Goal: Task Accomplishment & Management: Manage account settings

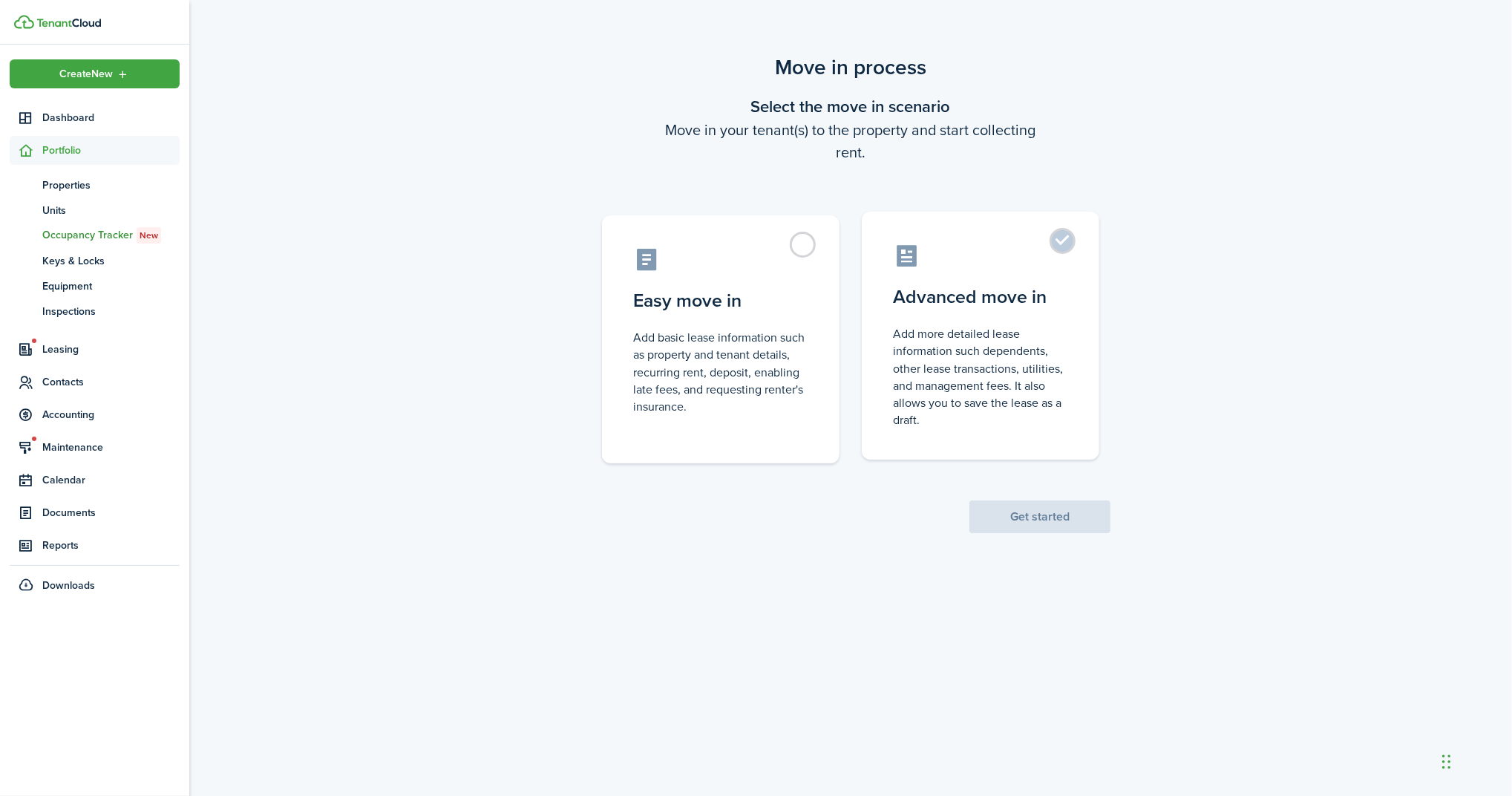
drag, startPoint x: 946, startPoint y: 321, endPoint x: 999, endPoint y: 401, distance: 96.0
click at [948, 321] on label "Advanced move in Add more detailed lease information such dependents, other lea…" at bounding box center [980, 336] width 237 height 248
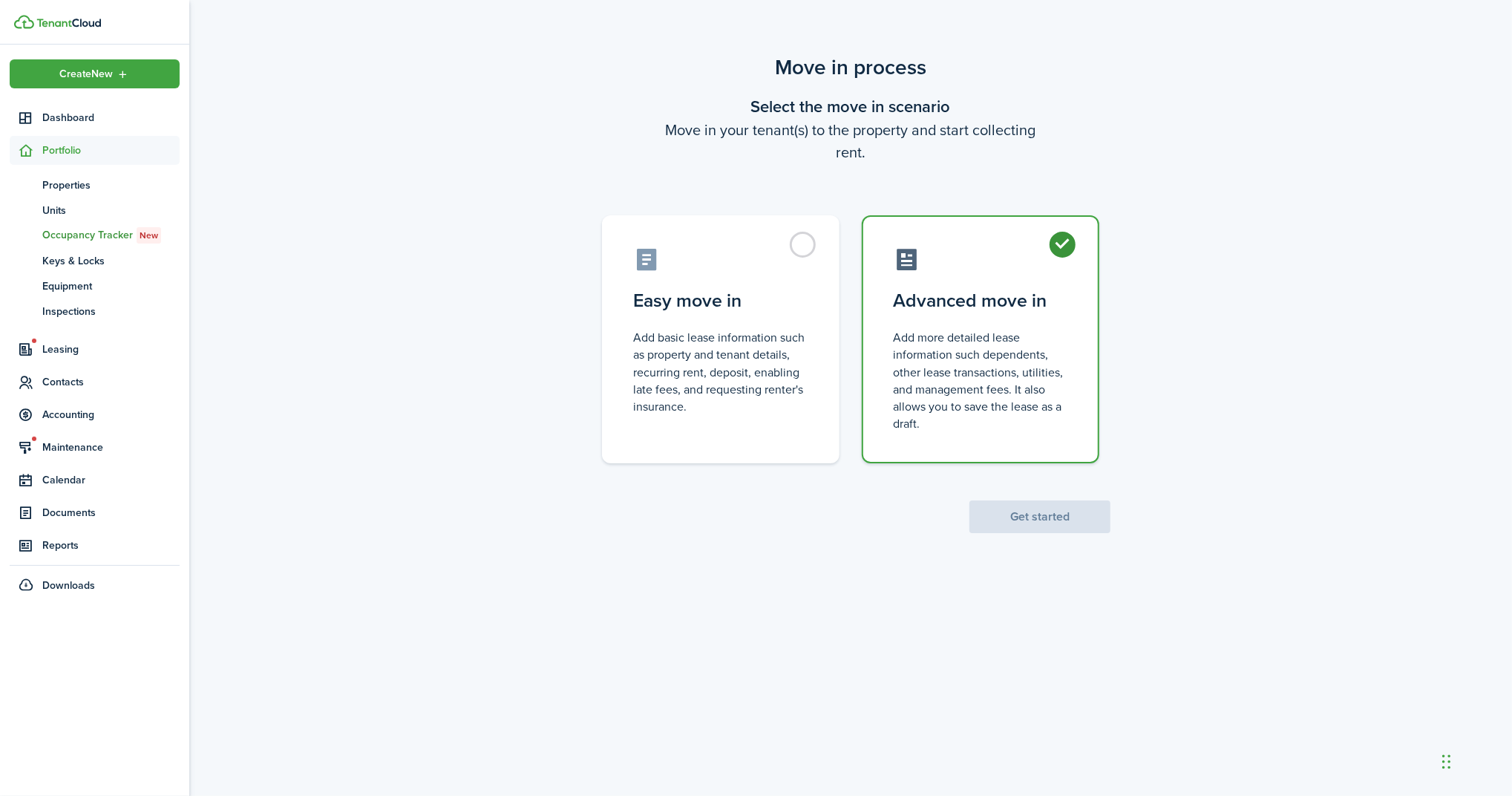
radio input "true"
click at [1063, 521] on button "Get started" at bounding box center [1039, 516] width 141 height 33
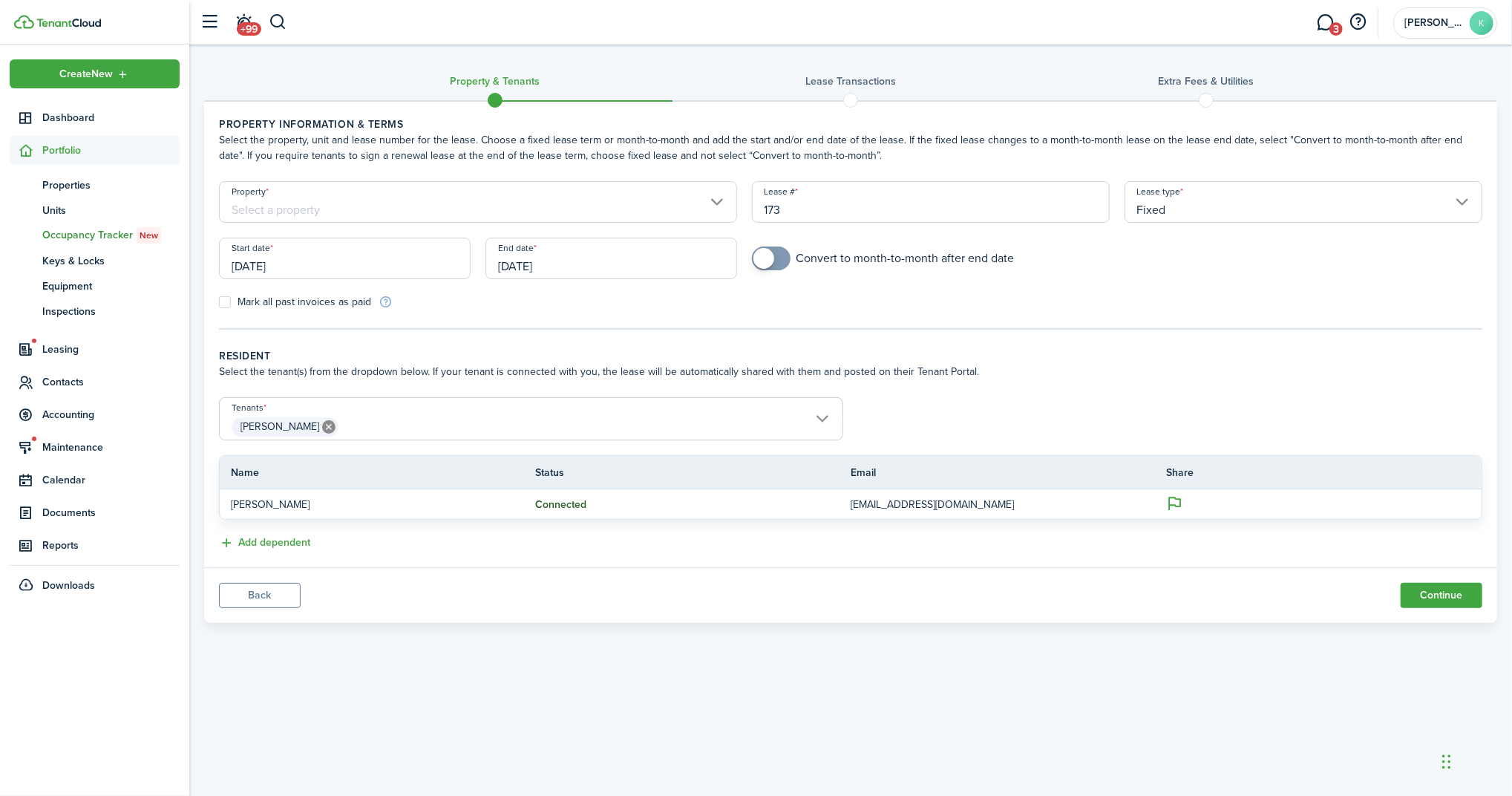
click at [395, 257] on input "[DATE]" at bounding box center [345, 258] width 252 height 41
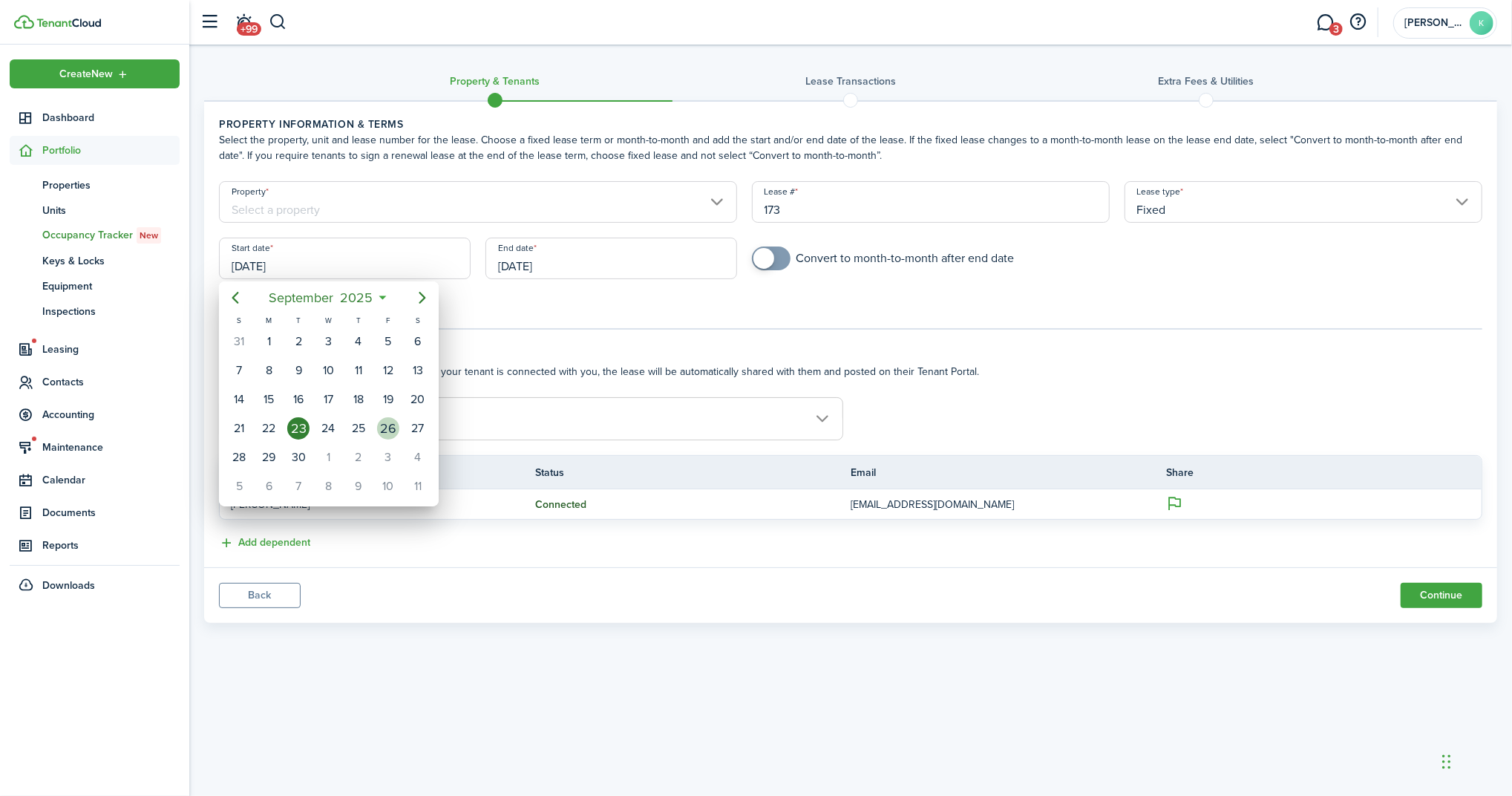
click at [394, 430] on div "26" at bounding box center [388, 429] width 23 height 23
type input "[DATE]"
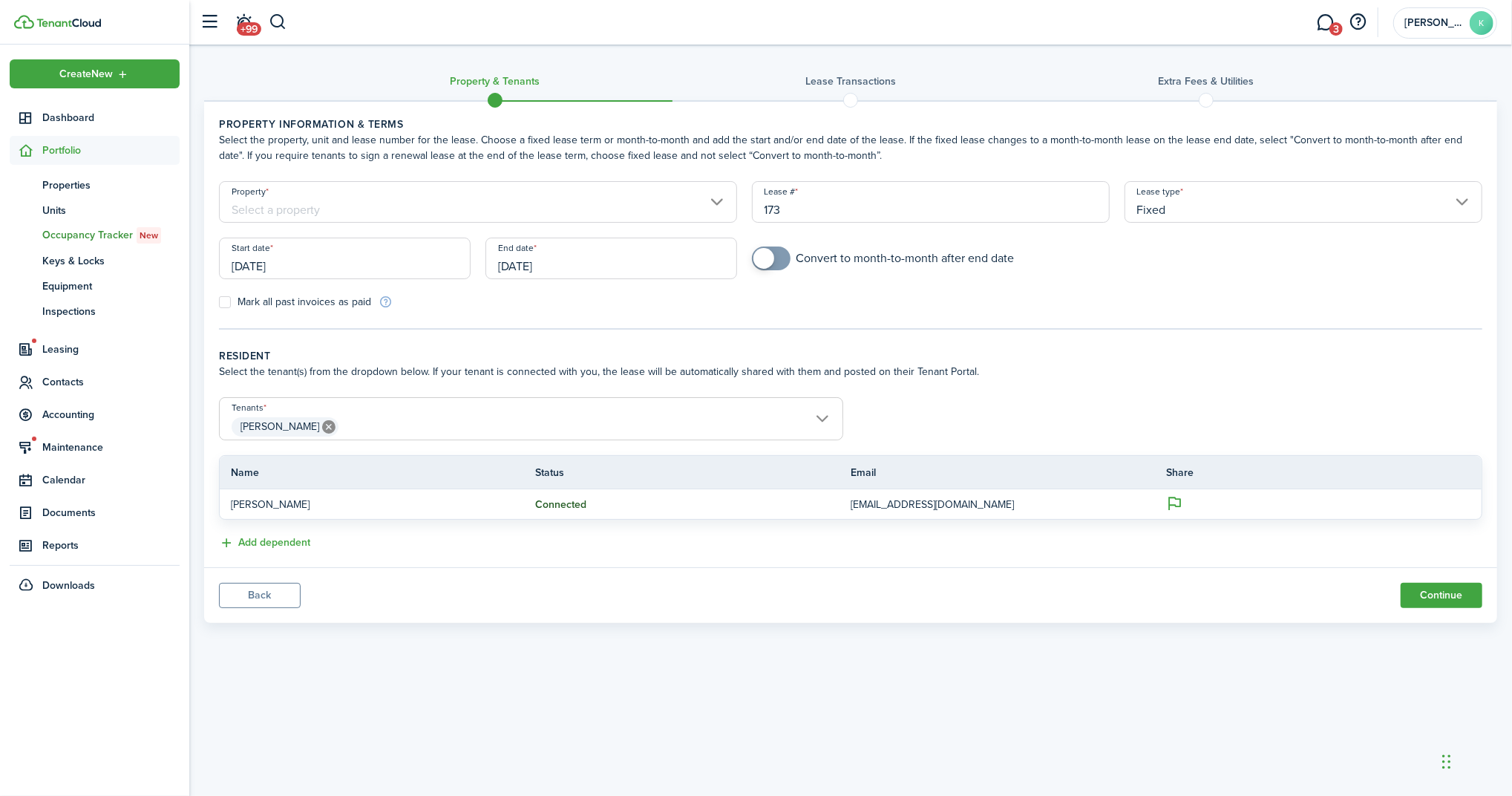
click at [490, 196] on input "Property" at bounding box center [478, 202] width 518 height 41
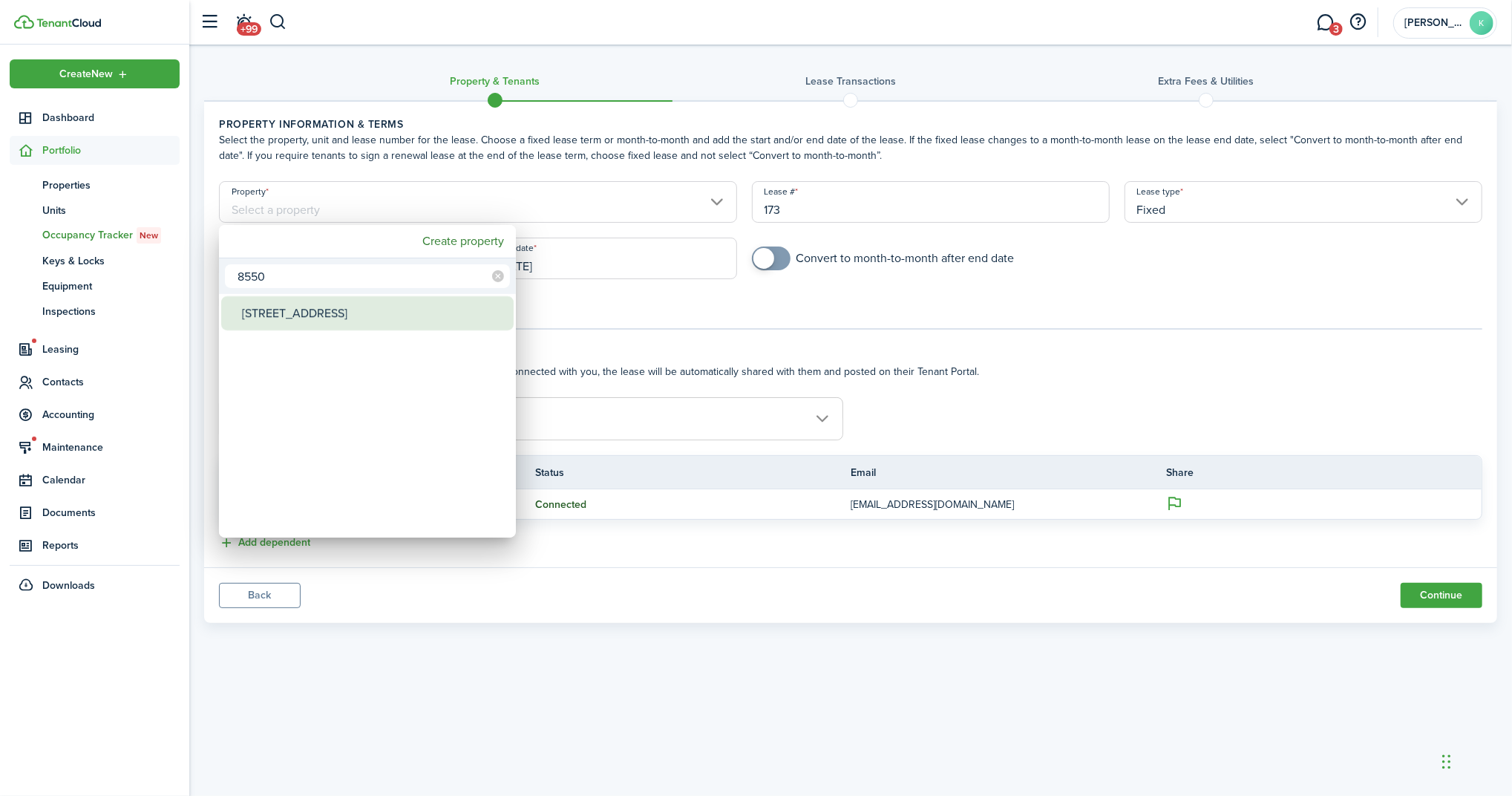
type input "8550"
click at [381, 339] on mbsc-wheel-item "Property" at bounding box center [367, 347] width 293 height 34
click at [378, 319] on div "[STREET_ADDRESS]" at bounding box center [373, 313] width 263 height 34
type input "[STREET_ADDRESS]"
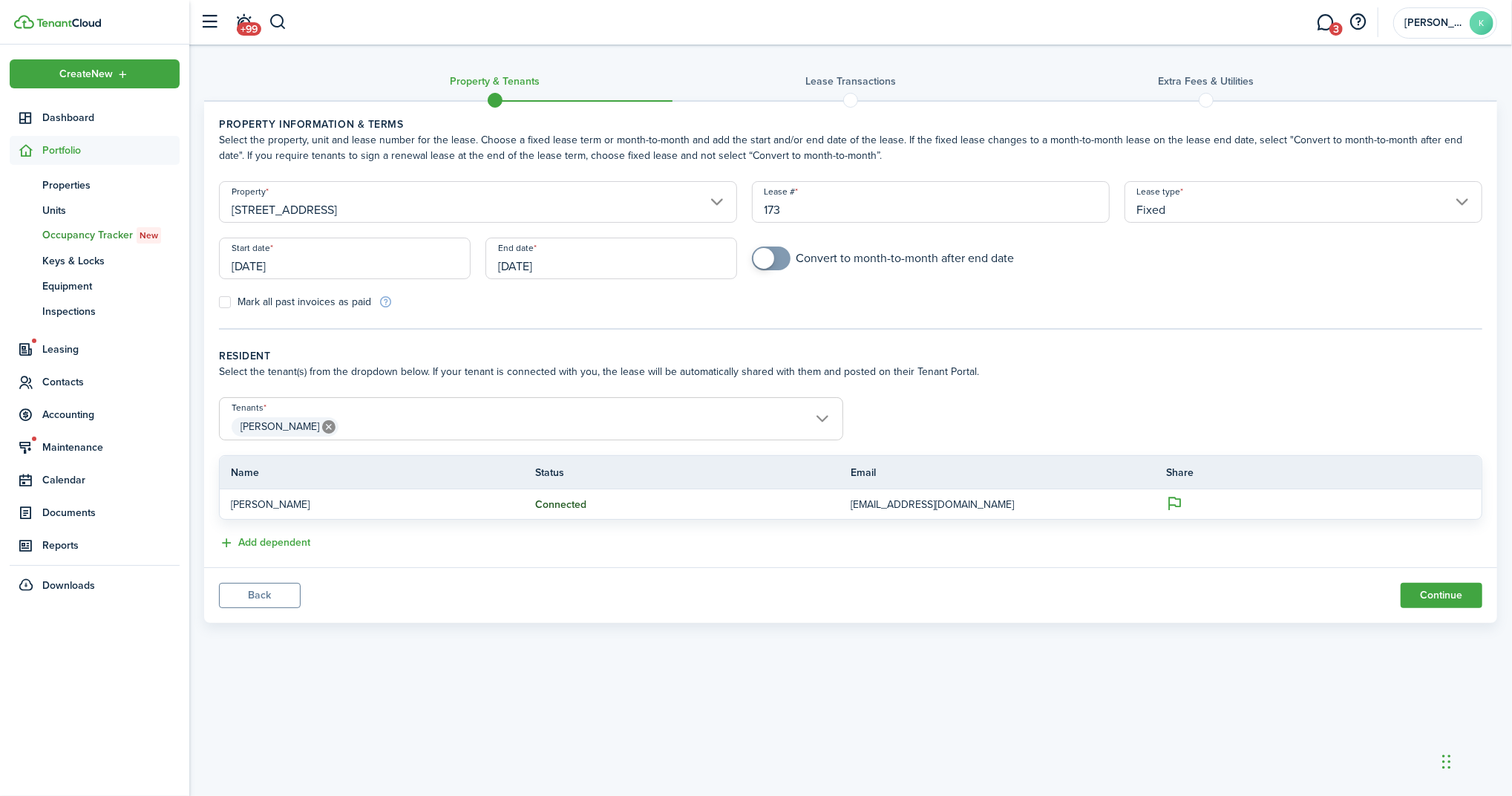
checkbox input "true"
click at [763, 249] on span at bounding box center [763, 258] width 21 height 21
click at [620, 282] on div "End date [DATE]" at bounding box center [611, 265] width 267 height 56
click at [615, 267] on input "[DATE]" at bounding box center [612, 258] width 252 height 41
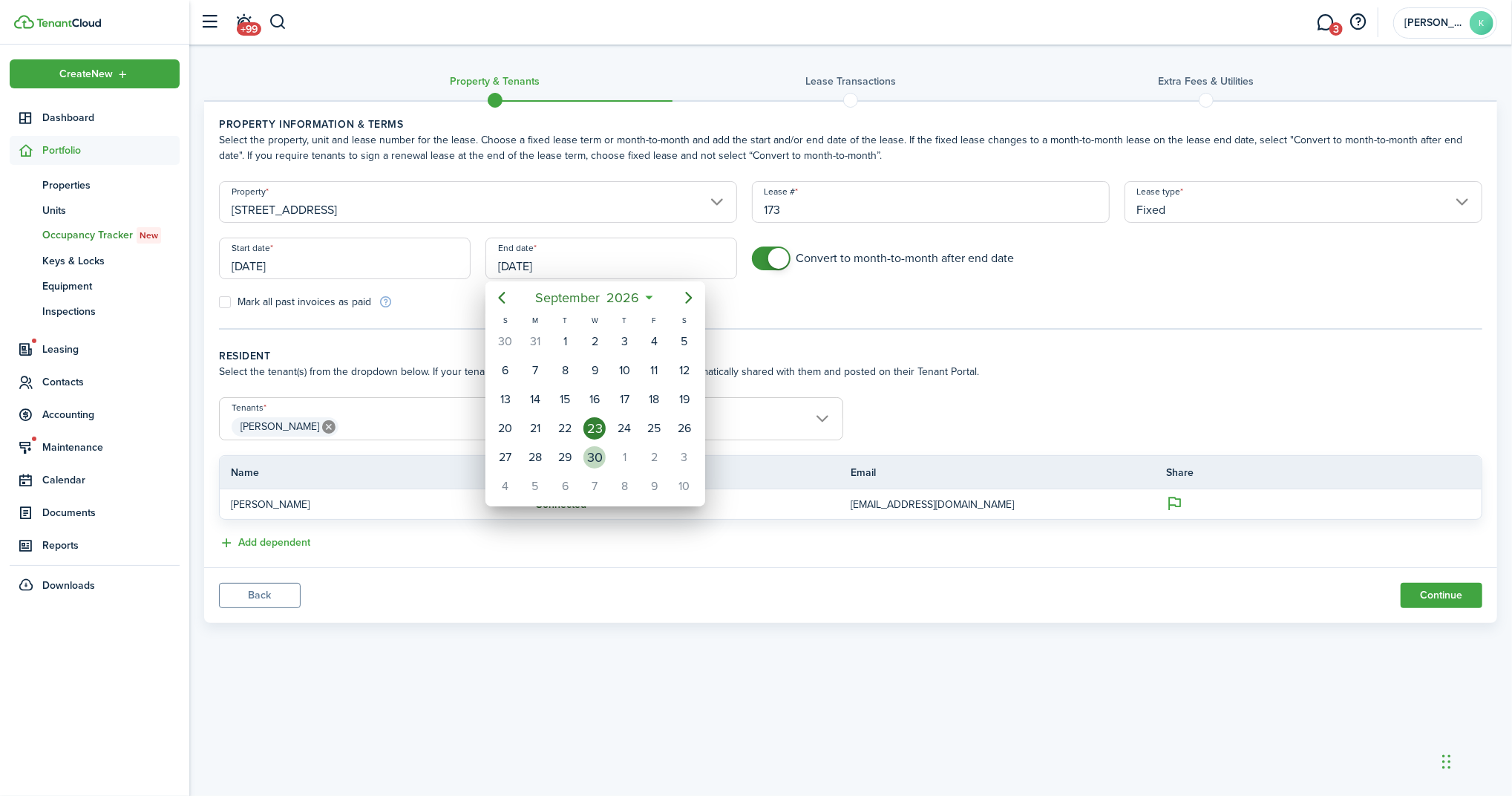
click at [595, 456] on div "30" at bounding box center [594, 457] width 23 height 23
type input "[DATE]"
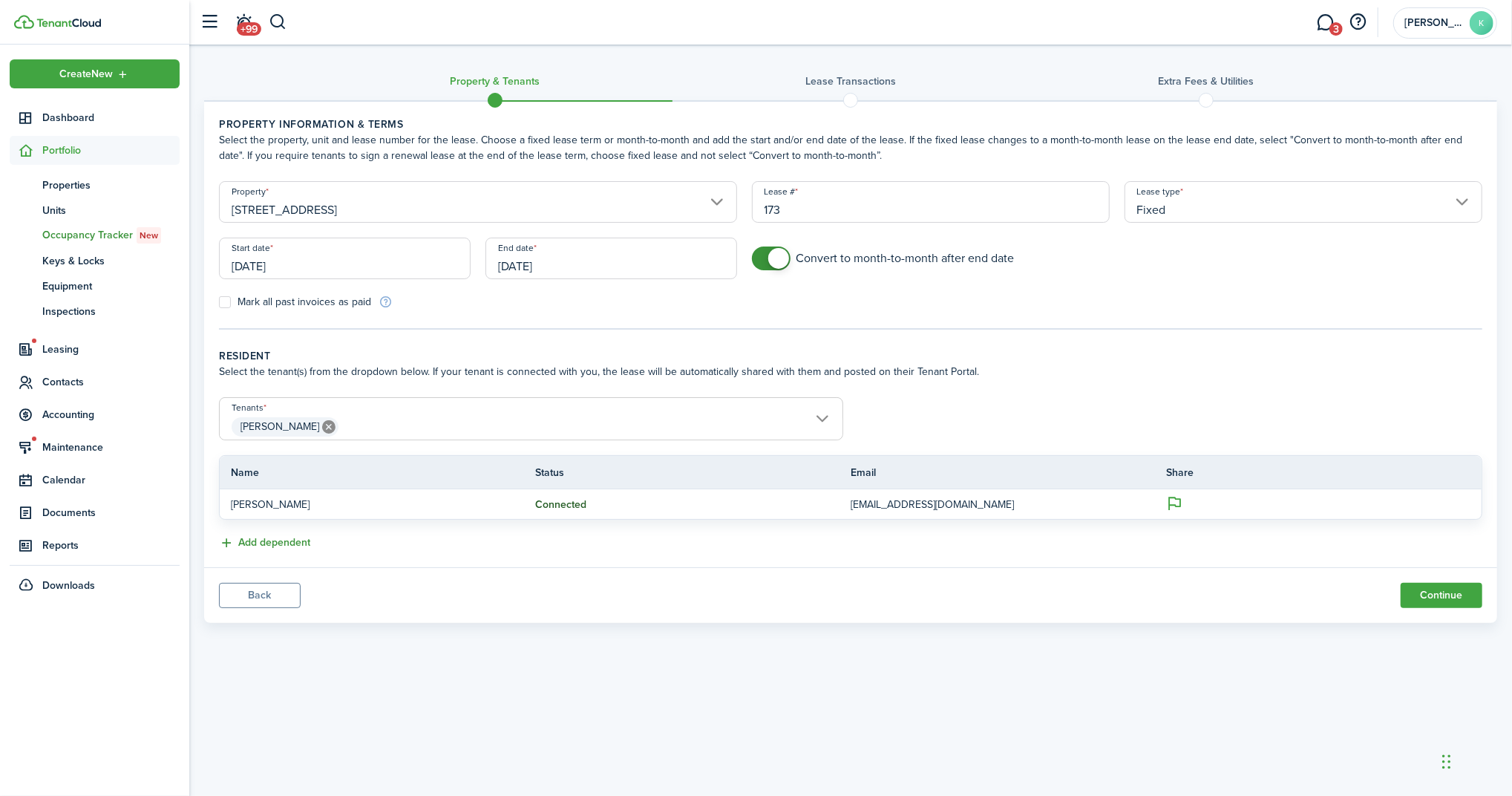
click at [284, 535] on button "Add dependent" at bounding box center [264, 543] width 92 height 17
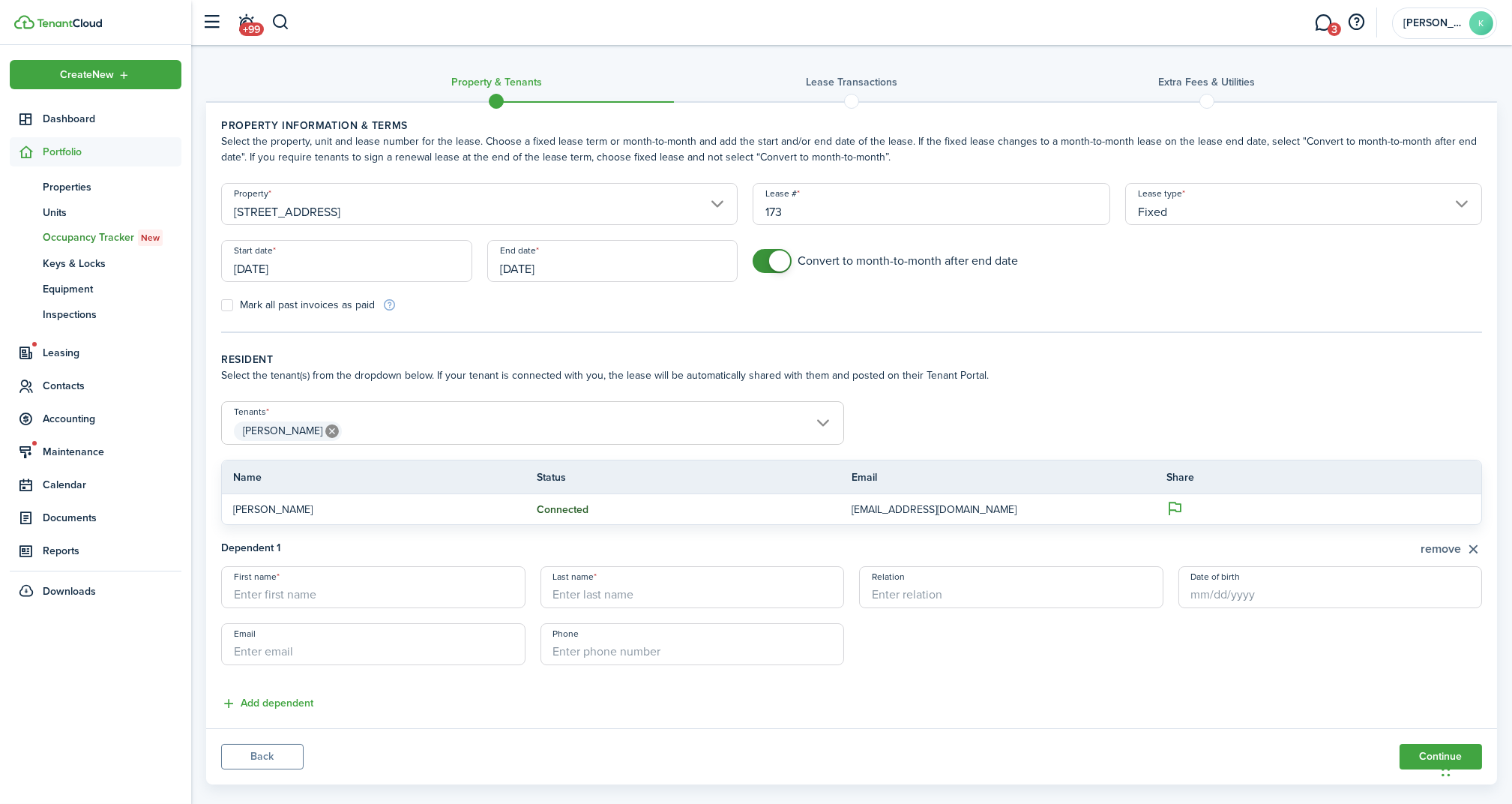
click at [1481, 549] on button "remove" at bounding box center [1451, 549] width 62 height 19
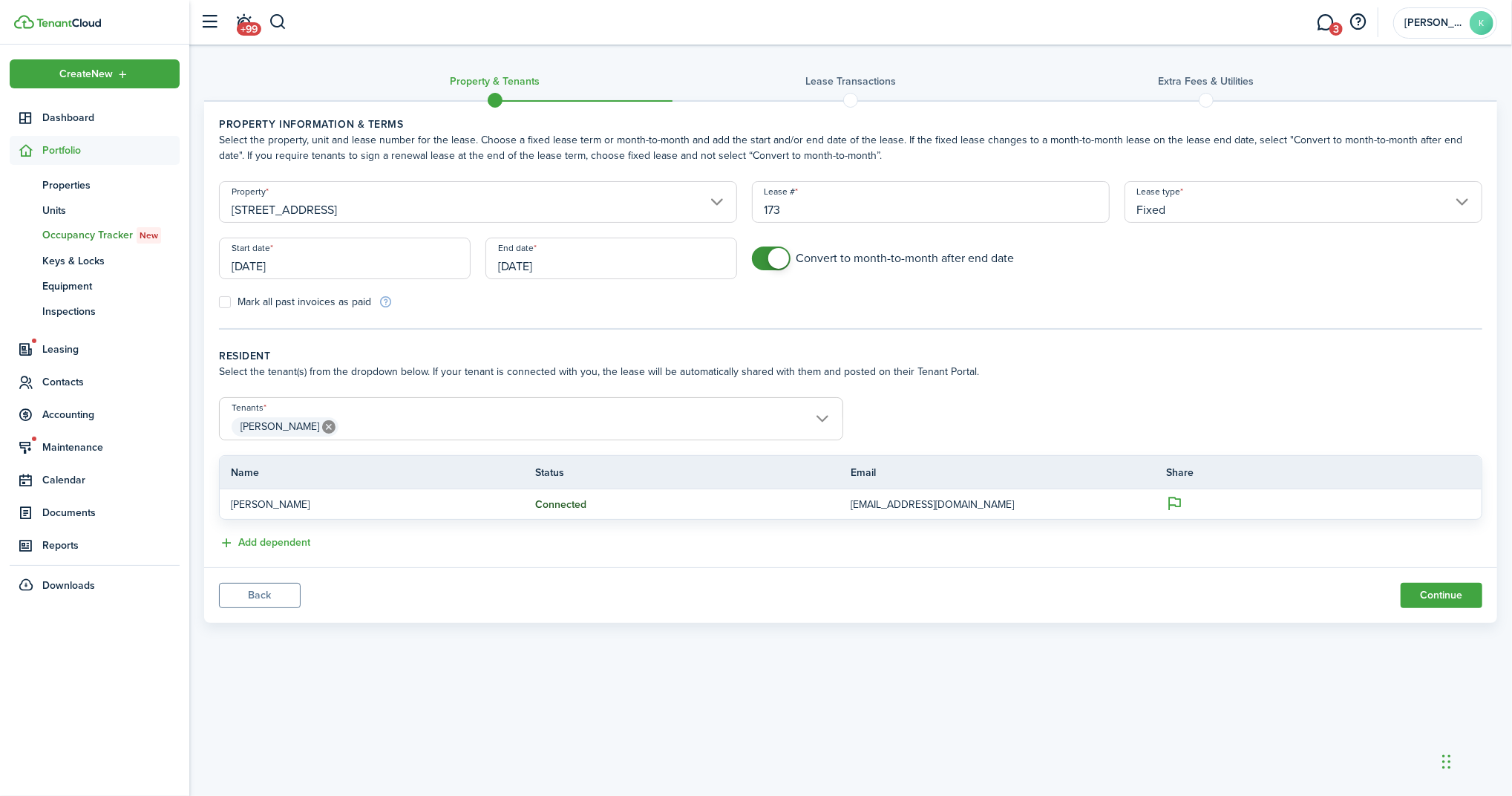
click at [511, 431] on span "[PERSON_NAME]" at bounding box center [531, 428] width 623 height 26
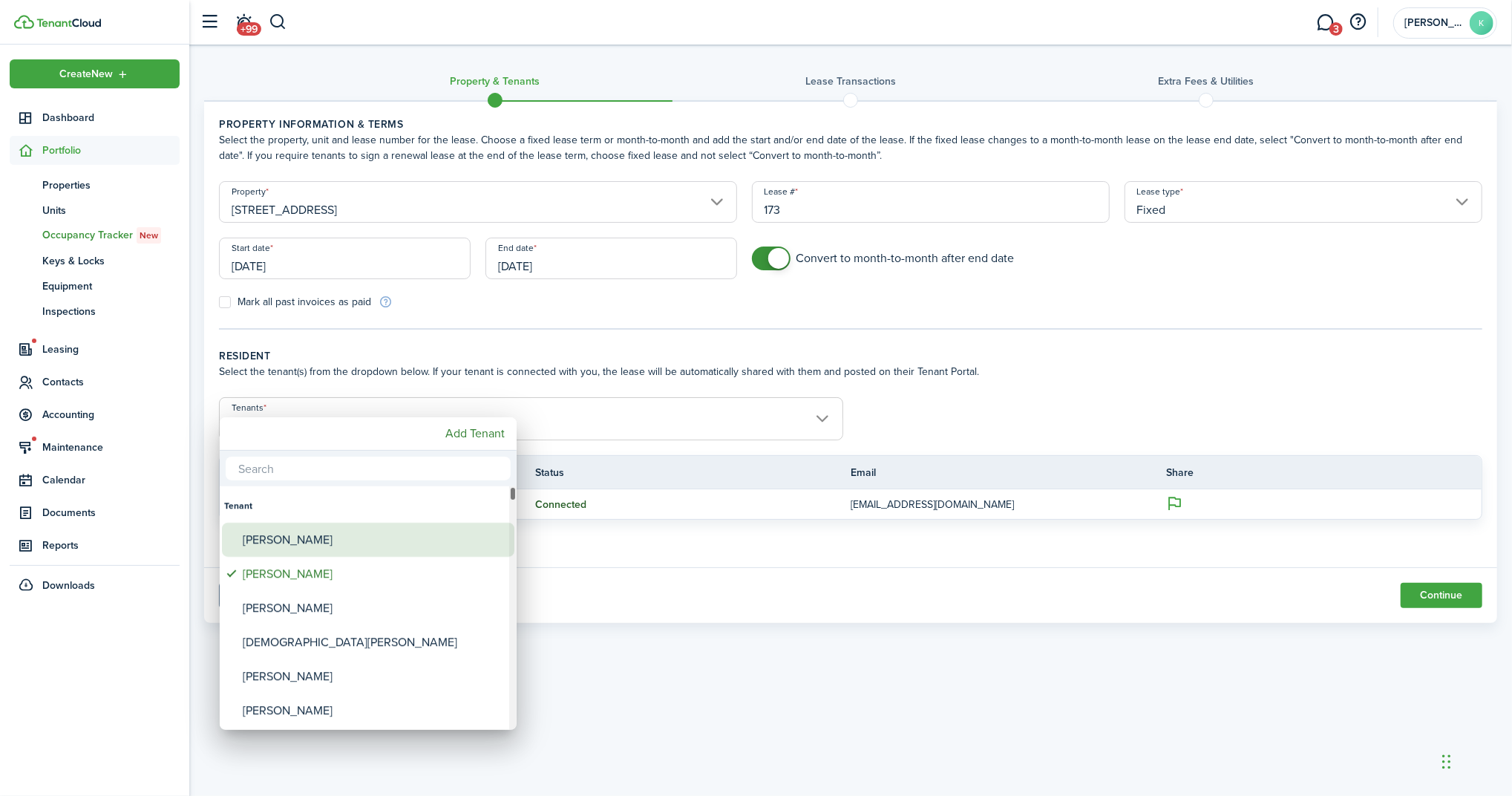
click at [310, 544] on div "[PERSON_NAME]" at bounding box center [373, 540] width 263 height 34
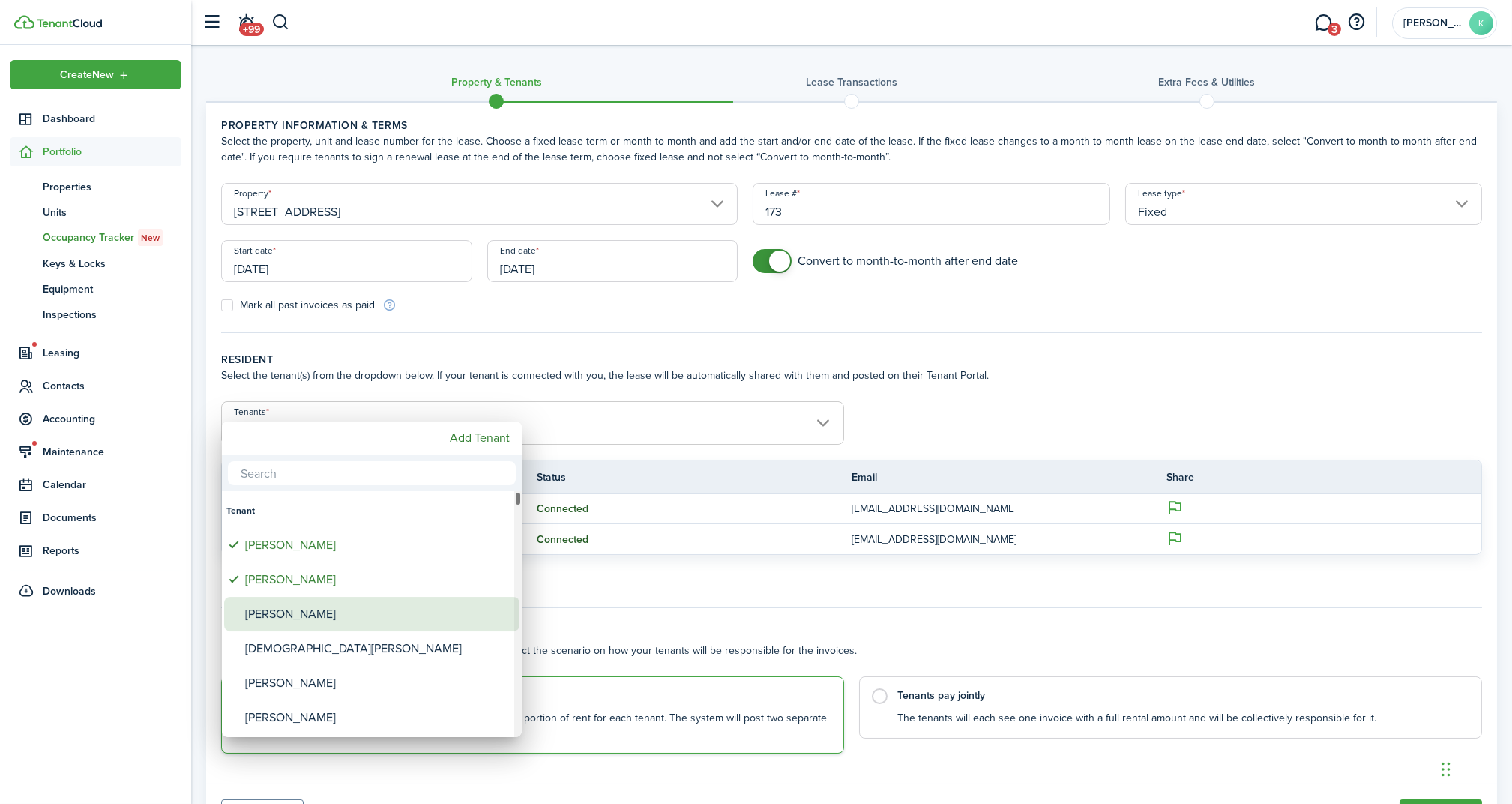
click at [288, 613] on div "[PERSON_NAME]" at bounding box center [377, 614] width 266 height 35
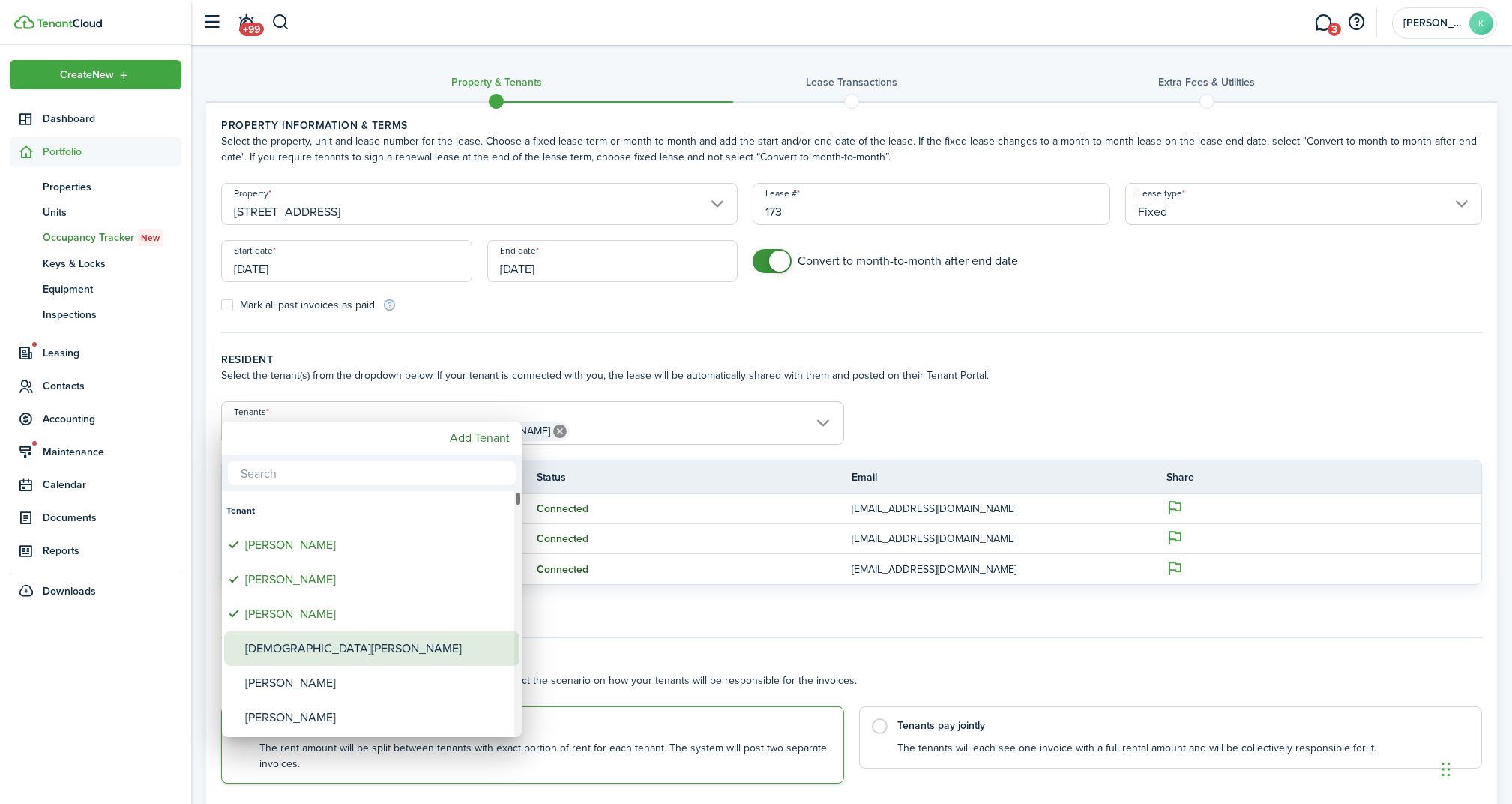
click at [301, 641] on div "[DEMOGRAPHIC_DATA][PERSON_NAME]" at bounding box center [377, 649] width 266 height 35
type input "[PERSON_NAME], [PERSON_NAME], [PERSON_NAME], [PERSON_NAME]"
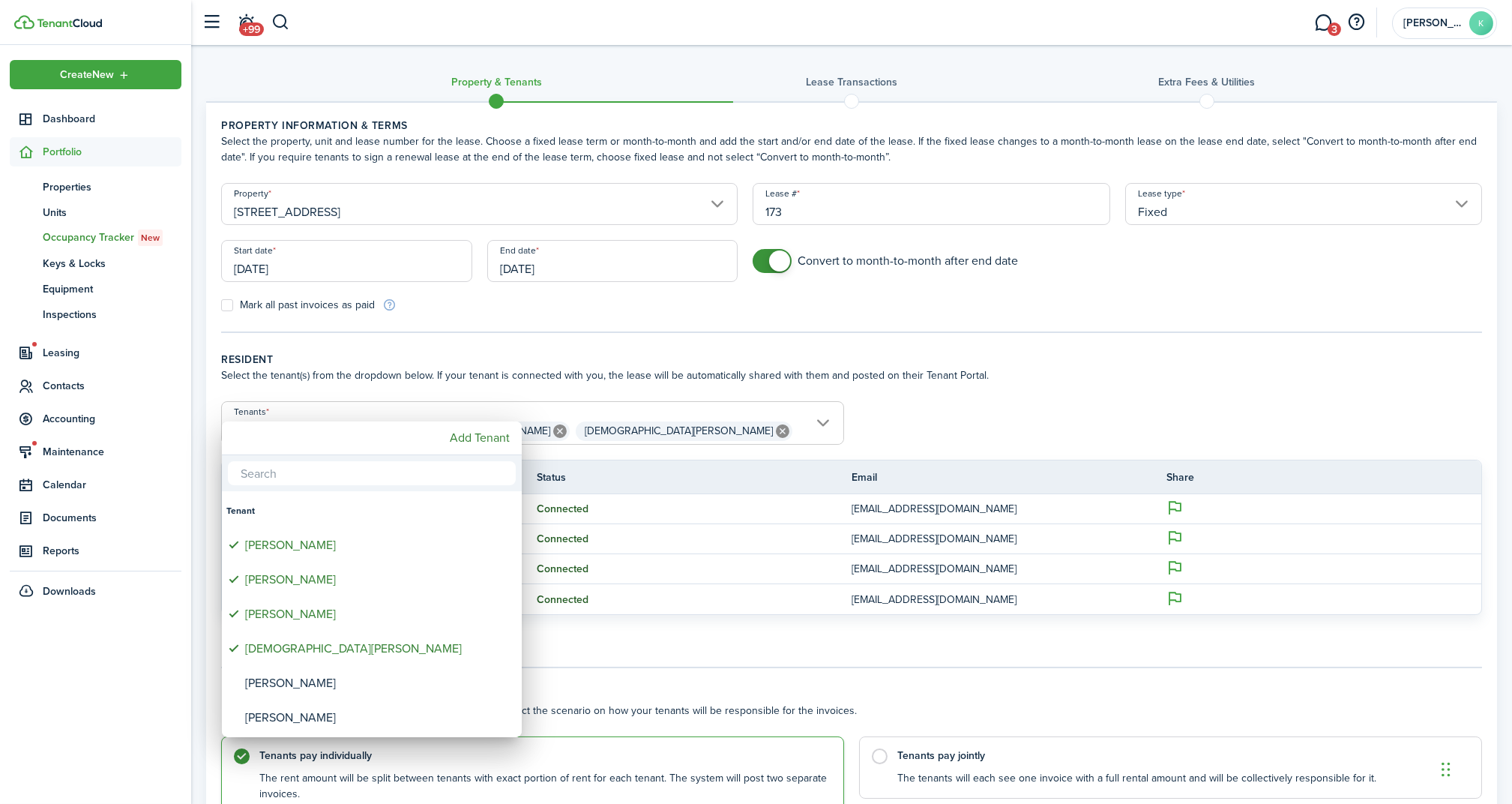
click at [1041, 400] on div at bounding box center [755, 401] width 1752 height 1044
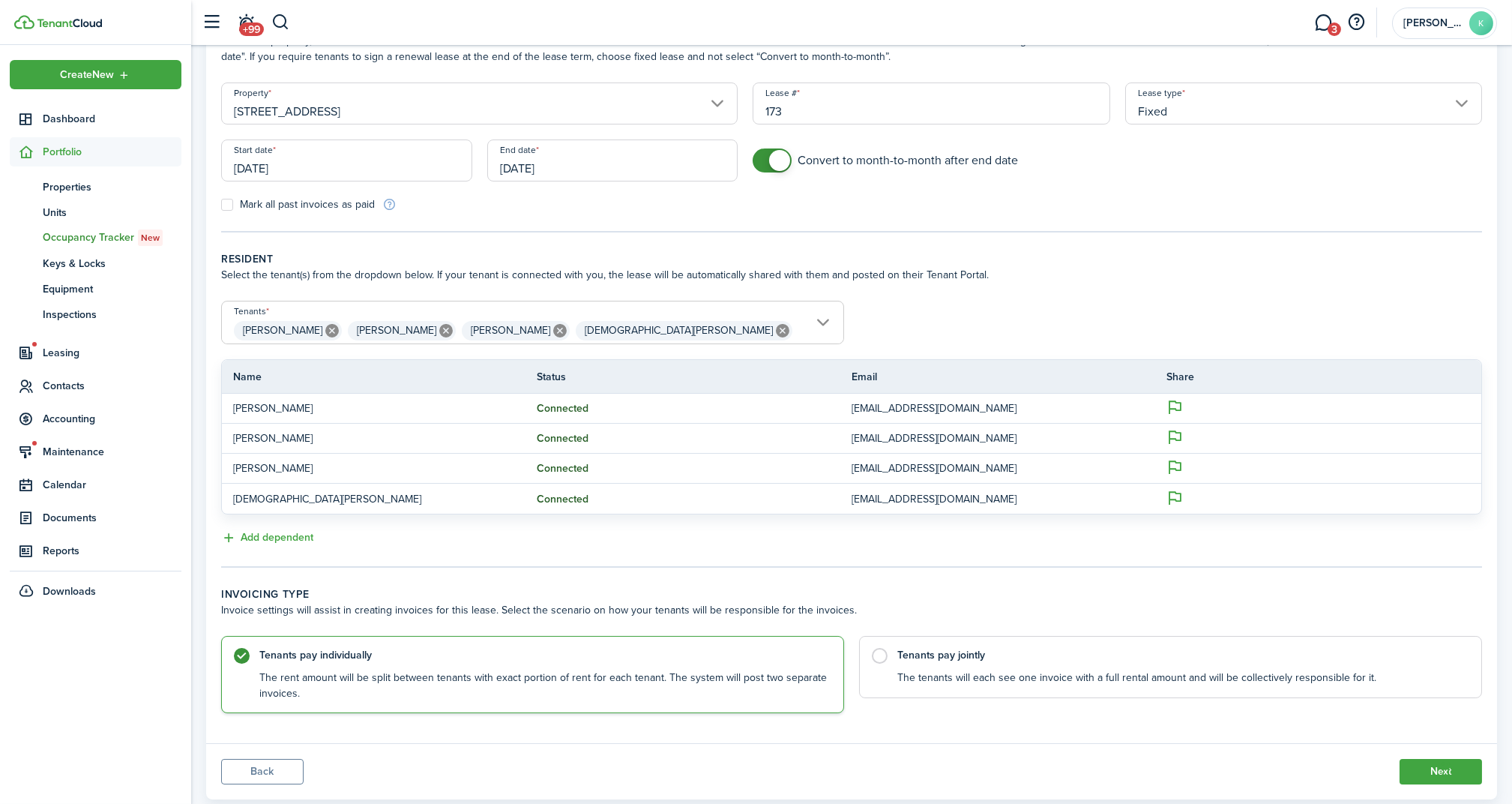
scroll to position [135, 0]
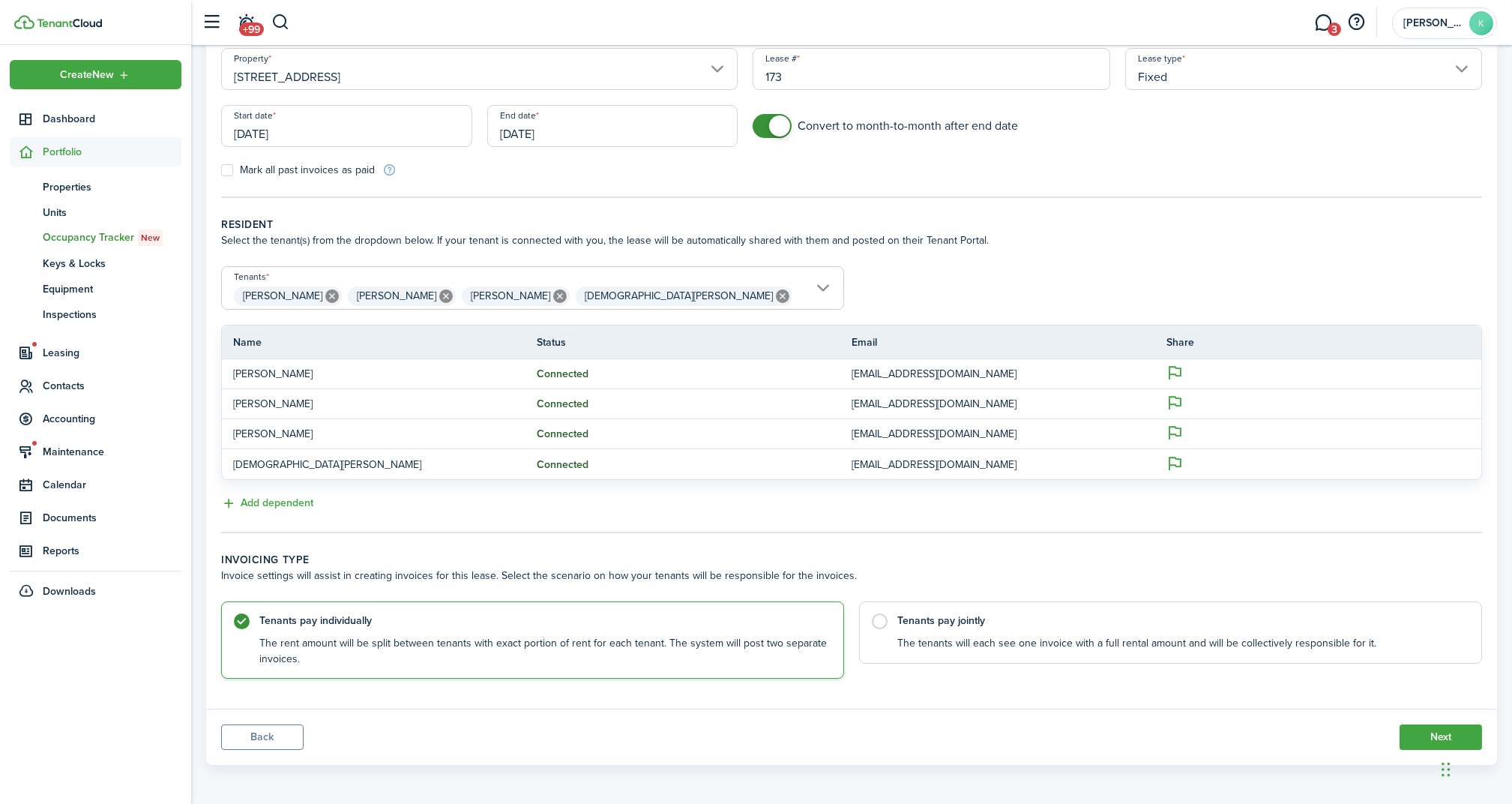
click at [990, 697] on panel-main-body "Property information & terms Select the property, unit and lease number for the…" at bounding box center [851, 338] width 1291 height 741
click at [989, 663] on control-radio-card "Tenants pay jointly The tenants will each see one invoice with a full rental am…" at bounding box center [1171, 640] width 623 height 78
radio input "false"
radio input "true"
click at [991, 636] on control-radio-card-description "The tenants will each see one invoice with a full rental amount and will be col…" at bounding box center [1182, 643] width 569 height 15
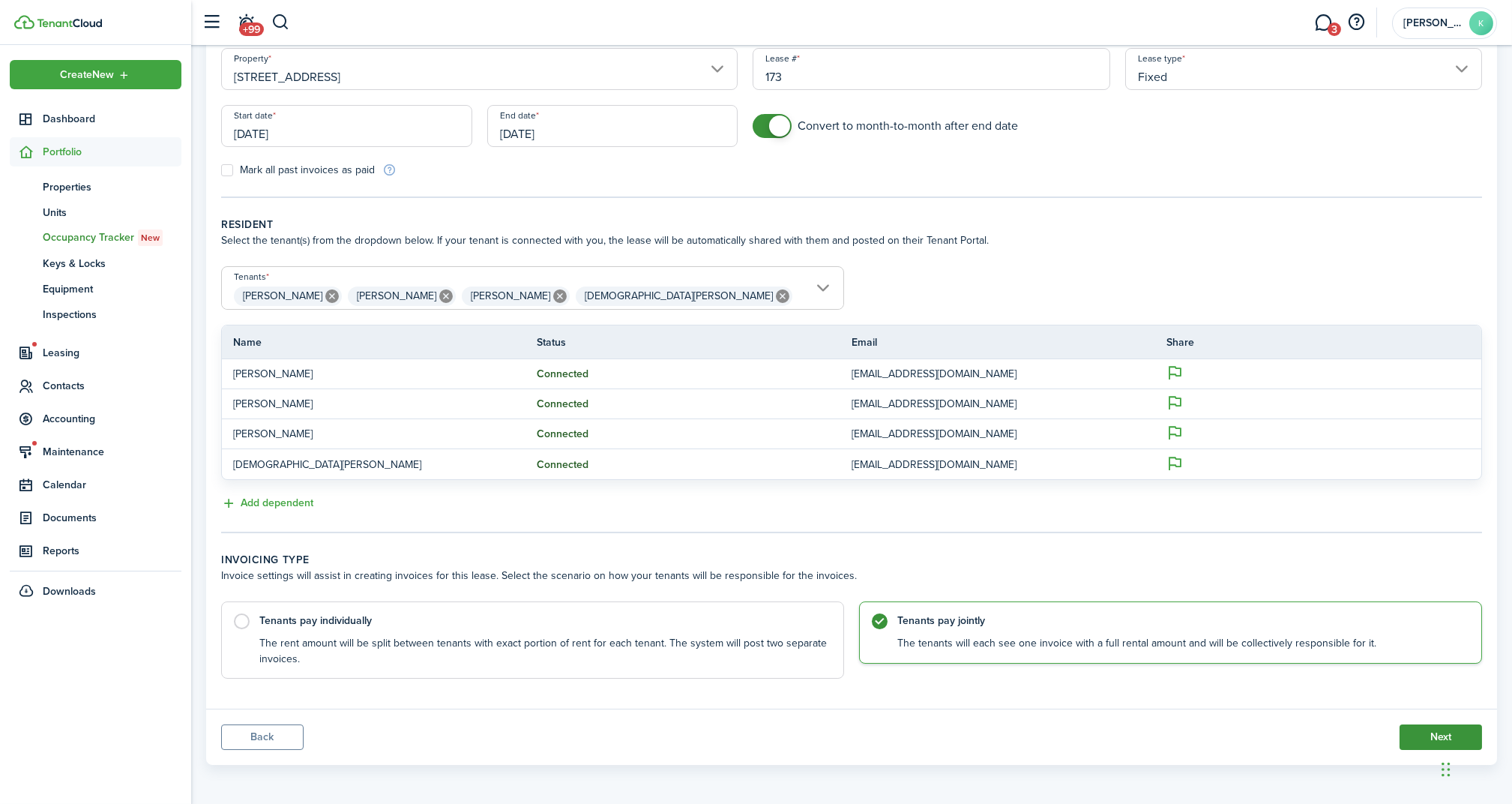
click at [1414, 727] on button "Next" at bounding box center [1440, 737] width 83 height 26
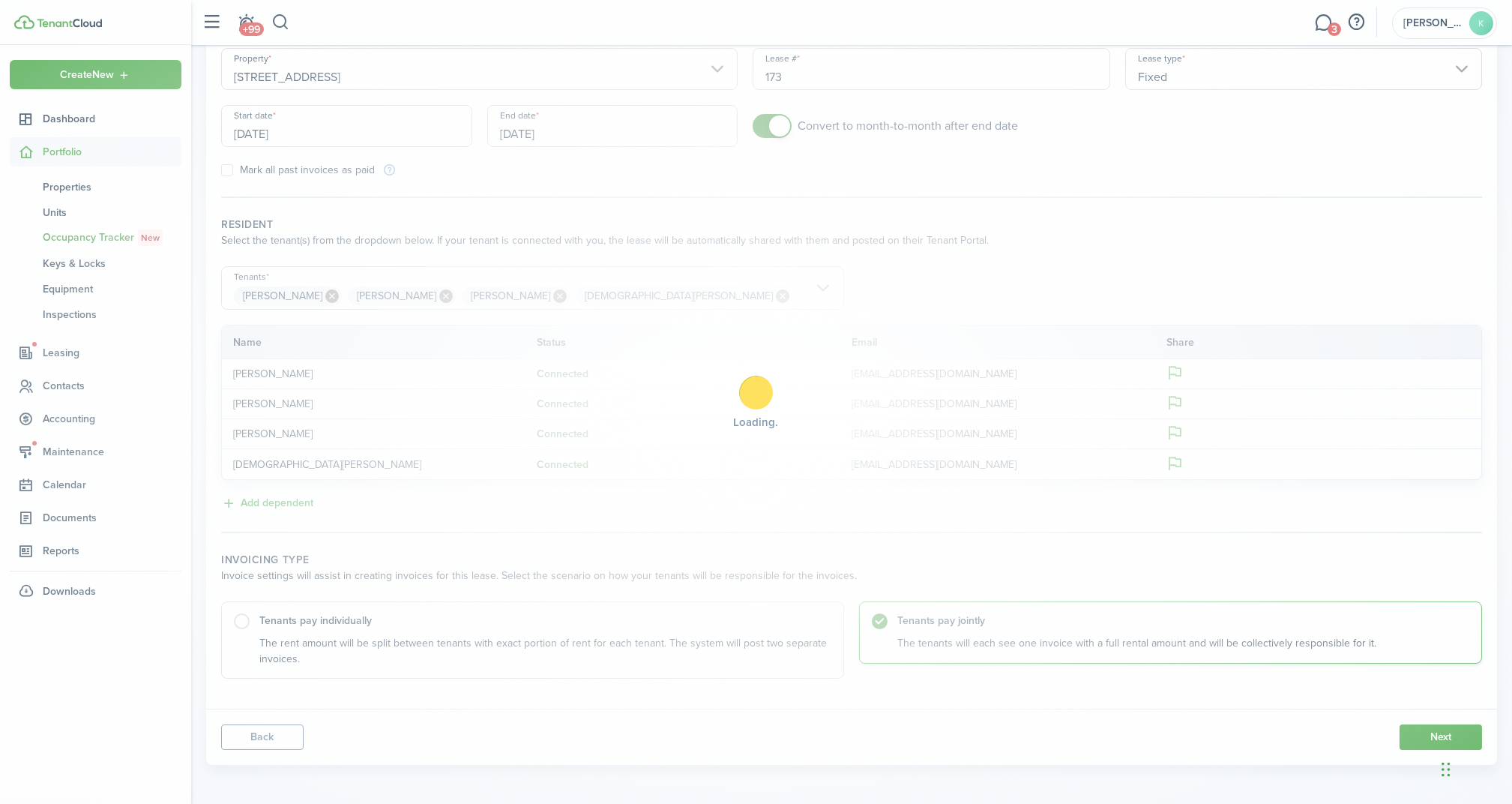
scroll to position [35, 0]
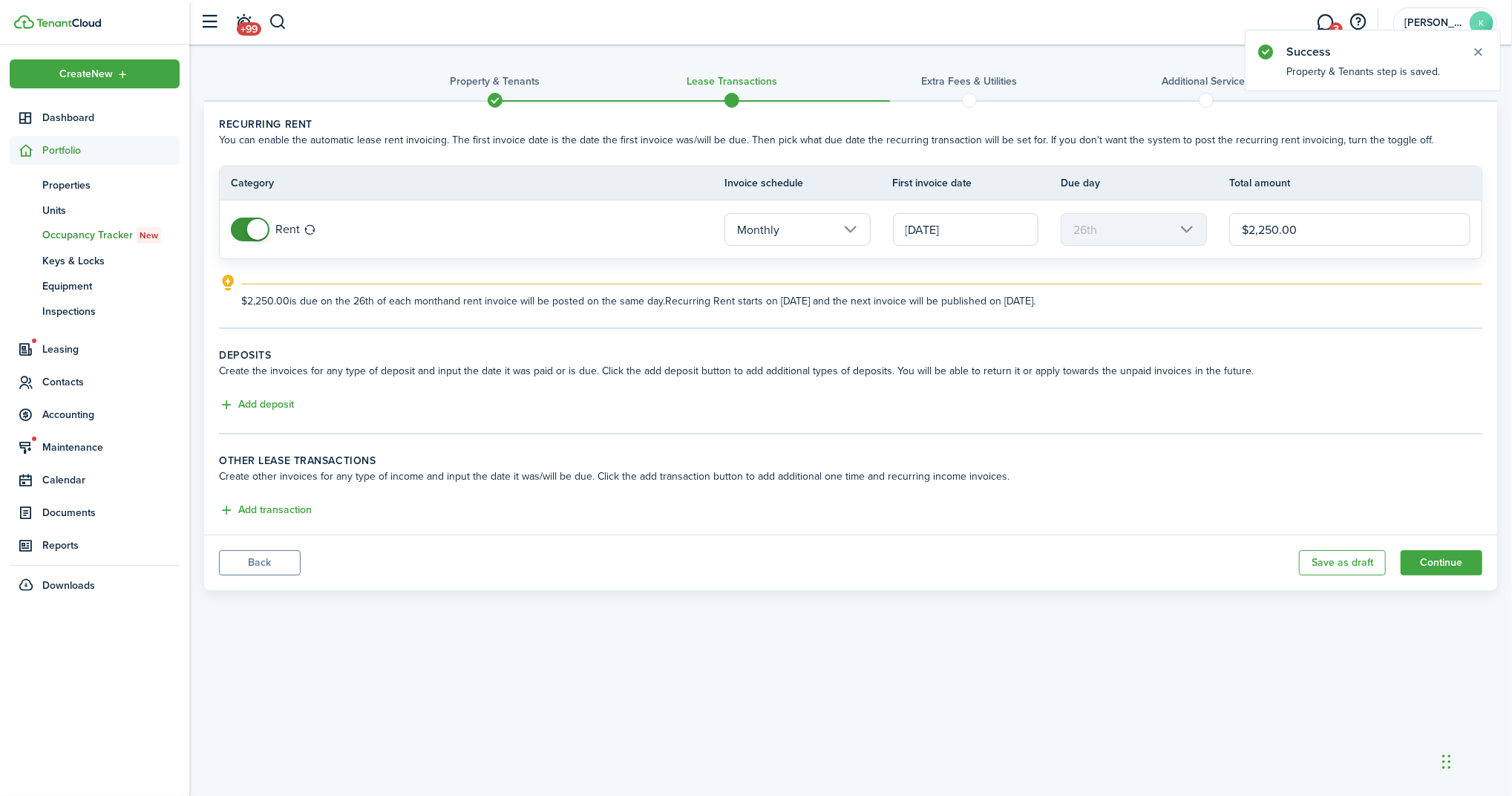
click at [1270, 233] on input "$2,250.00" at bounding box center [1349, 229] width 241 height 33
type input "$2,225.00"
click at [270, 399] on button "Add deposit" at bounding box center [256, 404] width 75 height 17
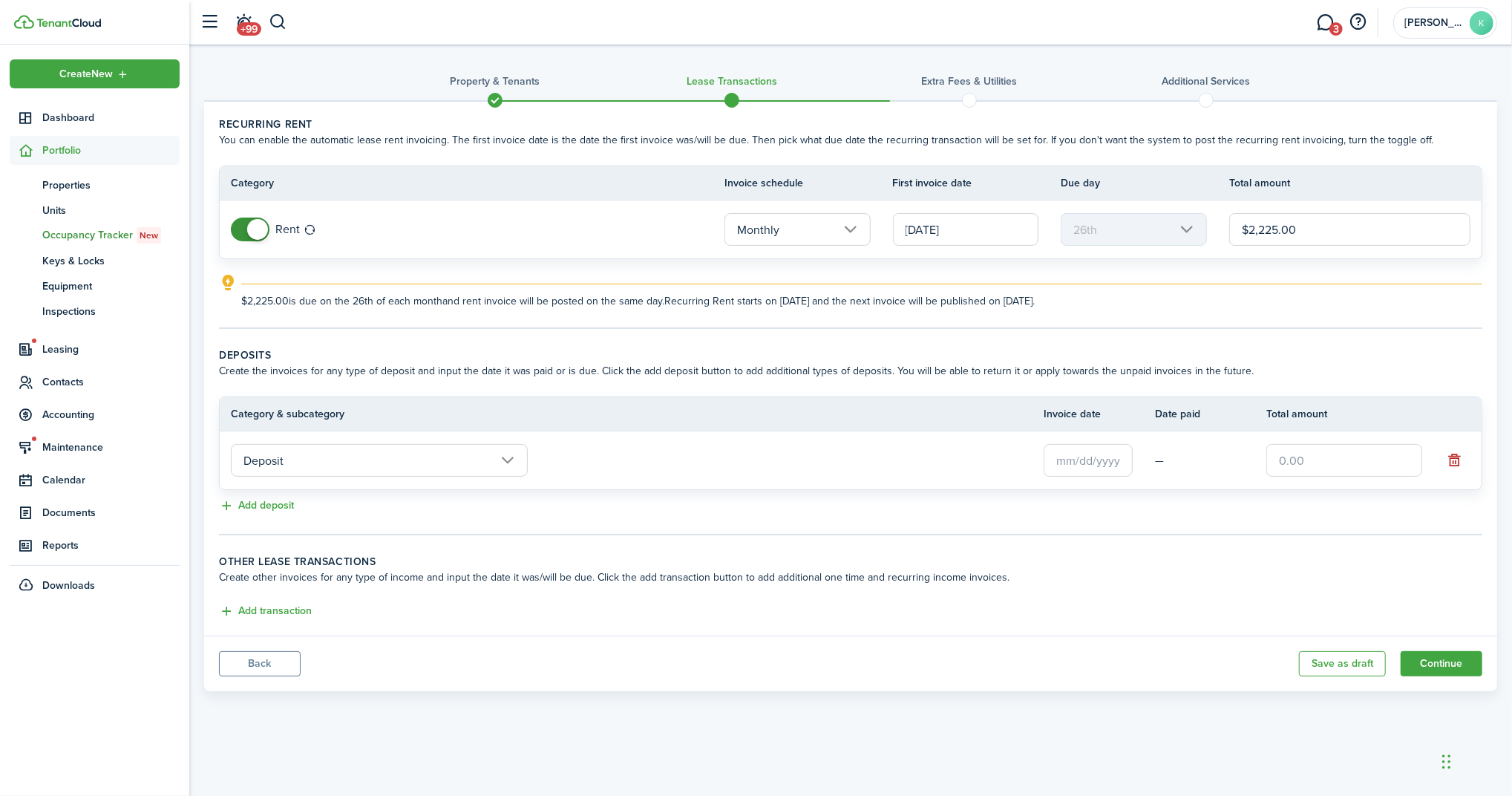
click at [409, 456] on input "Deposit" at bounding box center [378, 460] width 296 height 33
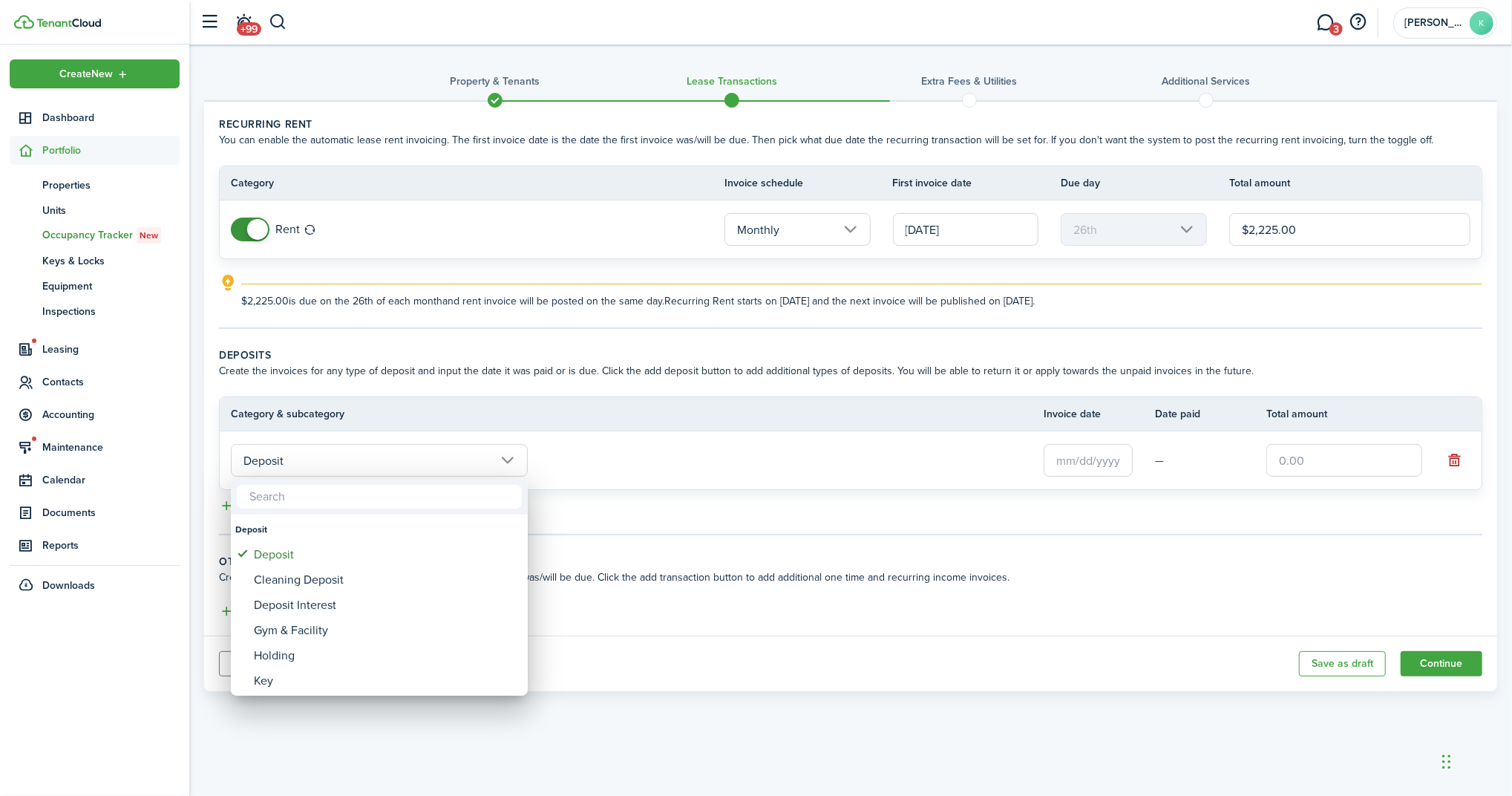
drag, startPoint x: 409, startPoint y: 456, endPoint x: 716, endPoint y: 462, distance: 307.1
click at [411, 455] on div at bounding box center [756, 397] width 1749 height 1033
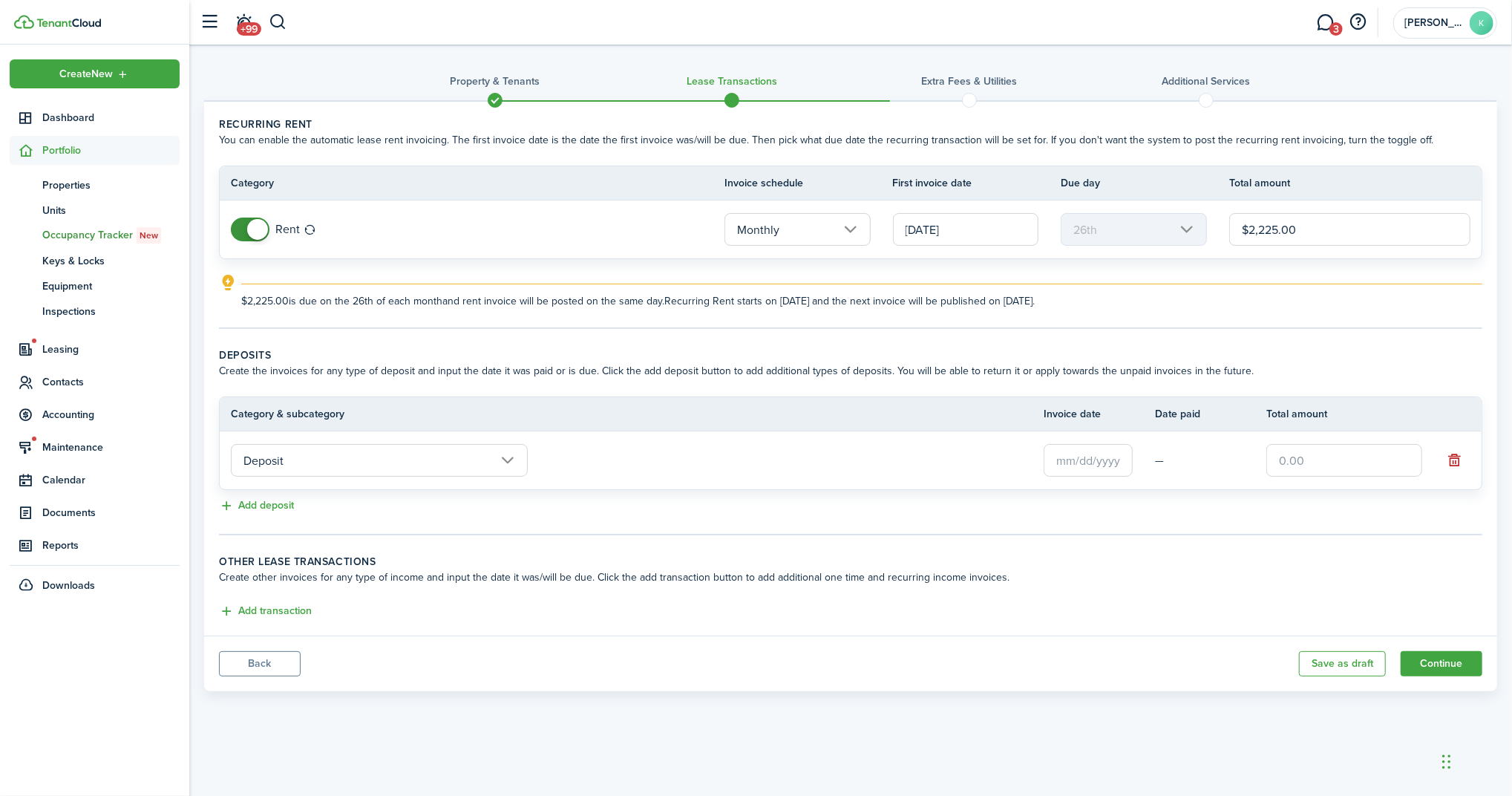
click at [1094, 458] on input "text" at bounding box center [1088, 460] width 89 height 33
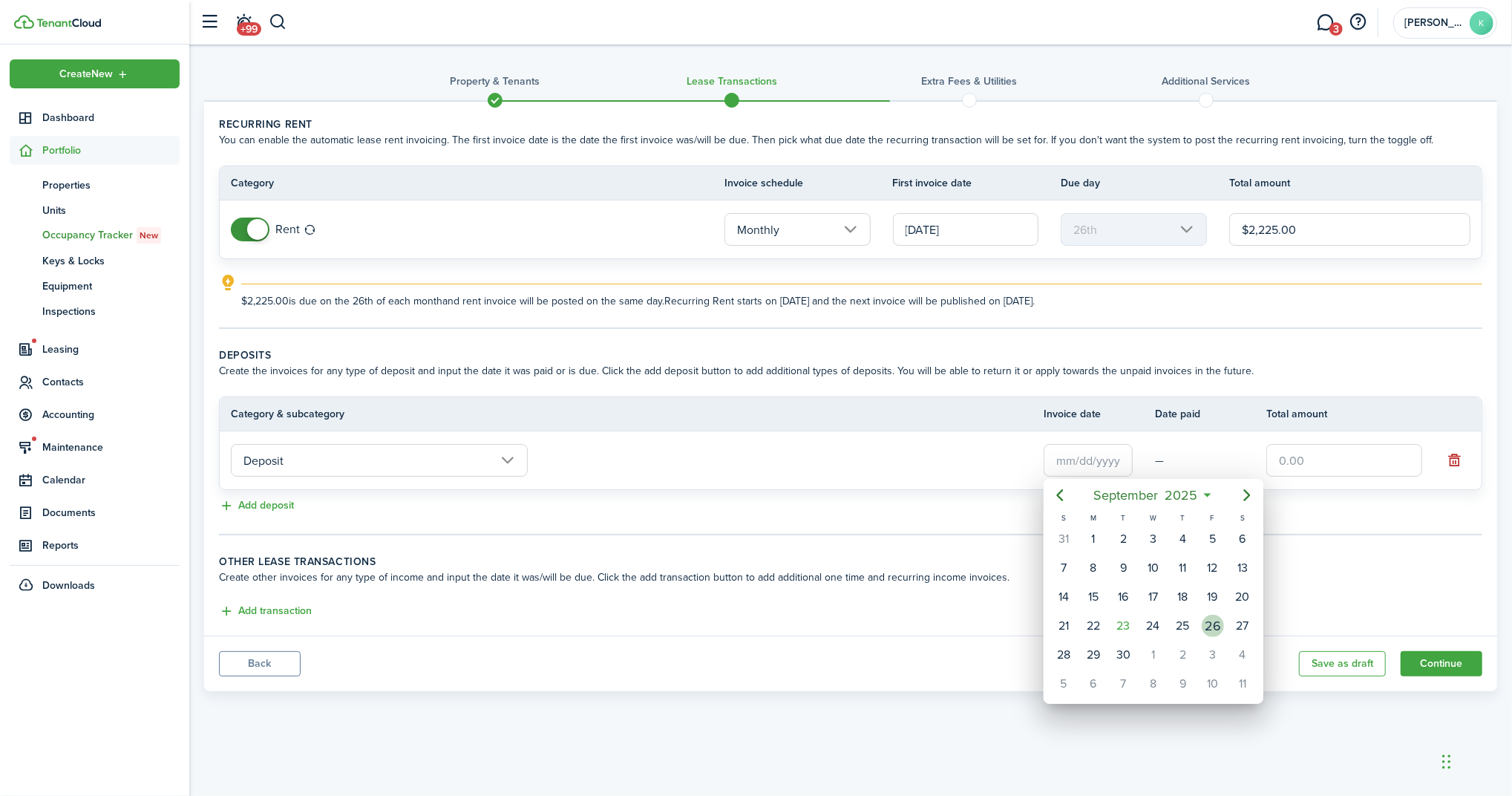
click at [1216, 620] on div "26" at bounding box center [1213, 626] width 23 height 23
type input "[DATE]"
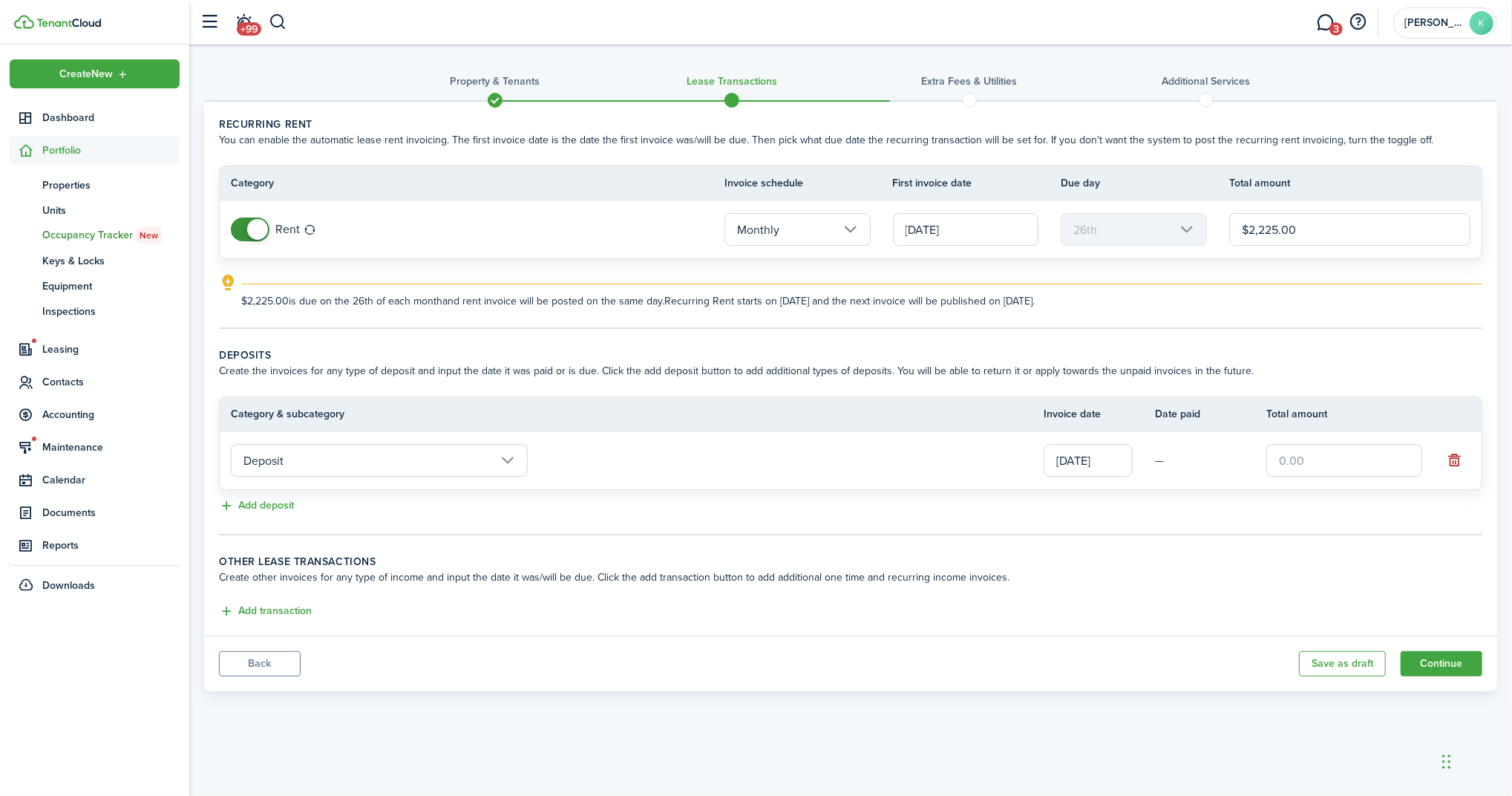
click at [1302, 467] on input "text" at bounding box center [1345, 460] width 156 height 33
type input "$2,225.00"
drag, startPoint x: 912, startPoint y: 474, endPoint x: 887, endPoint y: 484, distance: 26.9
click at [911, 474] on td "Deposit" at bounding box center [631, 460] width 824 height 40
click at [255, 498] on button "Add deposit" at bounding box center [256, 505] width 75 height 17
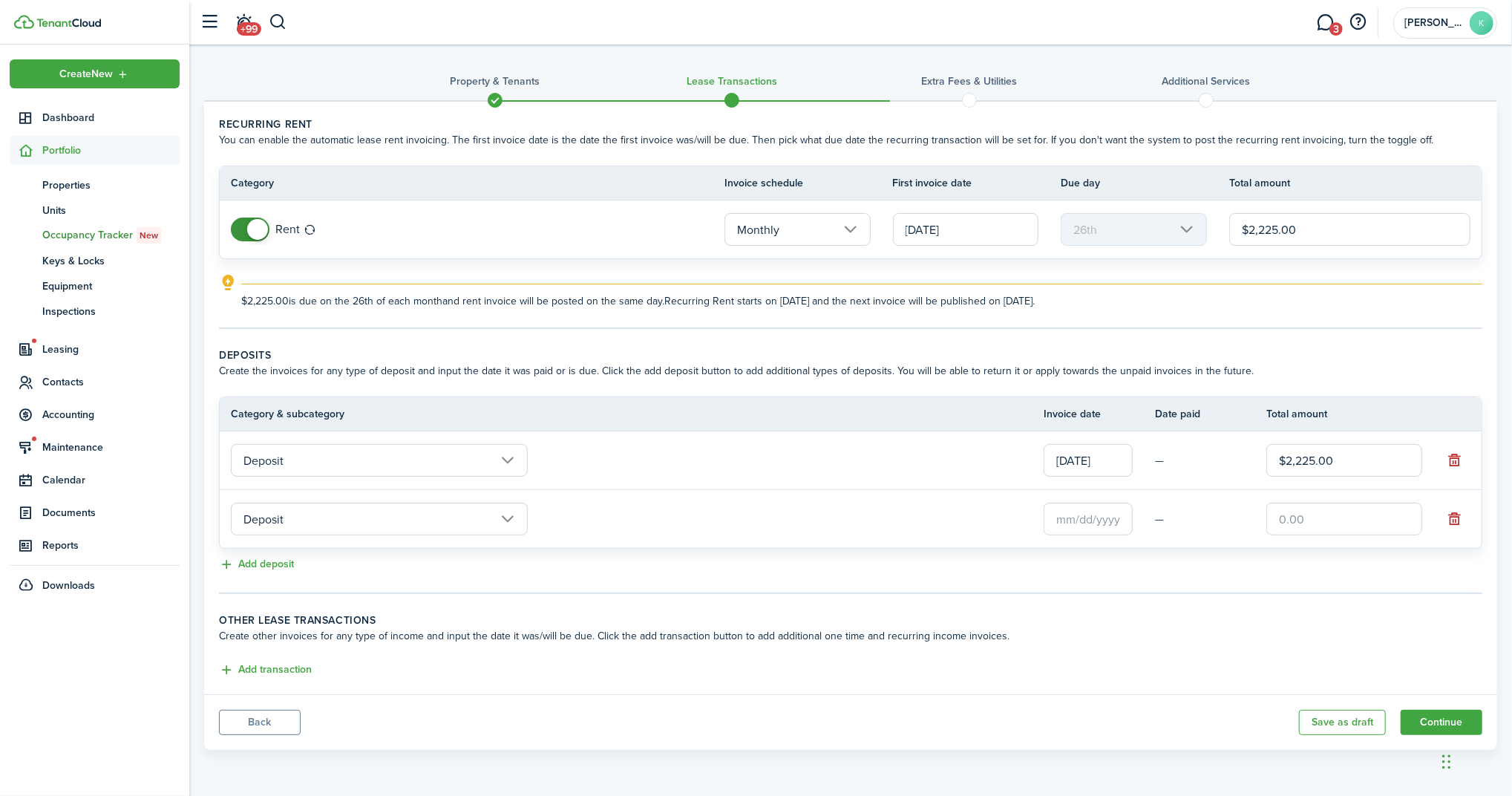
click at [309, 523] on input "Deposit" at bounding box center [378, 518] width 296 height 33
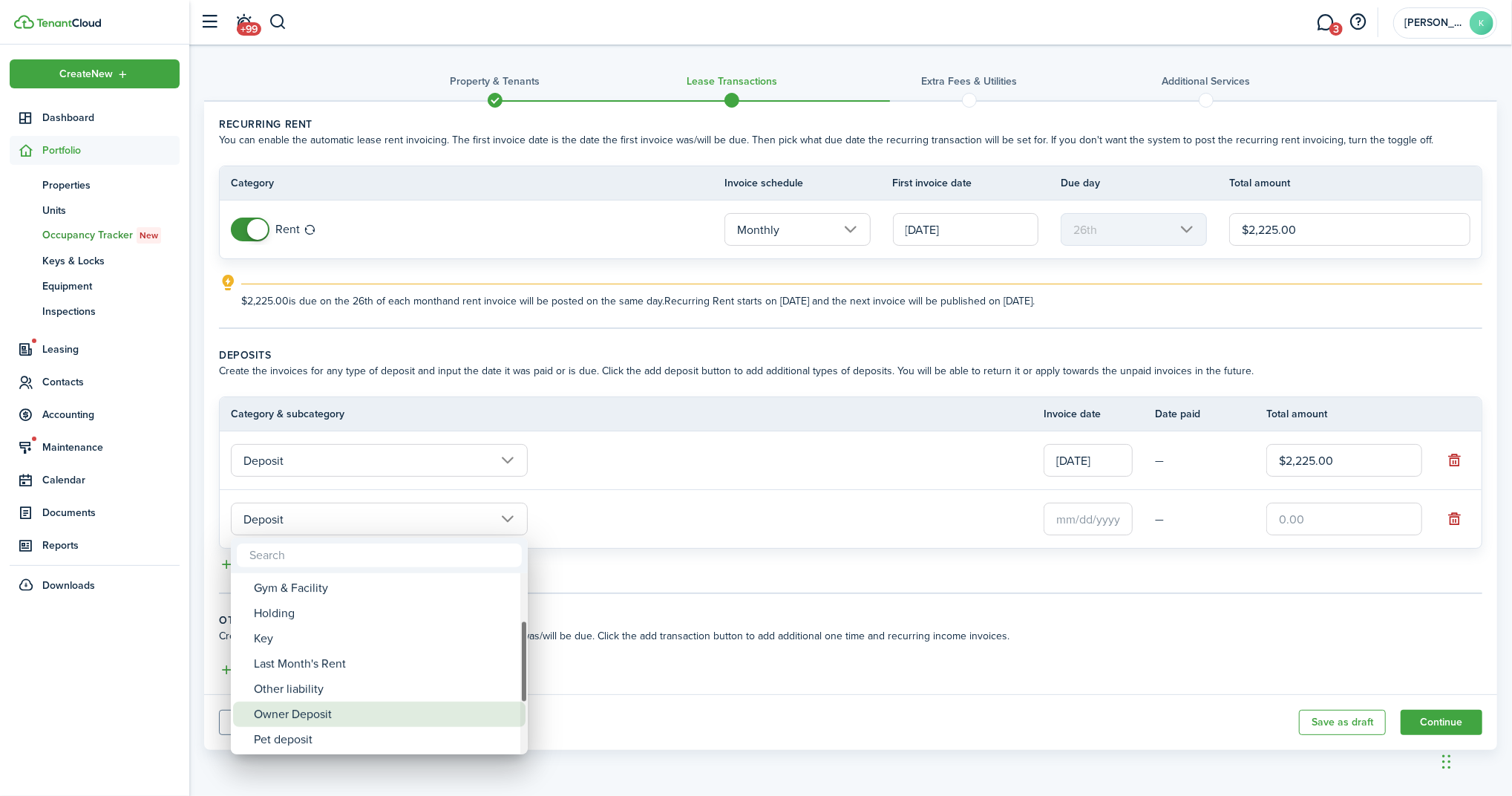
click at [321, 709] on div "Owner Deposit" at bounding box center [385, 714] width 263 height 26
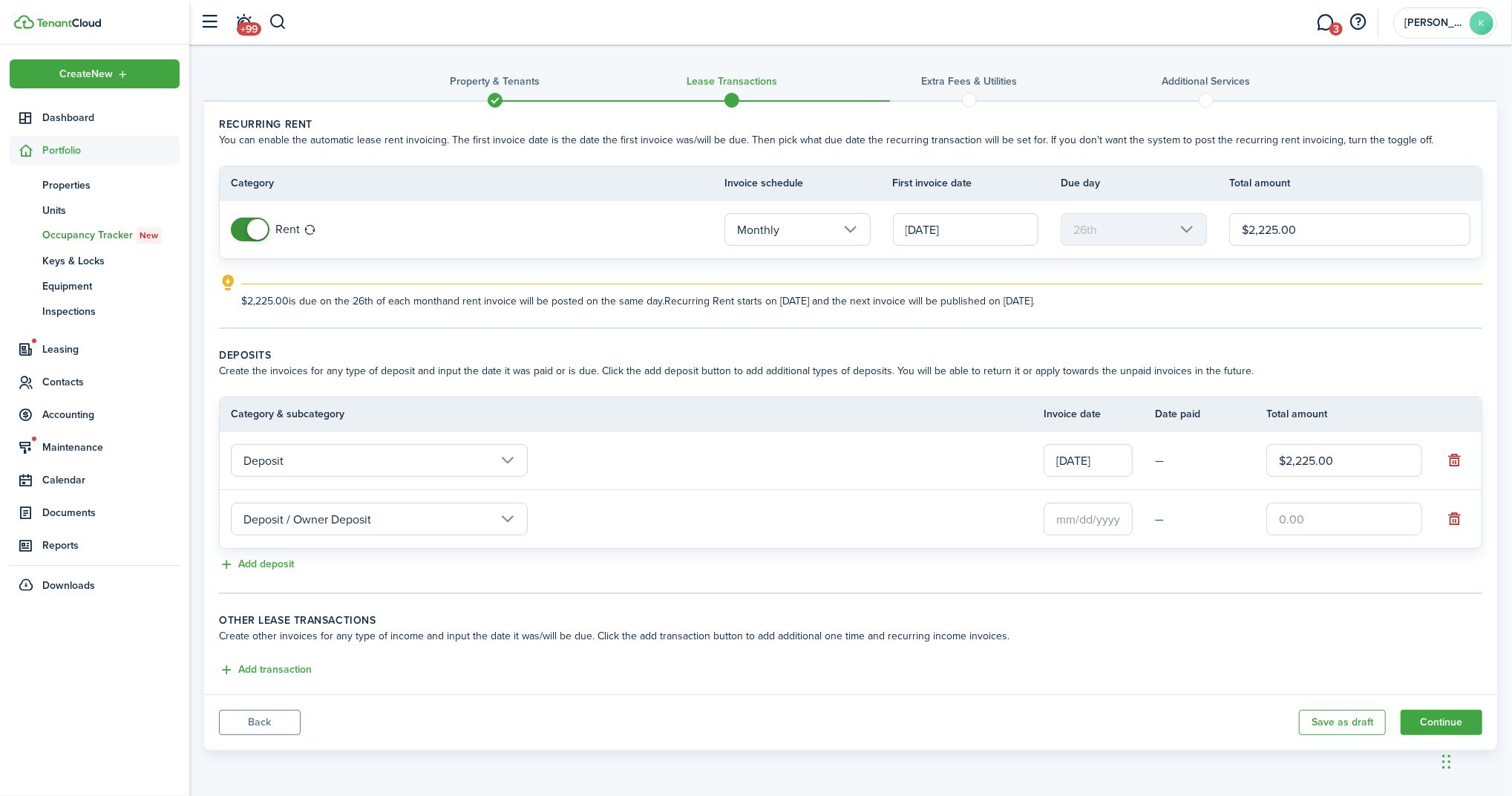
click at [348, 524] on input "Deposit / Owner Deposit" at bounding box center [378, 518] width 296 height 33
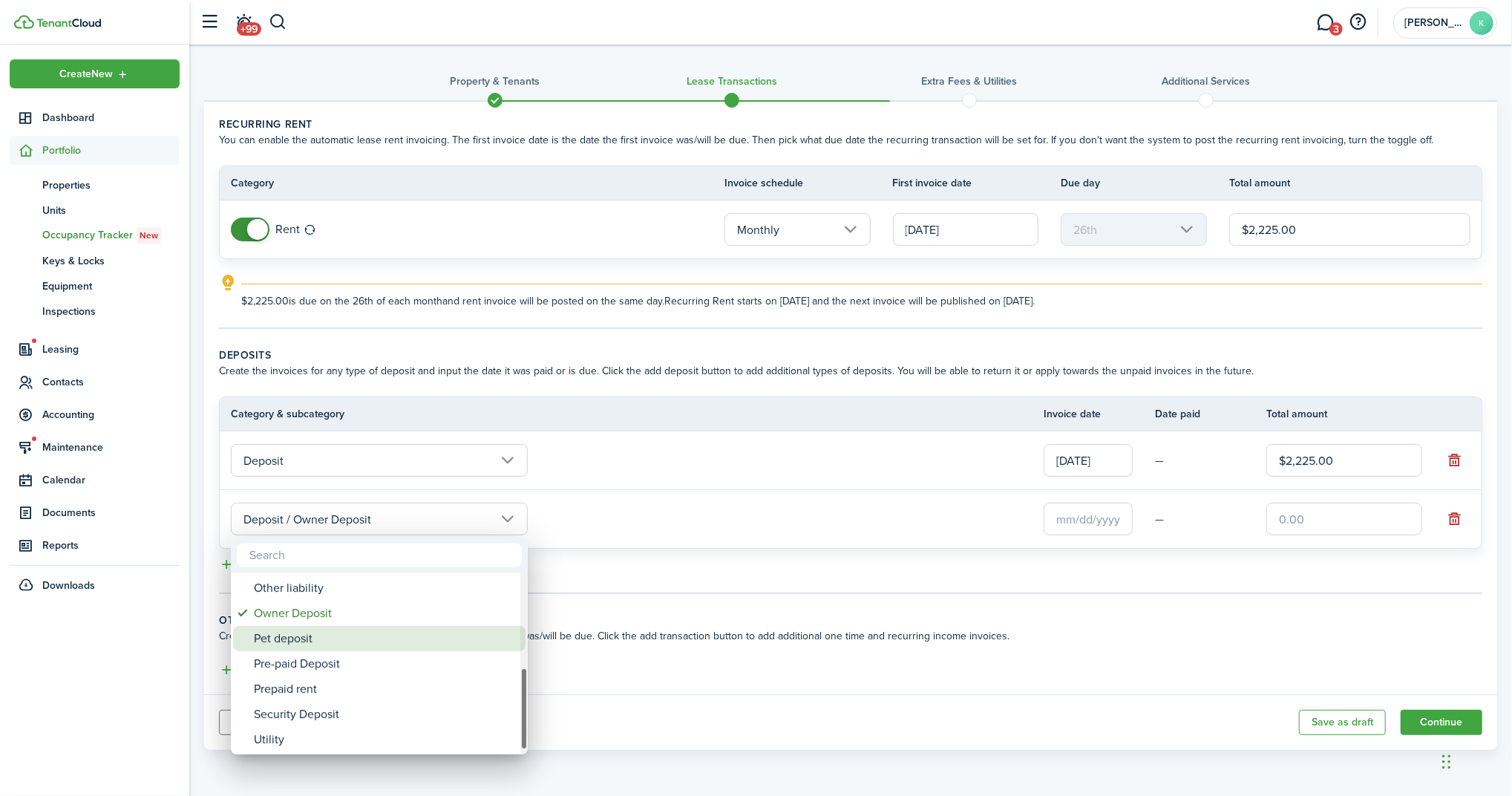
click at [328, 643] on div "Pet deposit" at bounding box center [385, 638] width 263 height 26
type input "Deposit / Pet deposit"
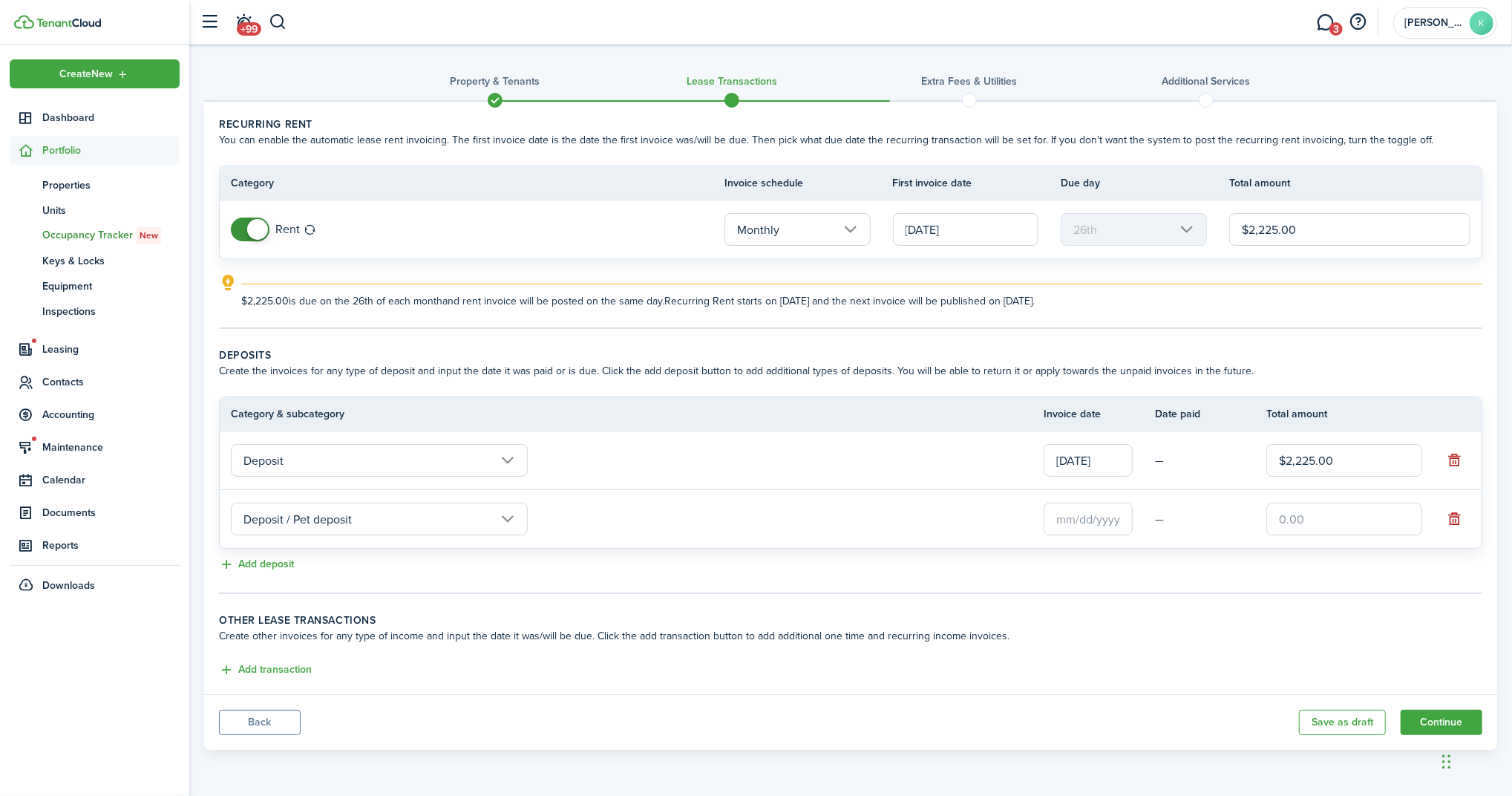
click at [1322, 529] on input "text" at bounding box center [1345, 518] width 156 height 33
click at [1300, 529] on input "text" at bounding box center [1345, 518] width 156 height 33
click at [1347, 529] on input "$75.00" at bounding box center [1345, 518] width 156 height 33
drag, startPoint x: 1337, startPoint y: 507, endPoint x: 1327, endPoint y: 509, distance: 10.2
click at [1336, 506] on input "$75.00" at bounding box center [1345, 518] width 156 height 33
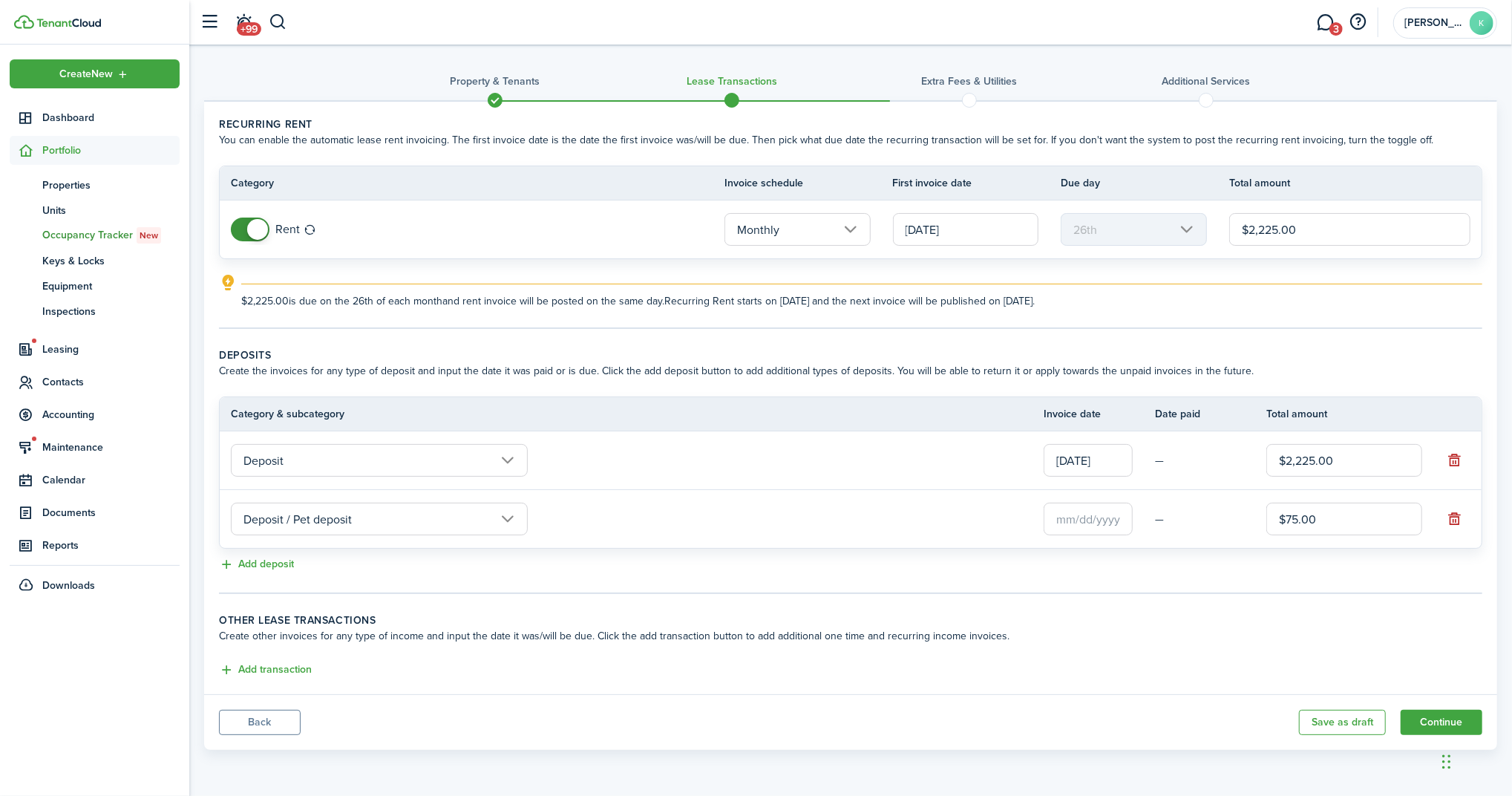
click at [1299, 520] on input "$75.00" at bounding box center [1345, 518] width 156 height 33
type input "$750.00"
click at [1313, 610] on panel-main-body "Recurring rent You can enable the automatic lease rent invoicing. The first inv…" at bounding box center [850, 397] width 1293 height 592
click at [1054, 513] on input "text" at bounding box center [1088, 518] width 89 height 33
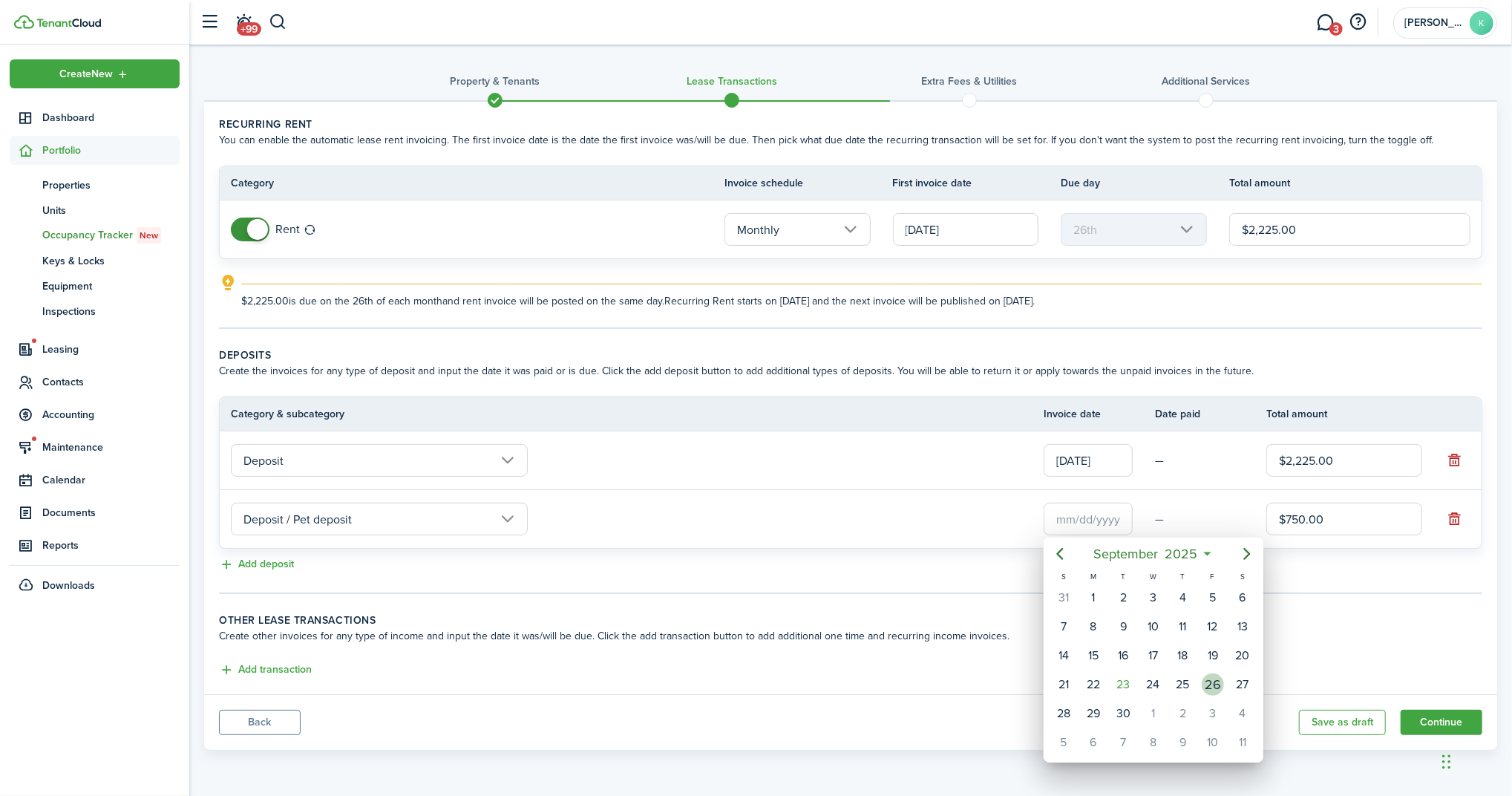
click at [1217, 688] on div "26" at bounding box center [1213, 685] width 23 height 23
type input "[DATE]"
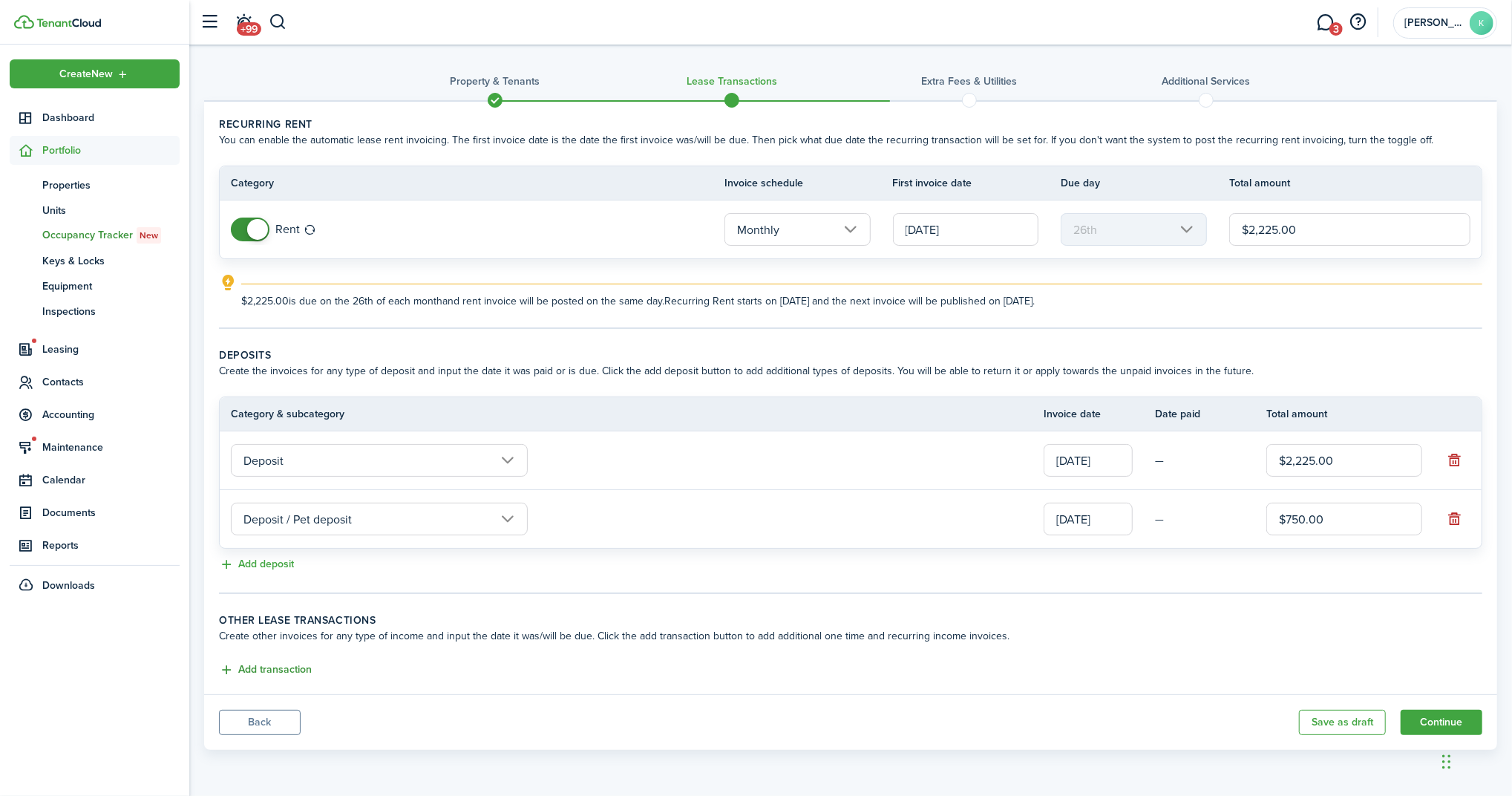
click at [297, 667] on button "Add transaction" at bounding box center [265, 670] width 93 height 17
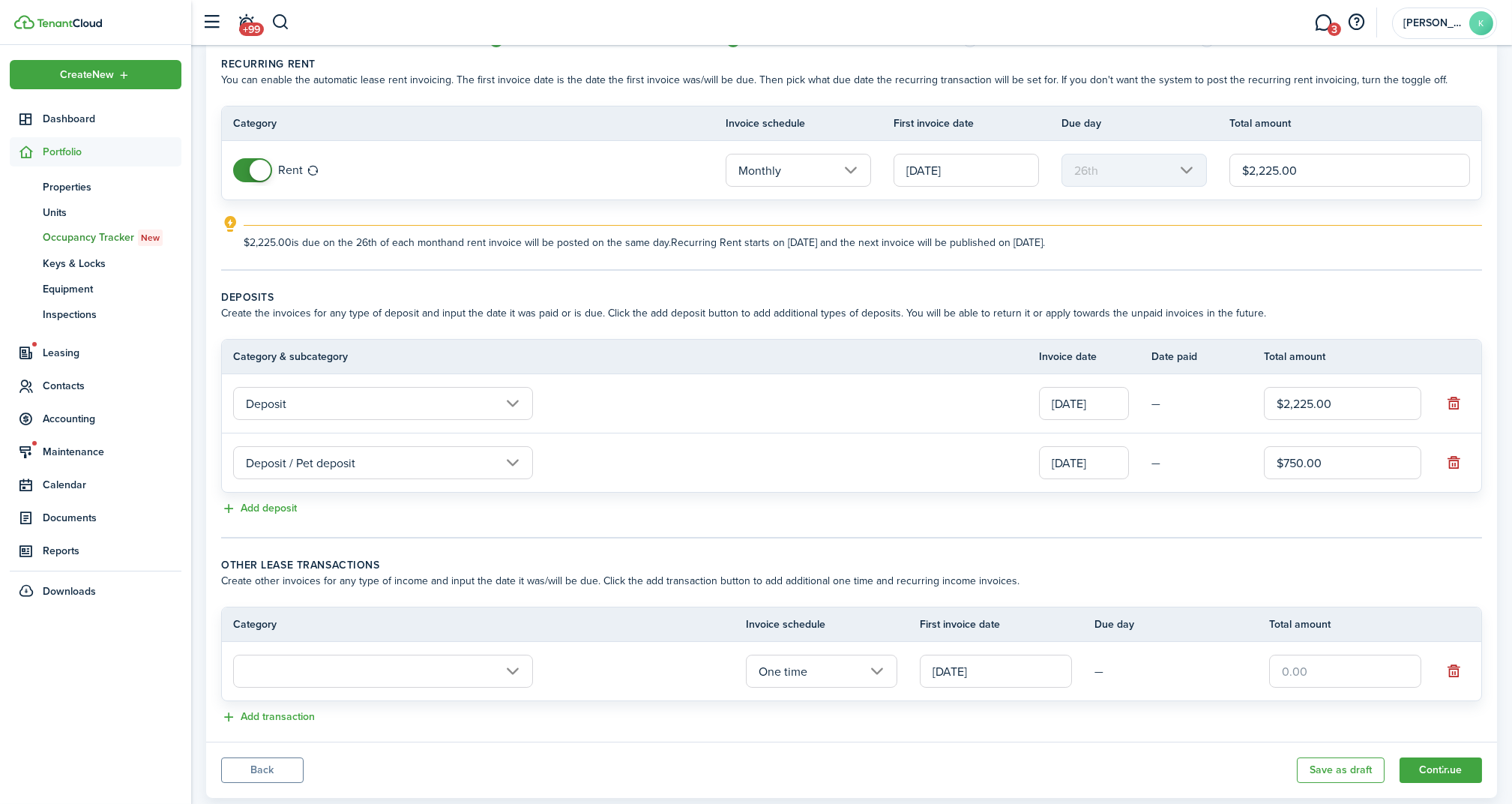
scroll to position [95, 0]
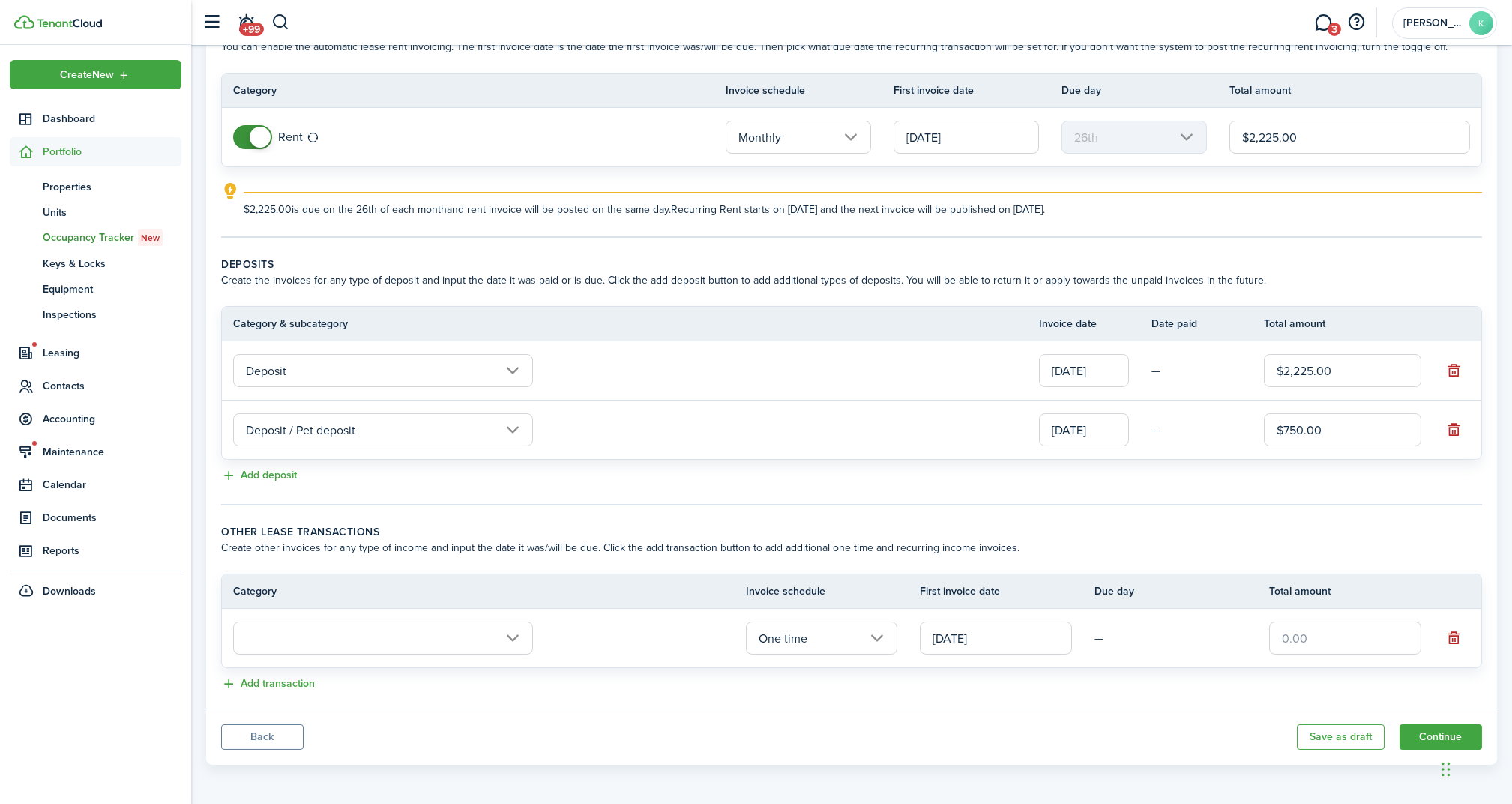
click at [938, 137] on input "[DATE]" at bounding box center [966, 136] width 145 height 33
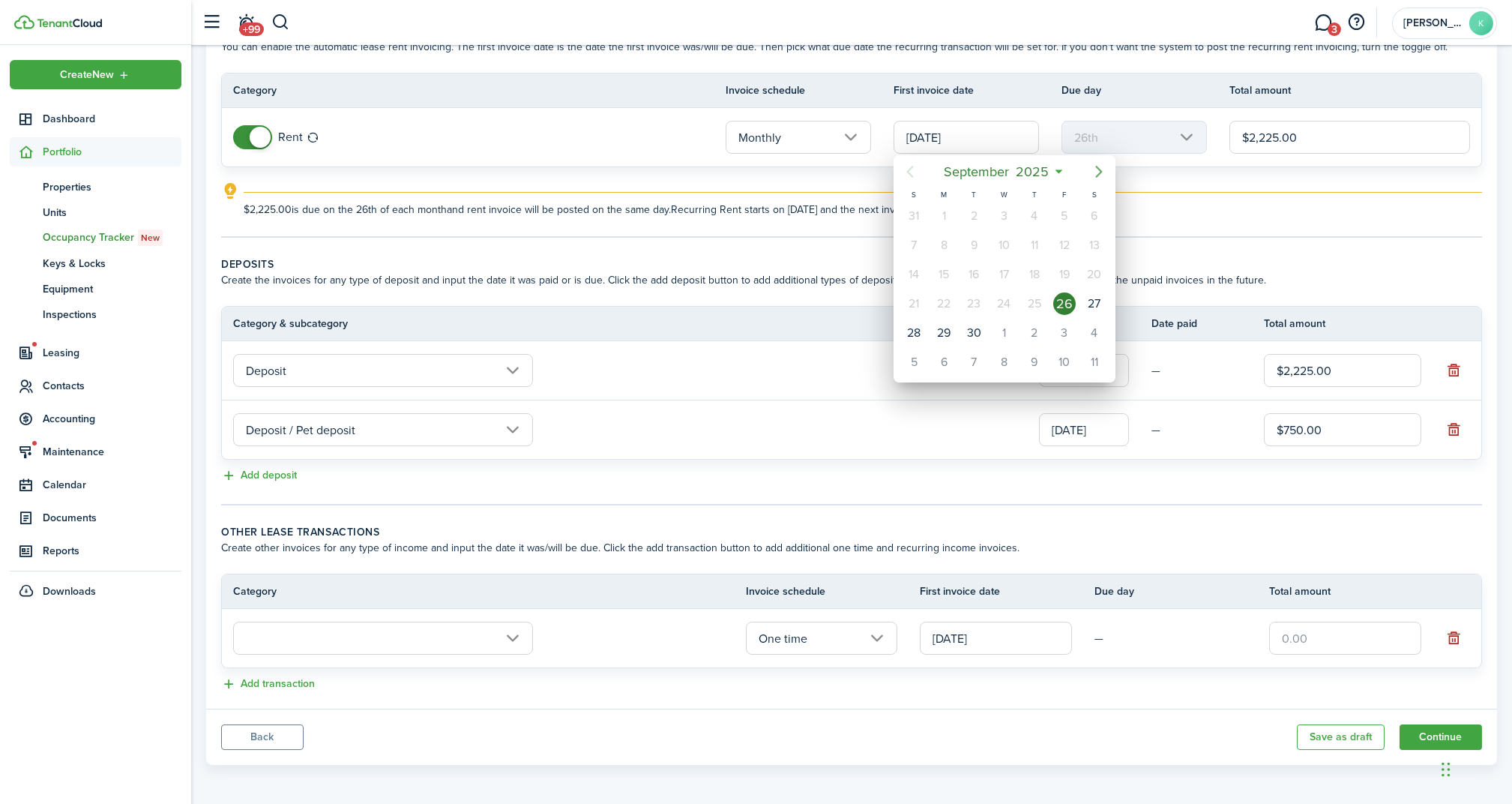
click at [1096, 166] on icon "Next page" at bounding box center [1099, 172] width 7 height 12
click at [1008, 217] on div "1" at bounding box center [1005, 216] width 23 height 23
type input "[DATE]"
type input "1st"
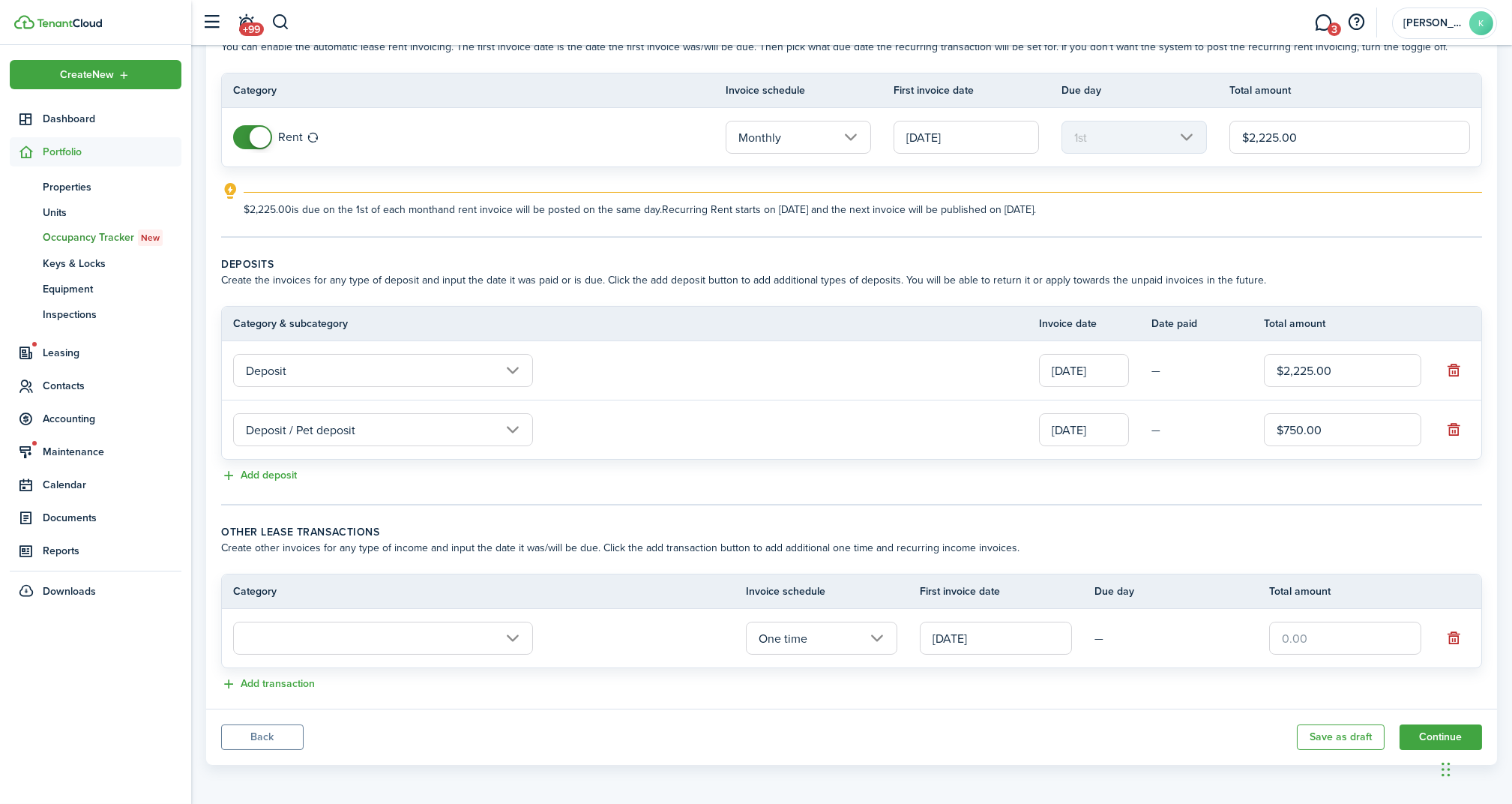
click at [465, 629] on input "text" at bounding box center [382, 638] width 299 height 33
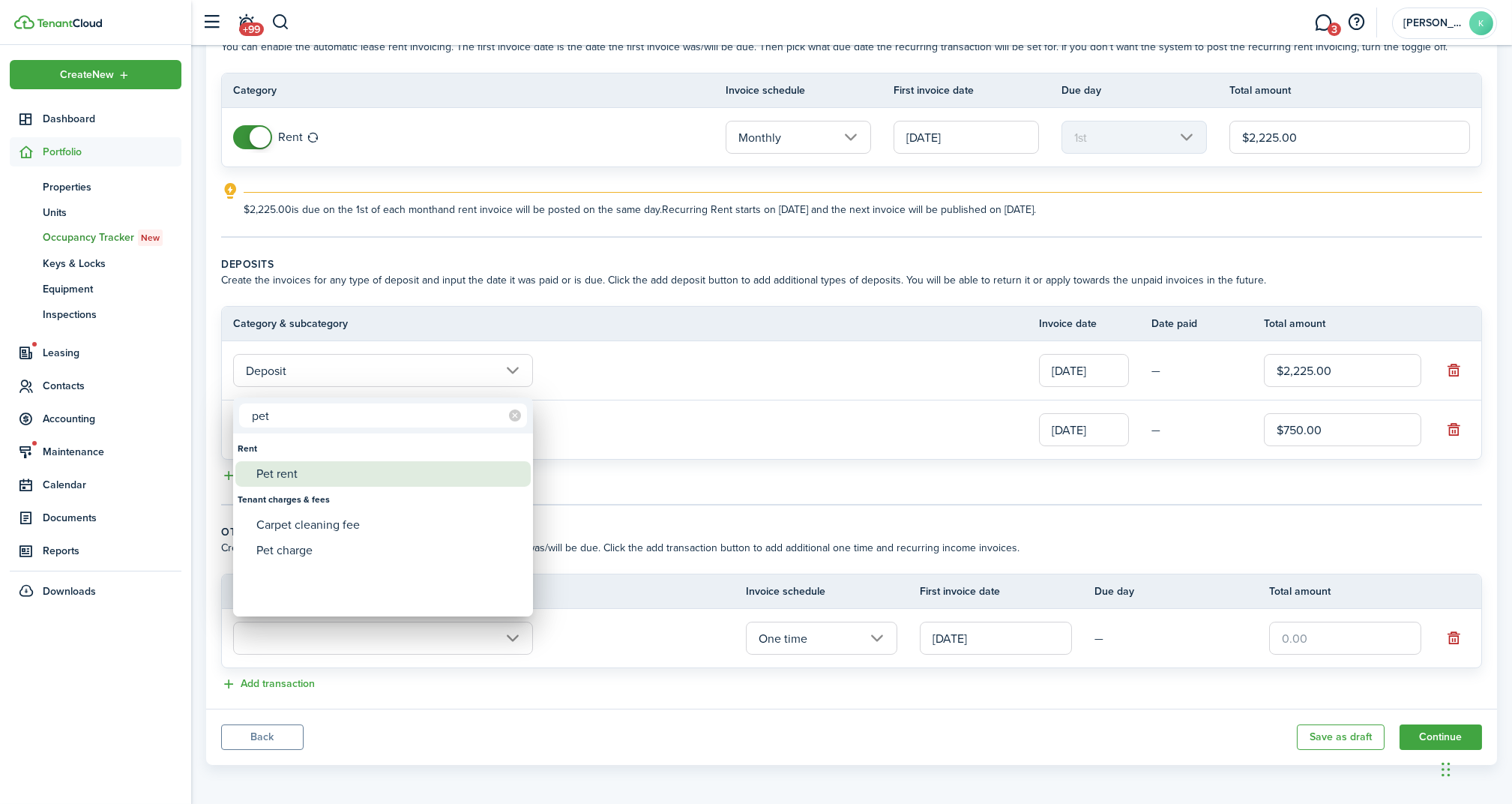
type input "pet"
click at [350, 476] on div "Pet rent" at bounding box center [389, 475] width 266 height 26
type input "Rent / Pet rent"
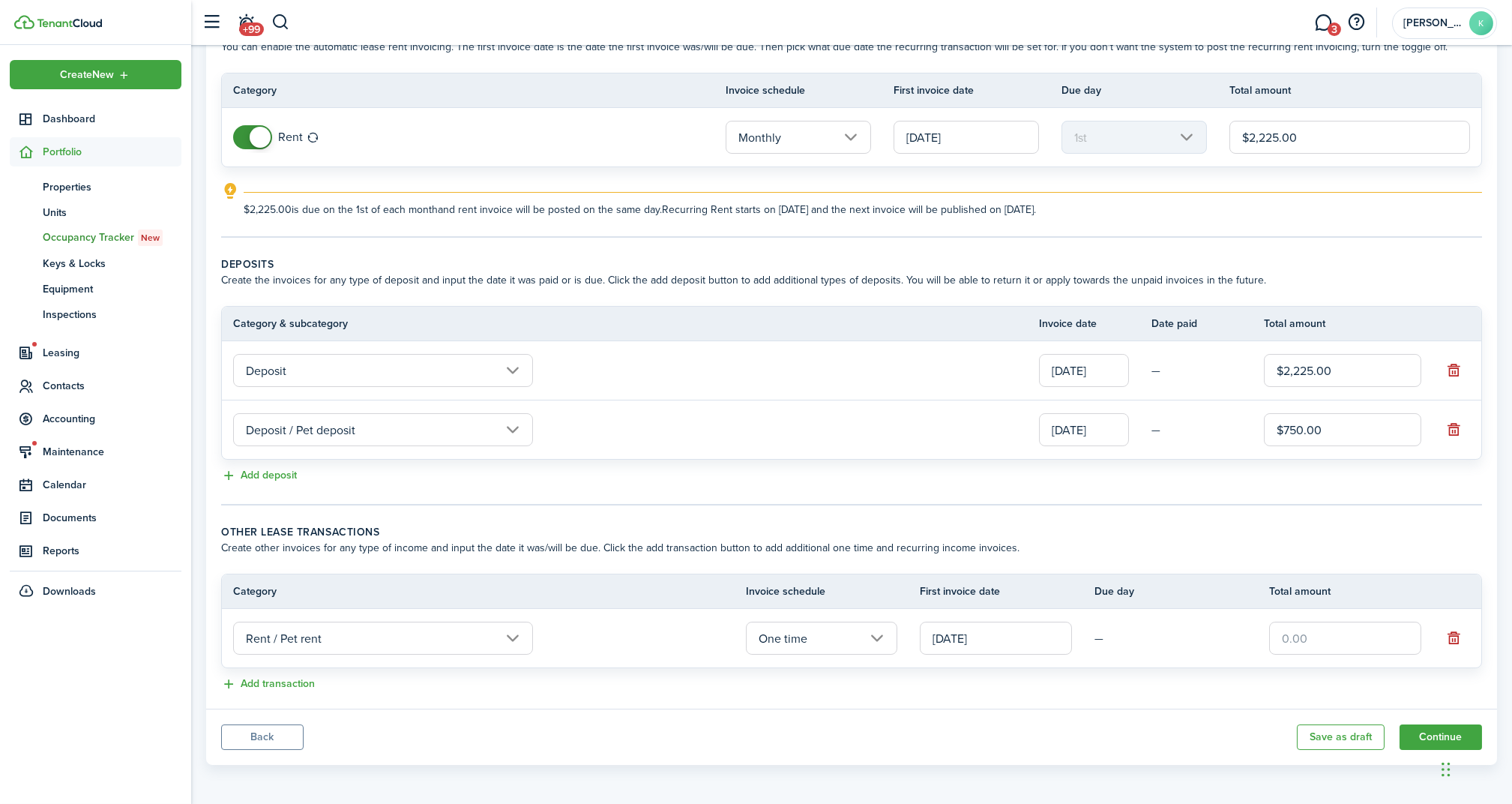
click at [1298, 638] on input "text" at bounding box center [1345, 638] width 152 height 33
type input "$120.00"
click at [1158, 694] on panel-main-body "Recurring rent You can enable the automatic lease rent invoicing. The first inv…" at bounding box center [851, 358] width 1291 height 701
click at [982, 643] on input "[DATE]" at bounding box center [996, 638] width 152 height 33
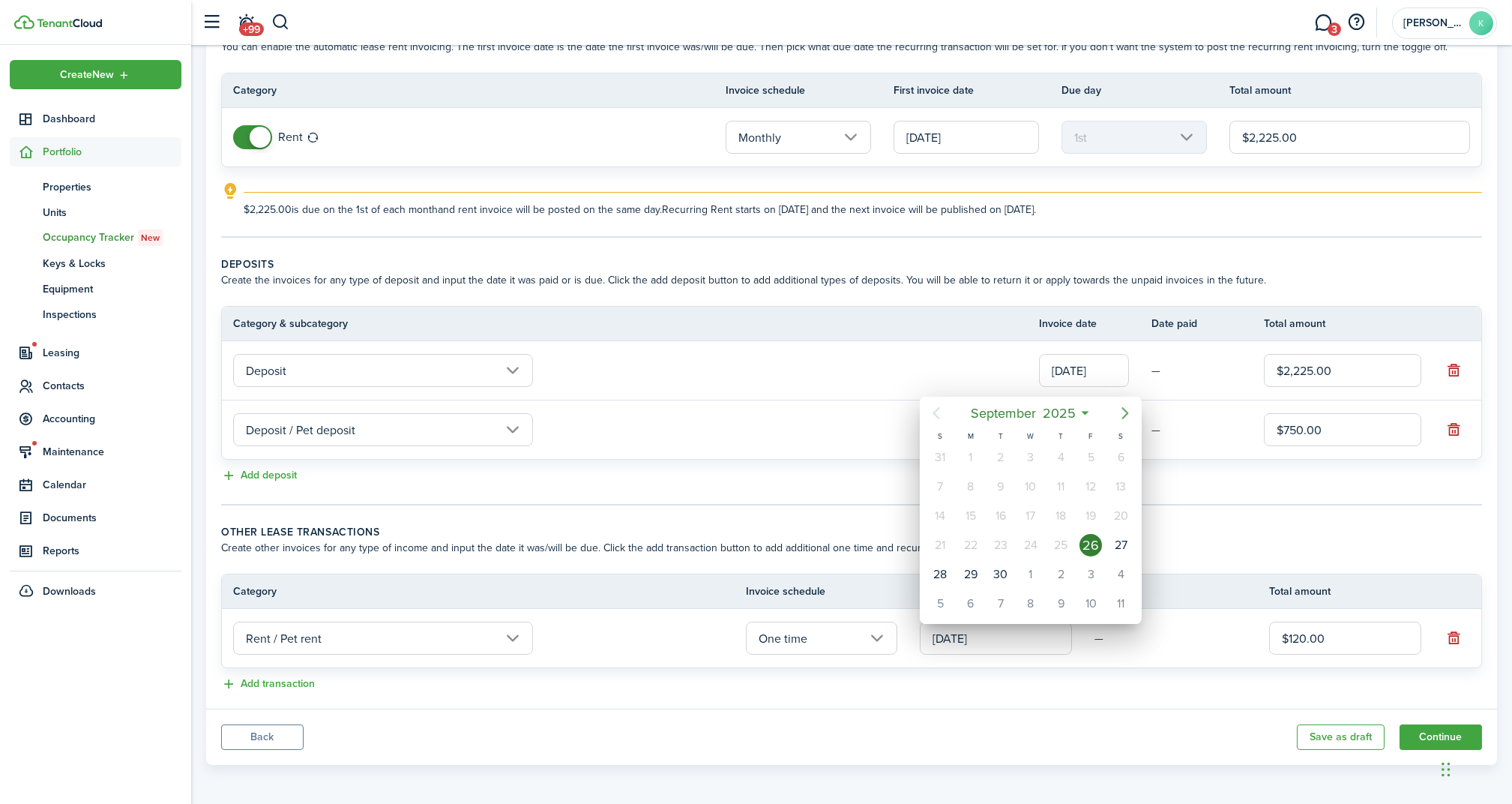
click at [1120, 416] on icon "Next page" at bounding box center [1125, 413] width 18 height 18
click at [1025, 461] on div "1" at bounding box center [1031, 457] width 23 height 23
type input "[DATE]"
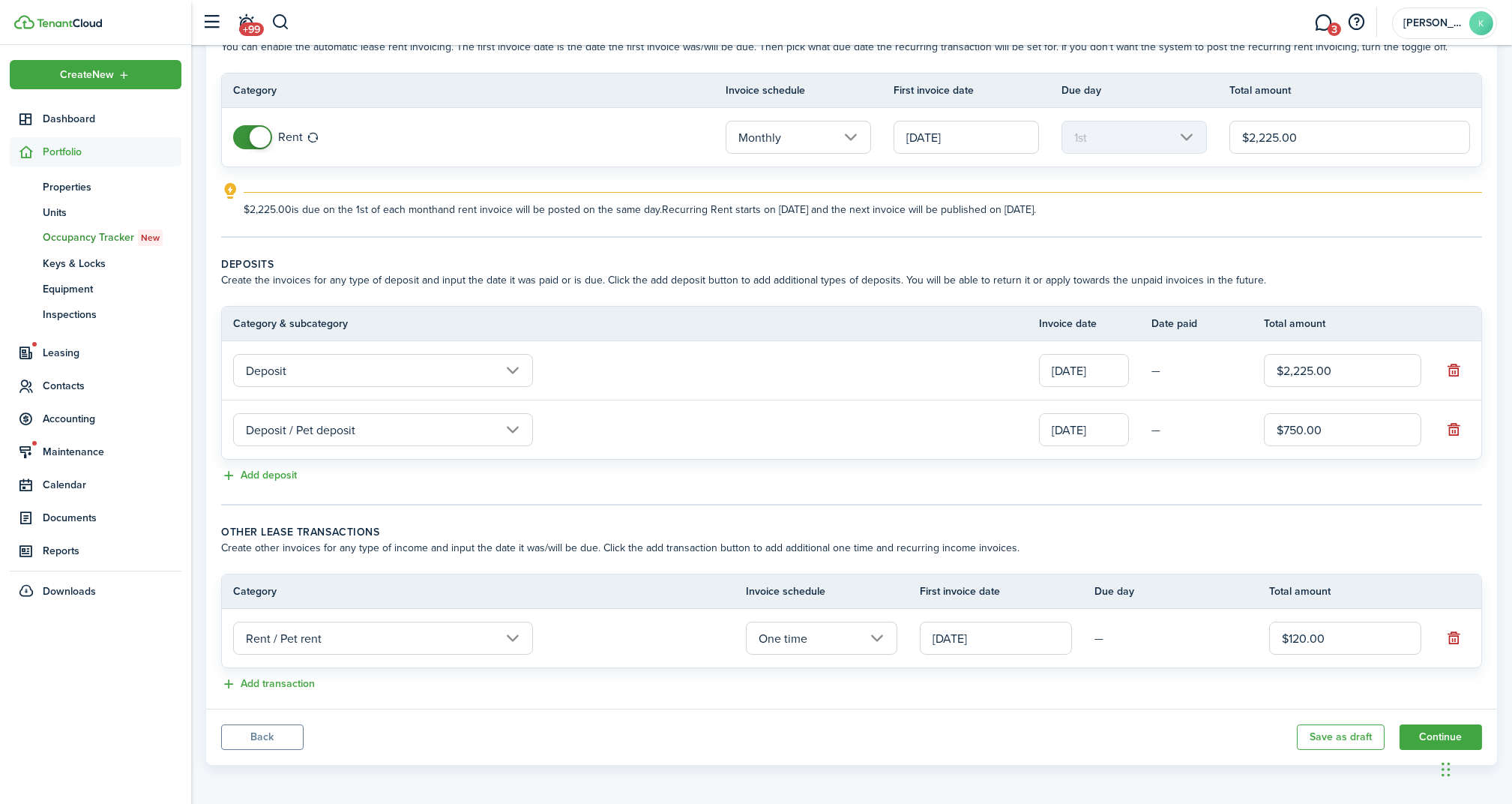
click at [866, 638] on input "One time" at bounding box center [822, 638] width 152 height 33
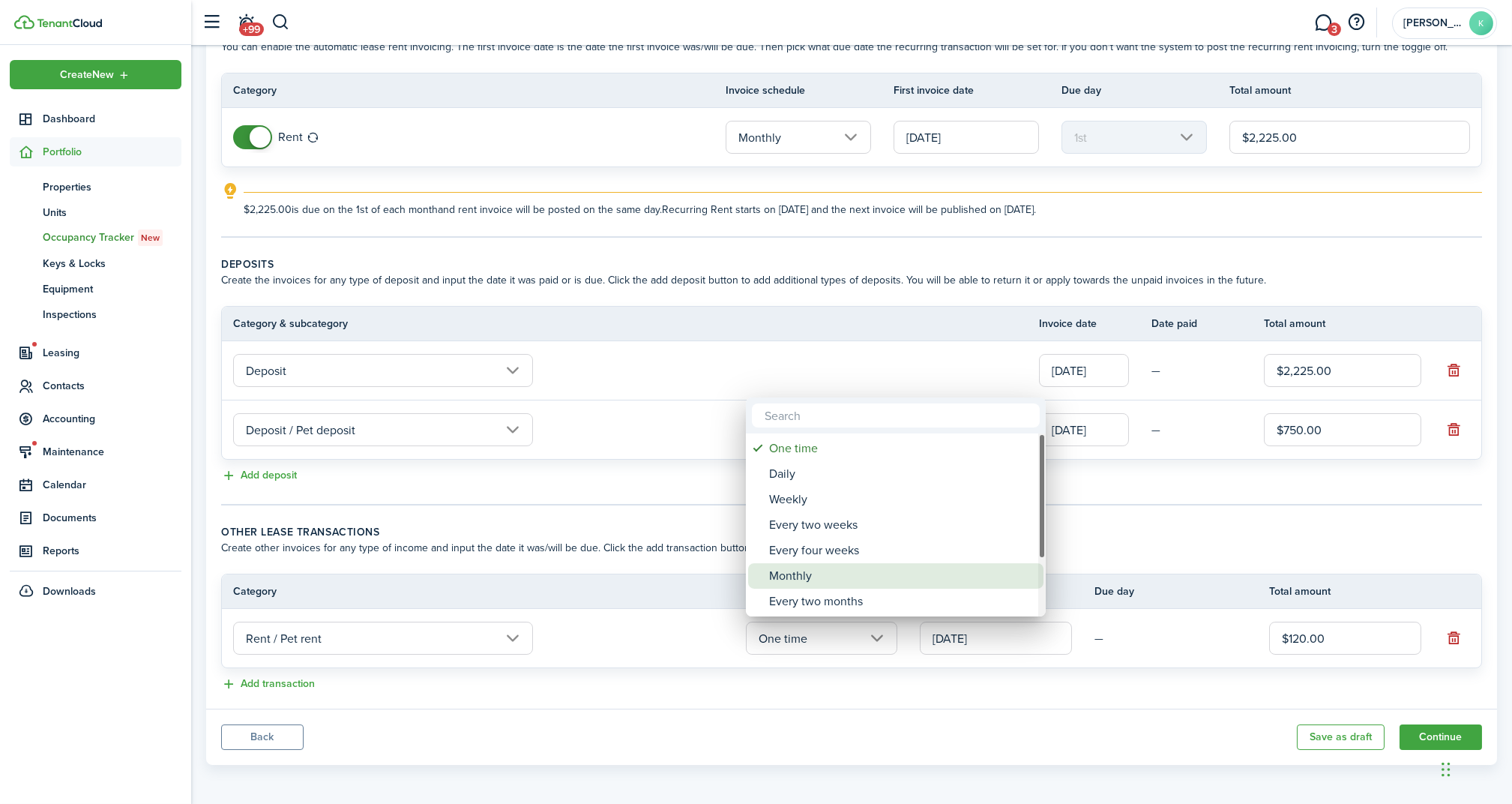
click at [821, 581] on div "Monthly" at bounding box center [901, 576] width 266 height 26
type input "Monthly"
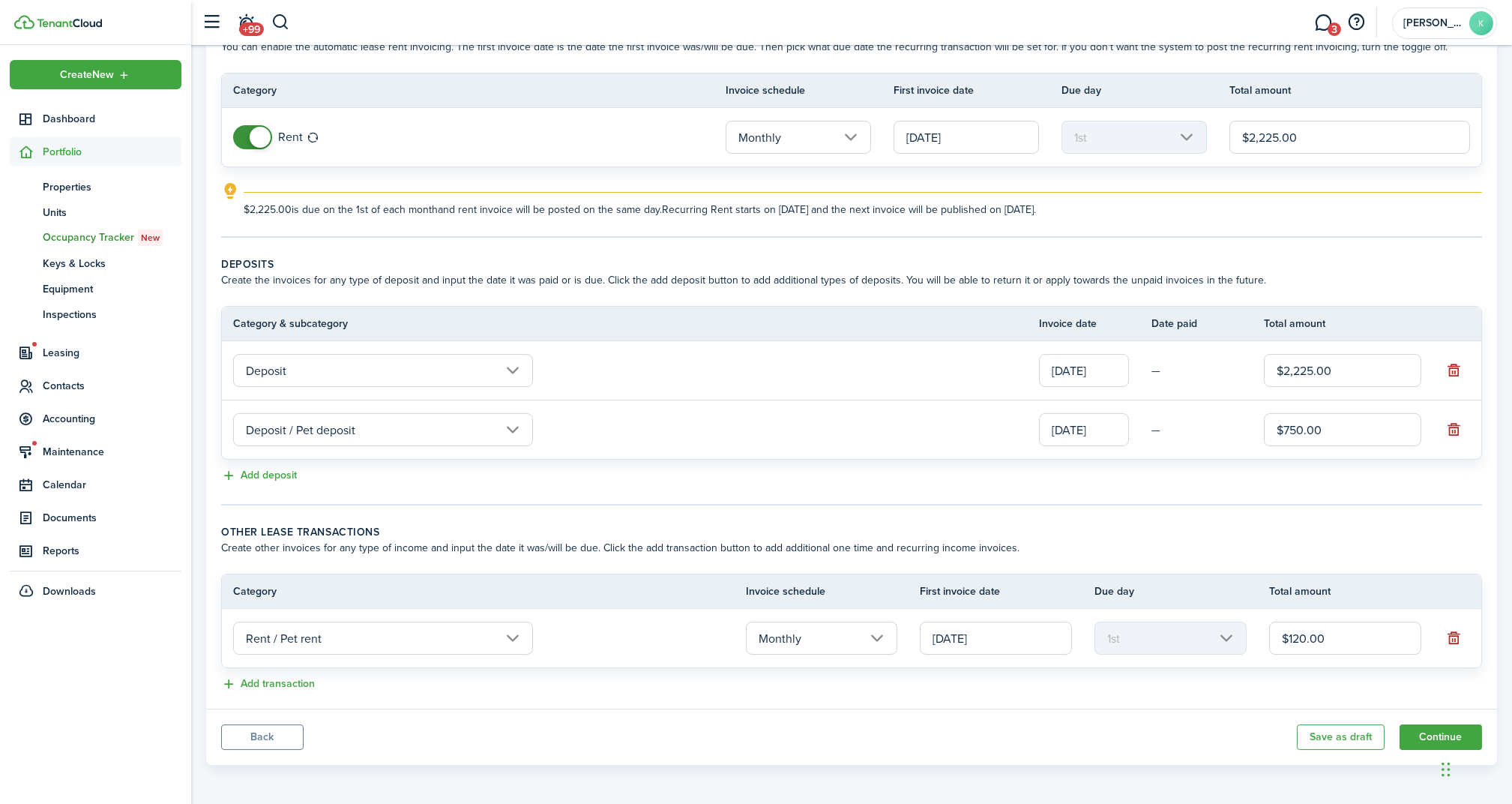
click at [853, 693] on panel-main-body "Recurring rent You can enable the automatic lease rent invoicing. The first inv…" at bounding box center [851, 358] width 1291 height 701
click at [1433, 734] on button "Continue" at bounding box center [1440, 737] width 83 height 26
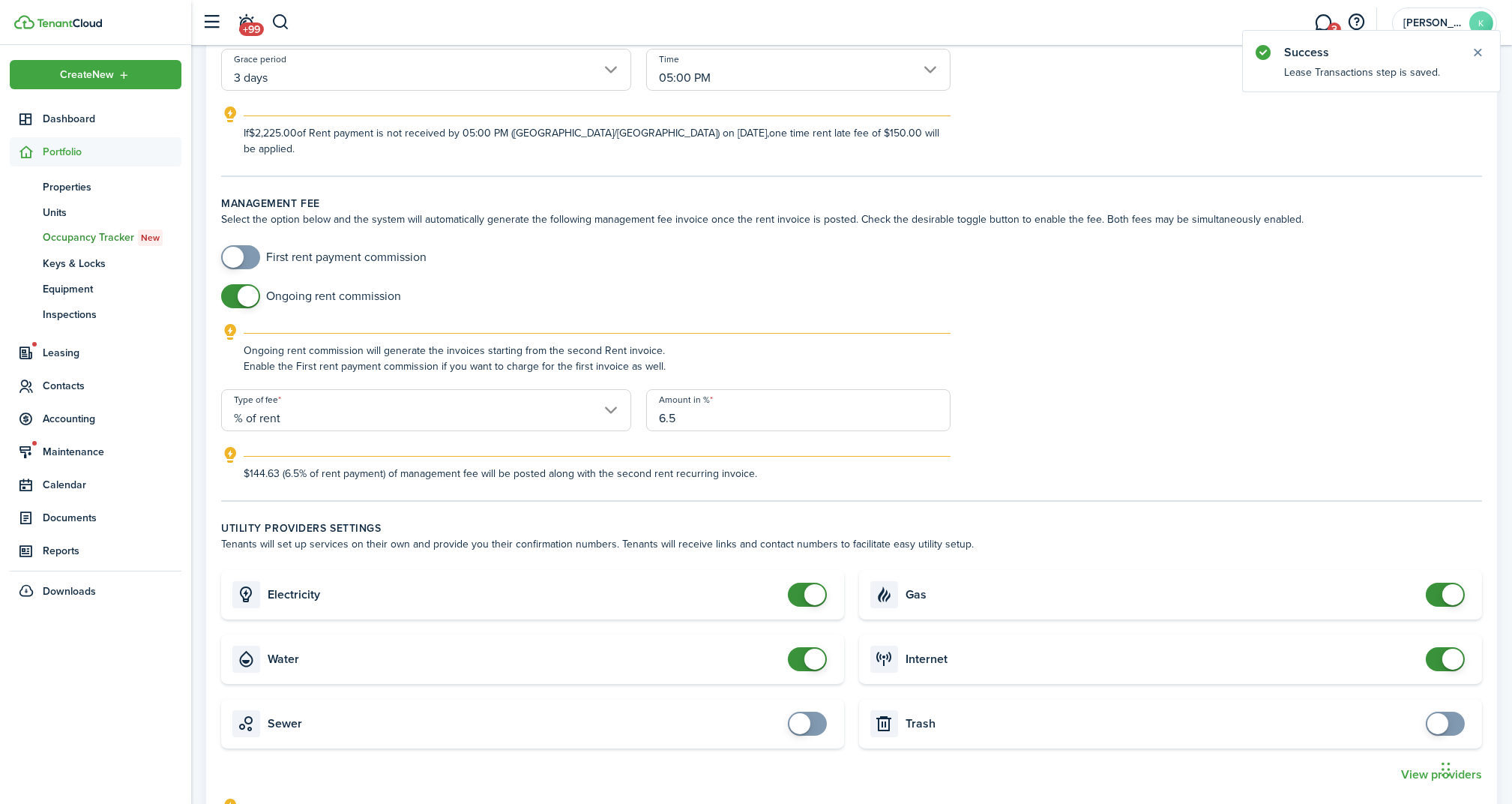
scroll to position [400, 0]
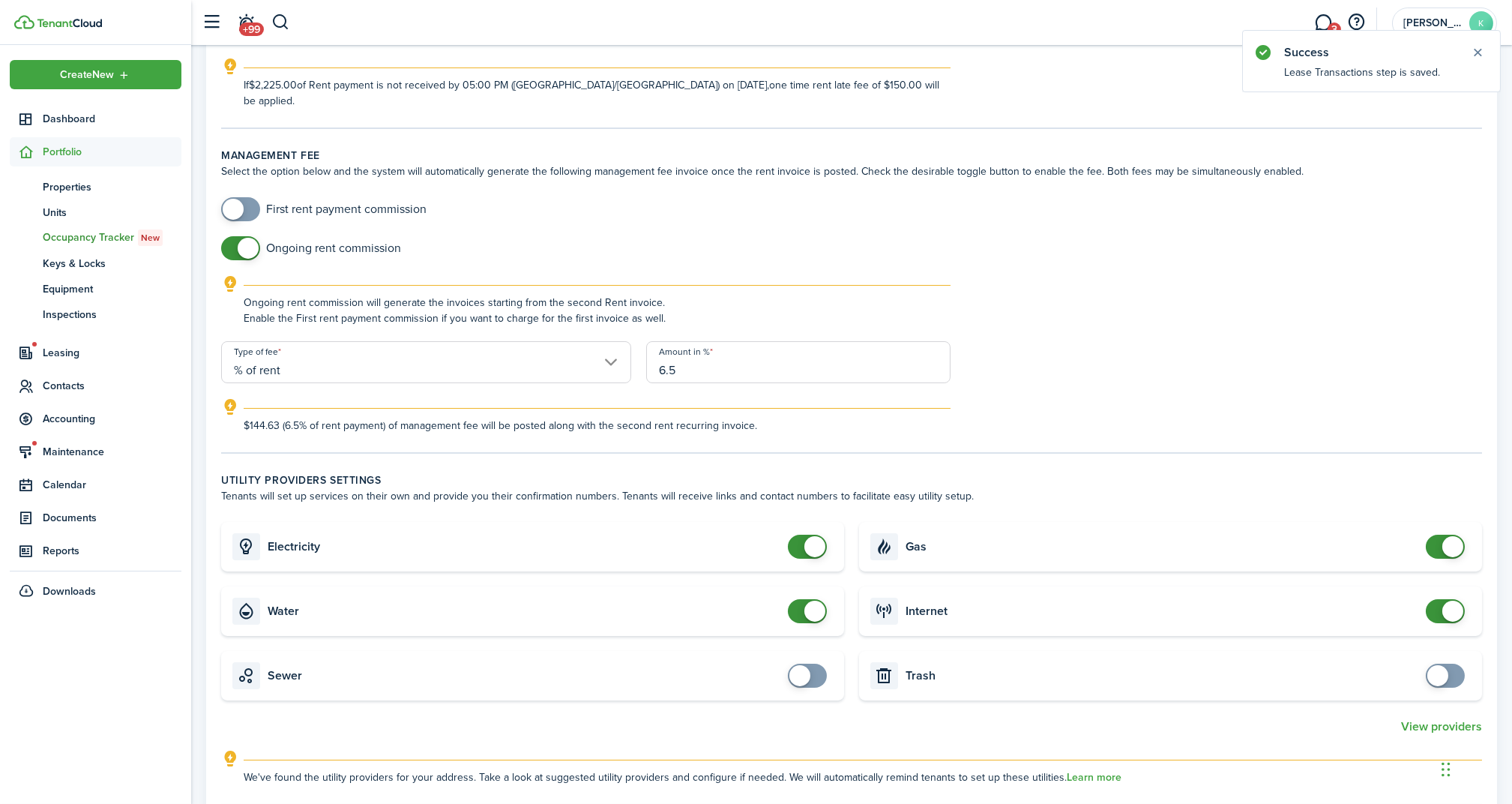
click at [517, 350] on input "% of rent" at bounding box center [426, 362] width 410 height 42
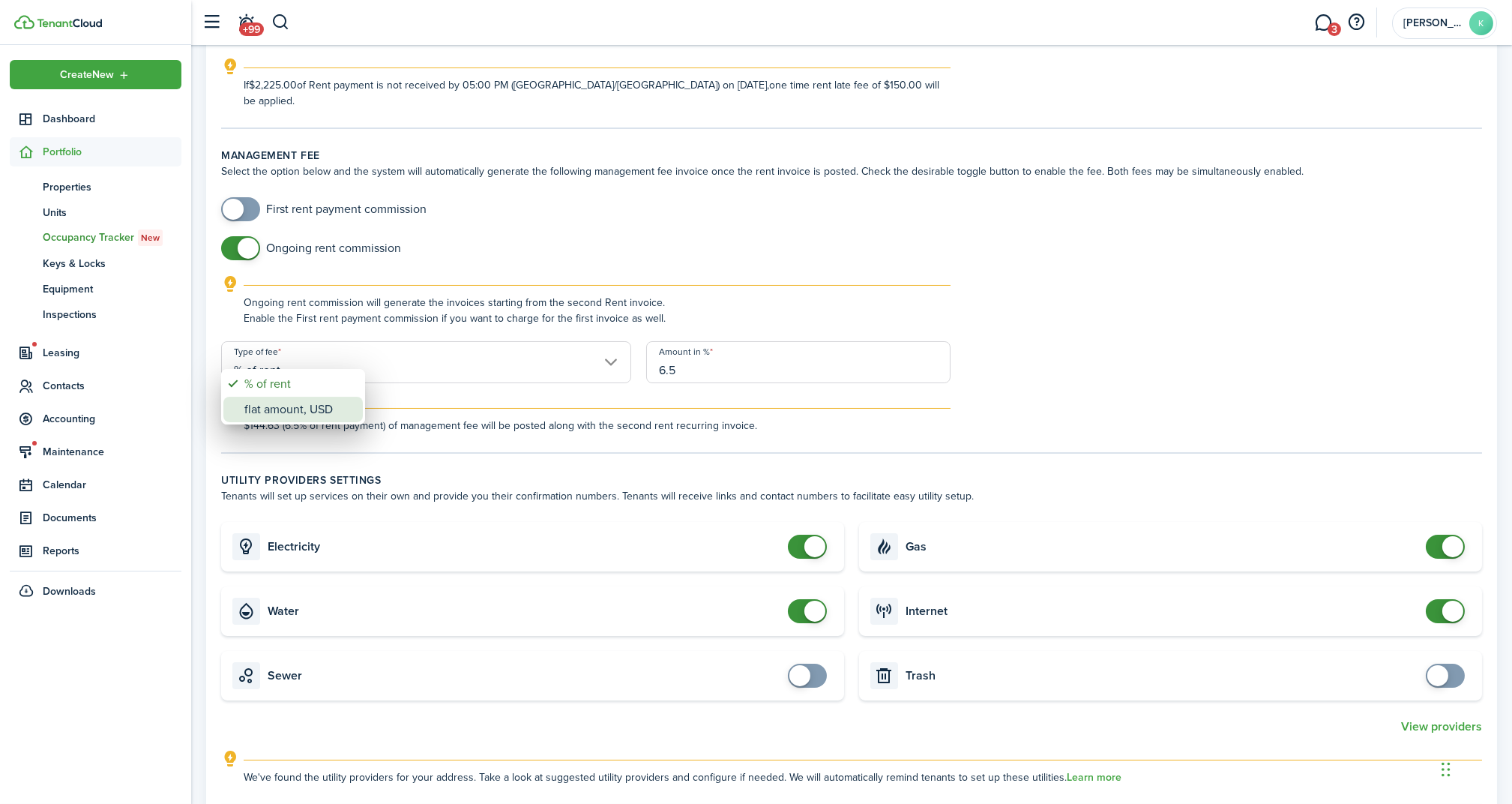
click at [320, 407] on div "flat amount, USD" at bounding box center [299, 410] width 109 height 26
type input "flat amount, USD"
drag, startPoint x: 727, startPoint y: 349, endPoint x: 638, endPoint y: 348, distance: 89.0
click at [639, 348] on div "Amount $6.50" at bounding box center [798, 369] width 319 height 57
type input "$152.42"
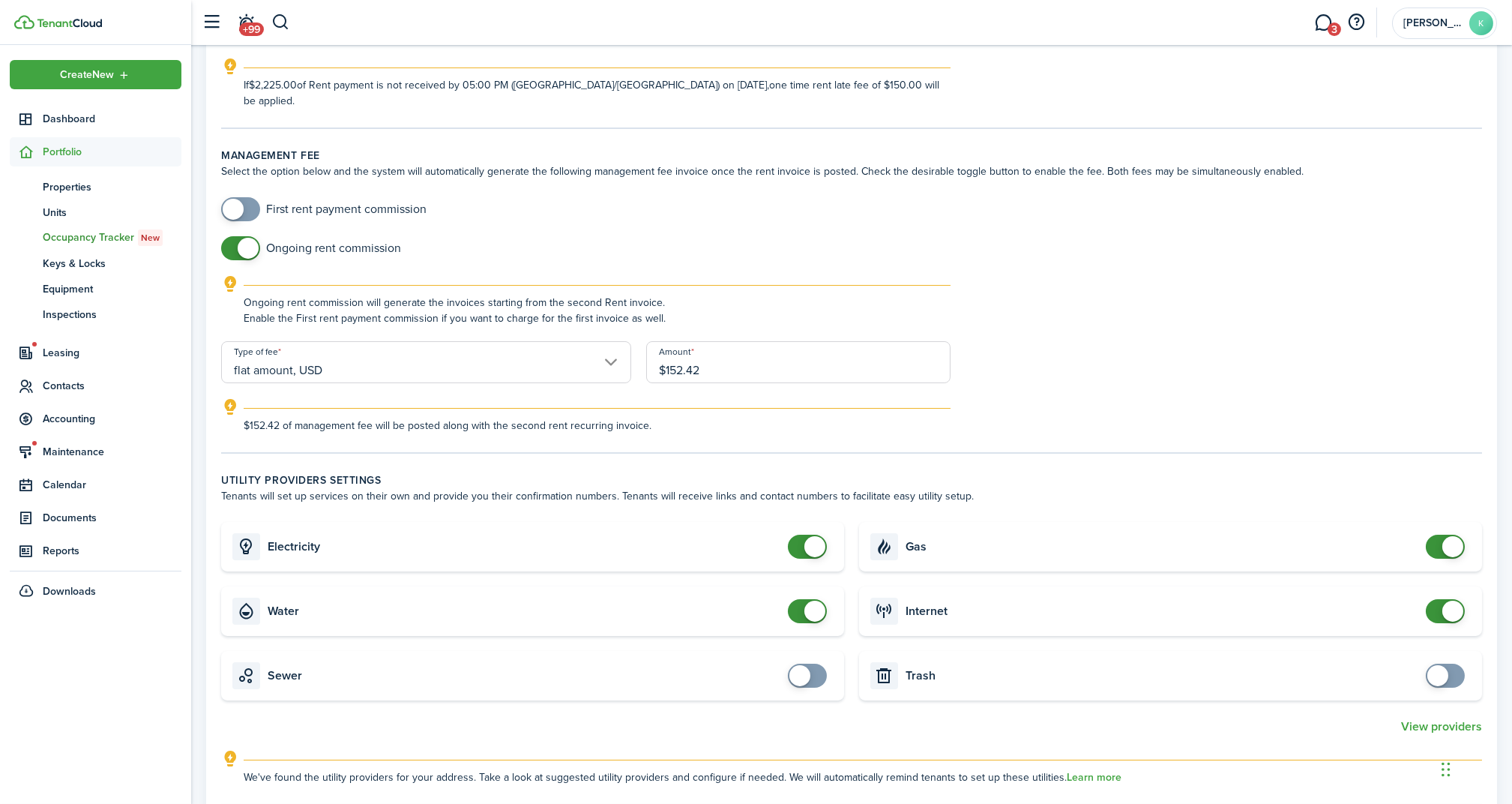
click at [1112, 276] on div "Ongoing rent commission will generate the invoices starting from the second Ren…" at bounding box center [851, 308] width 1291 height 66
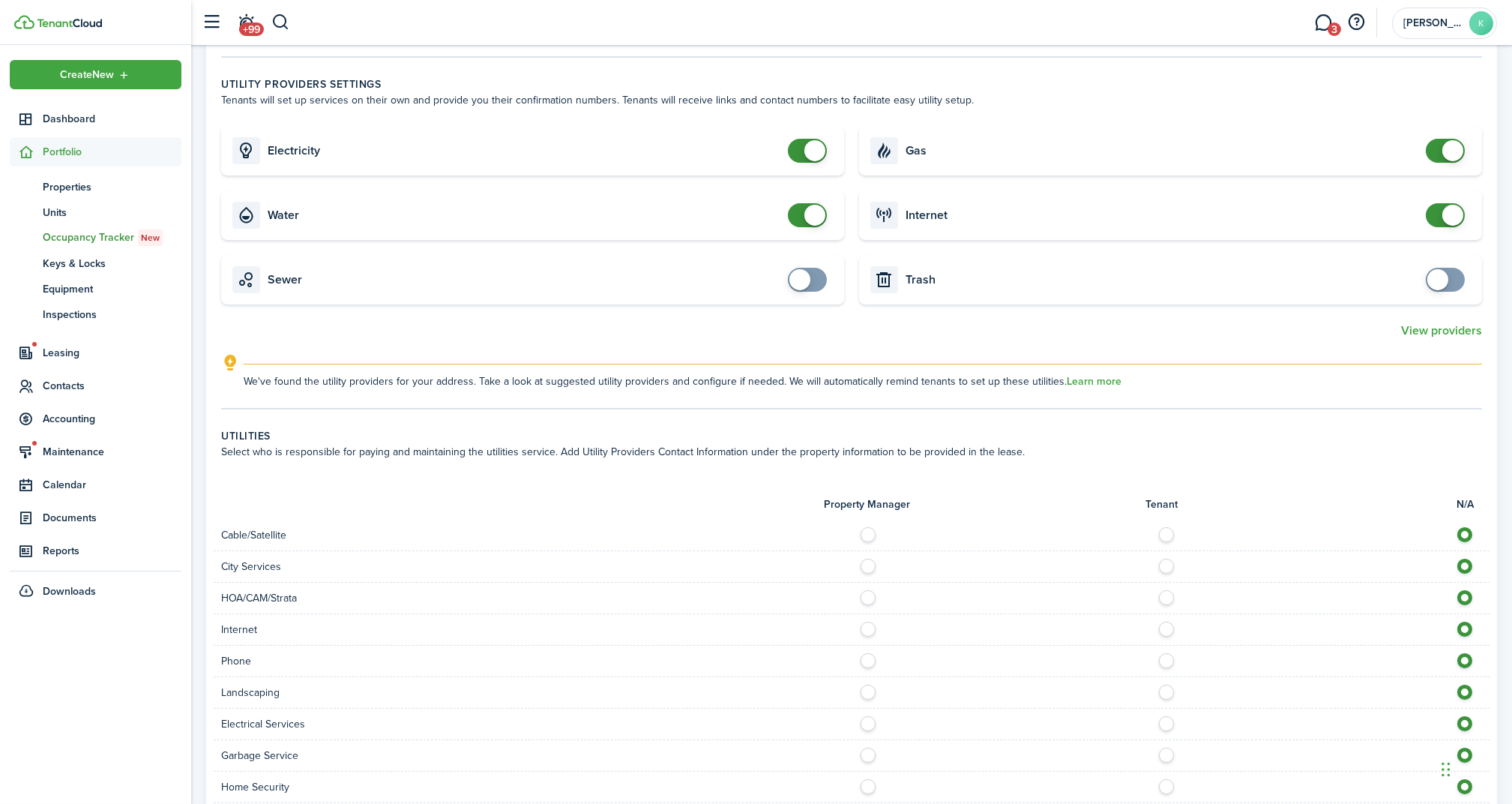
scroll to position [799, 0]
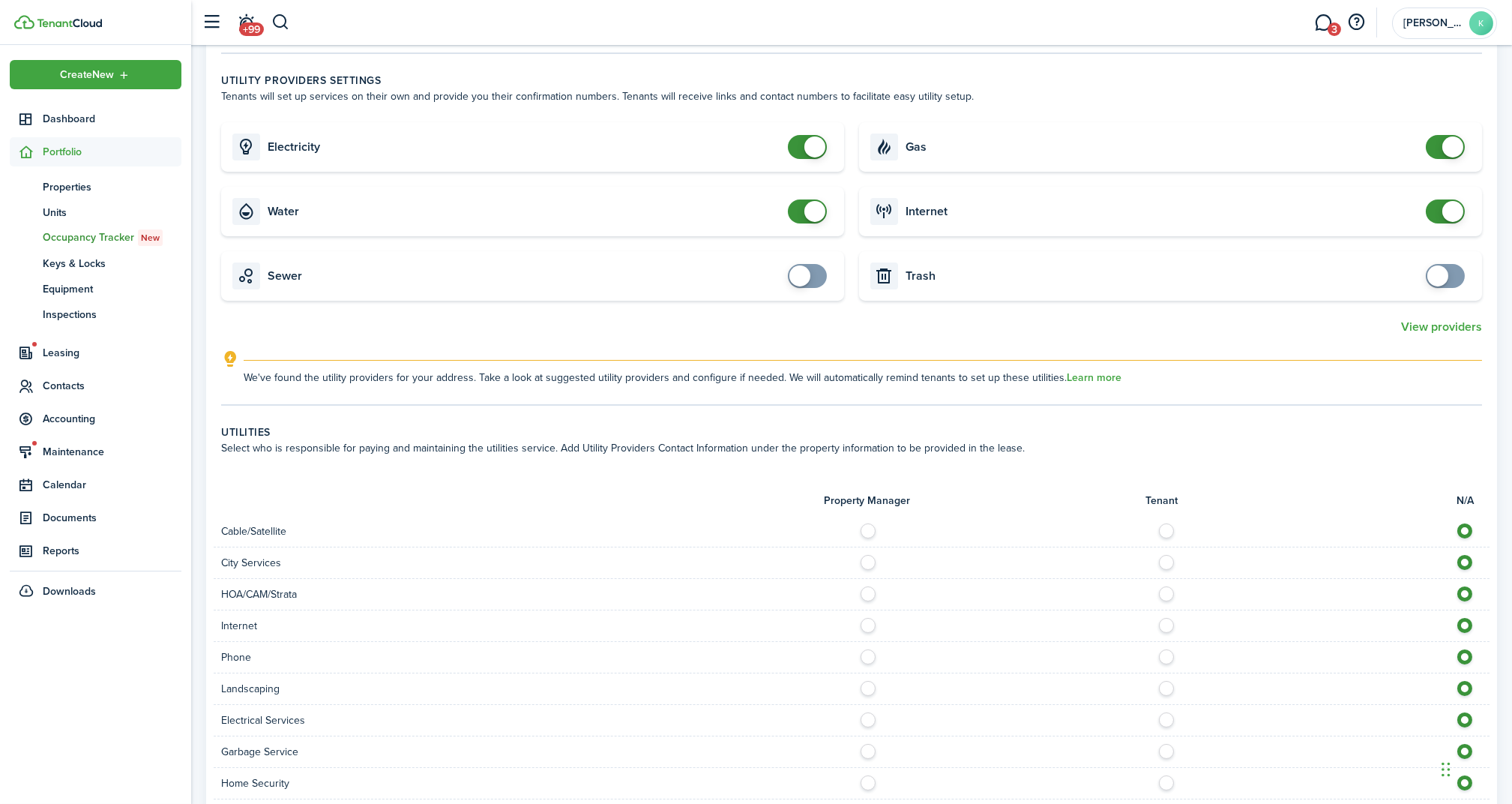
click at [787, 251] on card "Sewer" at bounding box center [532, 276] width 623 height 50
checkbox input "true"
click at [802, 266] on span at bounding box center [800, 276] width 21 height 21
checkbox input "true"
click at [1436, 266] on span at bounding box center [1437, 276] width 21 height 21
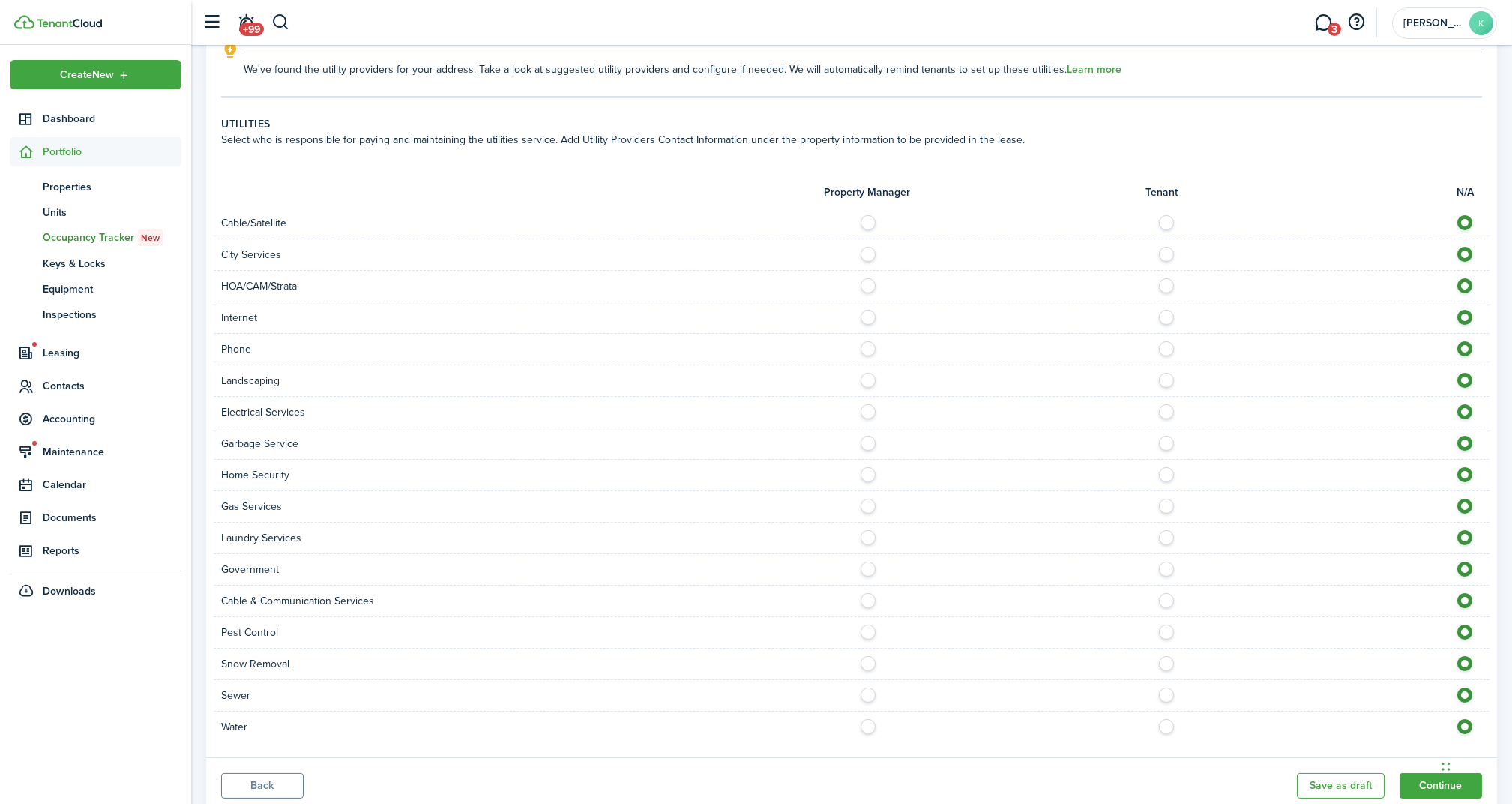
scroll to position [1141, 0]
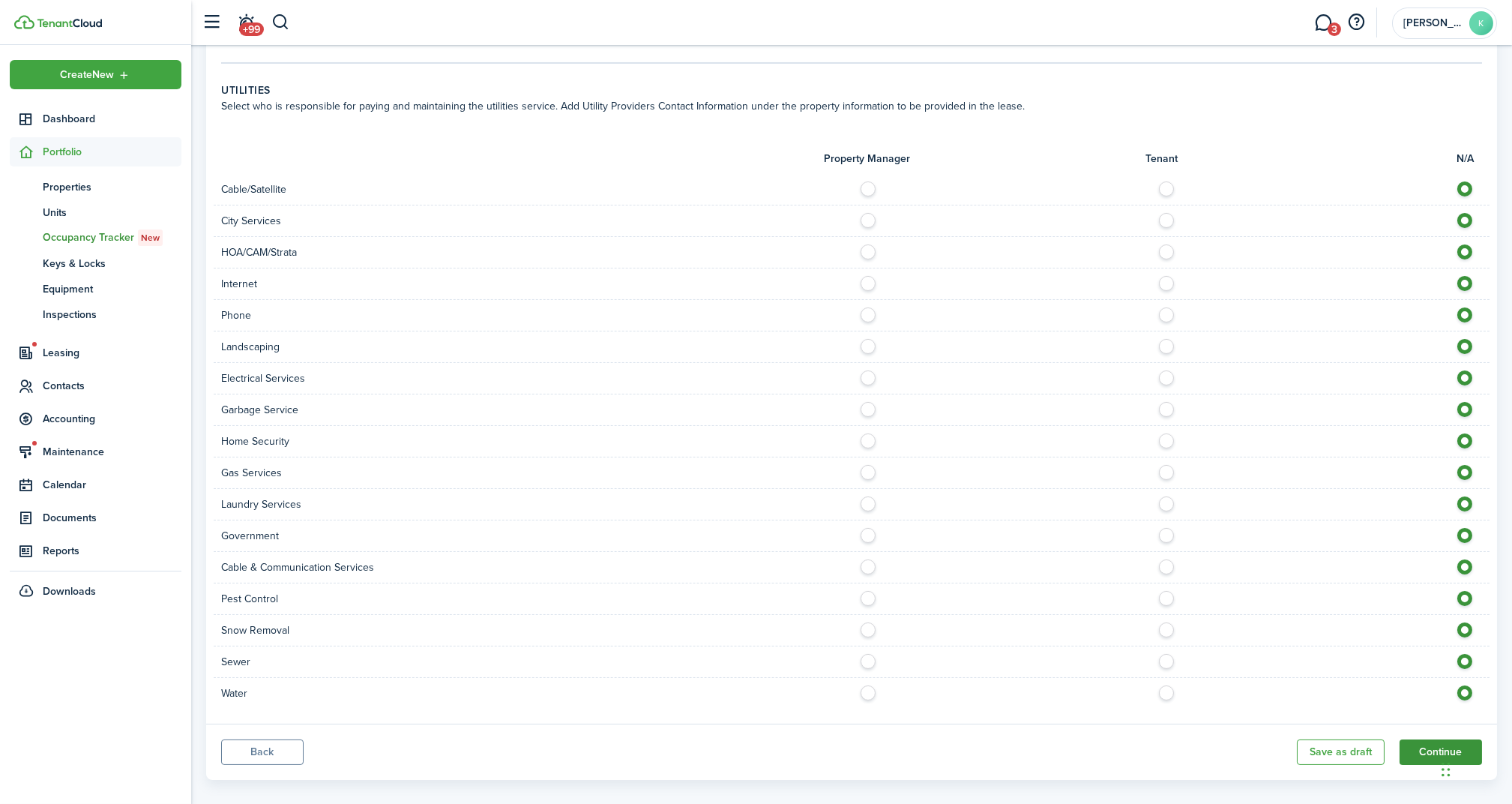
click at [1418, 739] on button "Continue" at bounding box center [1440, 752] width 83 height 26
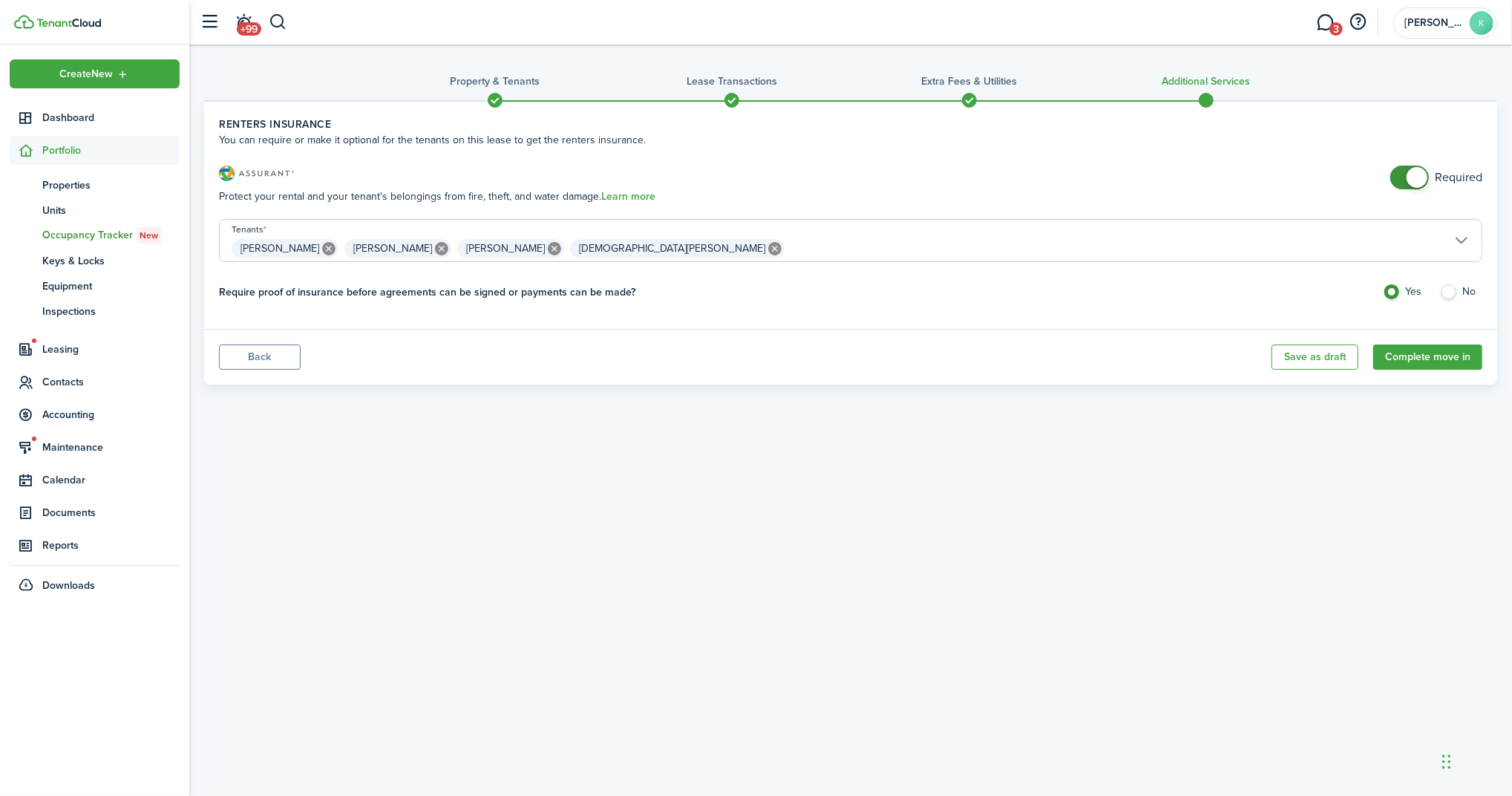
click at [1447, 285] on label "No" at bounding box center [1461, 296] width 42 height 23
radio input "false"
radio input "true"
click at [1431, 361] on button "Complete move in" at bounding box center [1427, 358] width 109 height 26
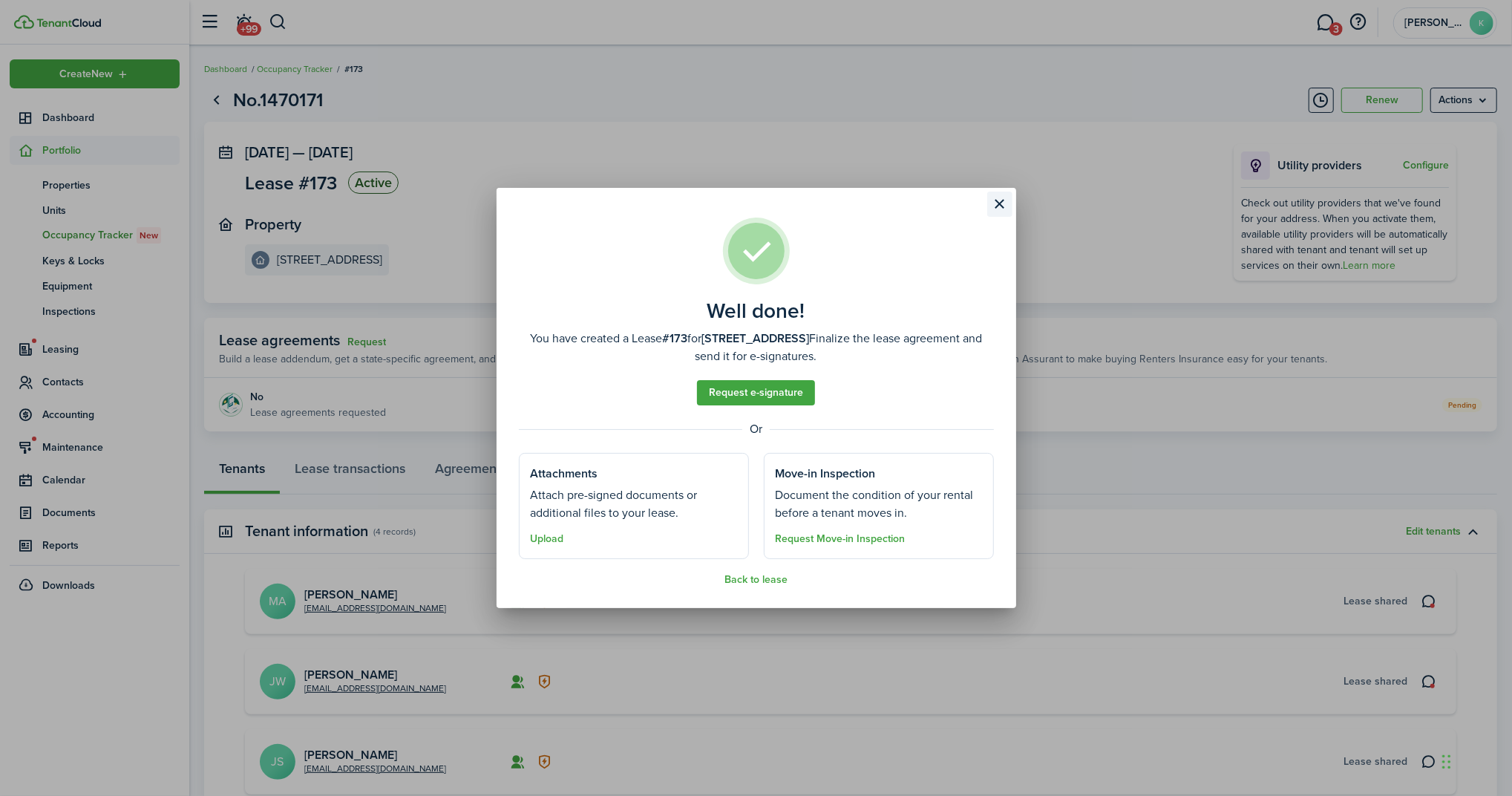
click at [1006, 211] on button "Close modal" at bounding box center [1000, 204] width 26 height 26
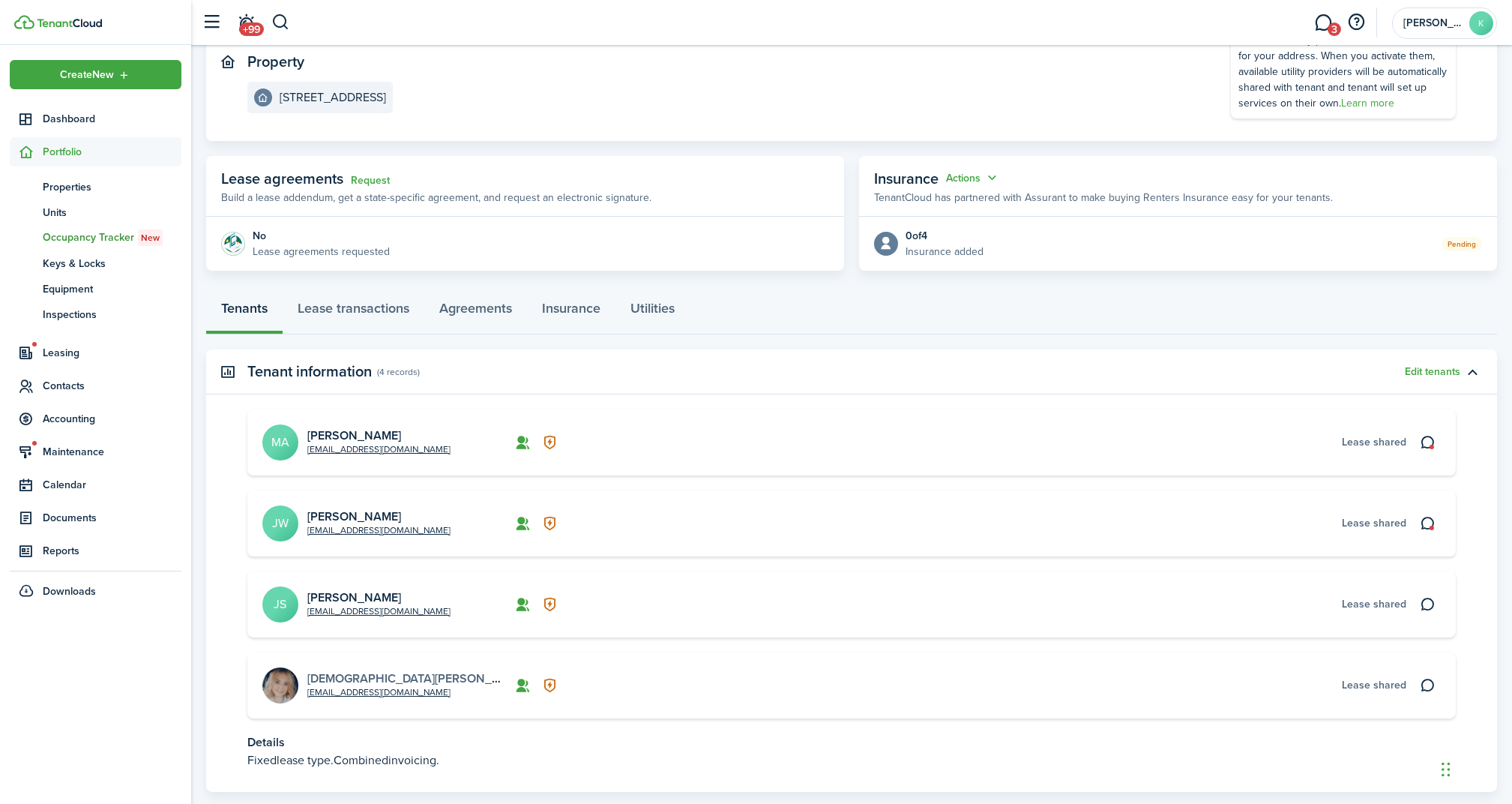
scroll to position [199, 0]
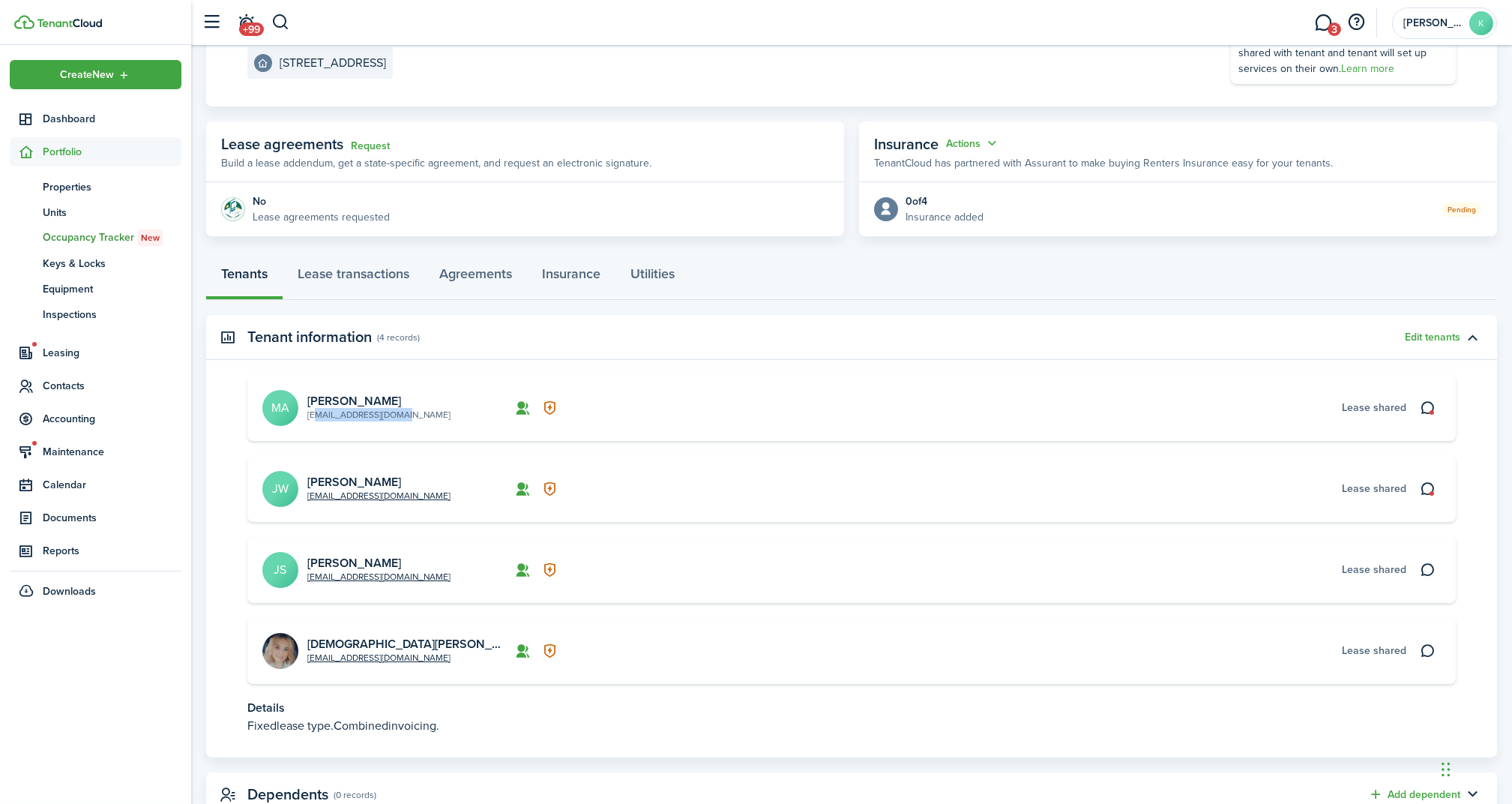
drag, startPoint x: 430, startPoint y: 410, endPoint x: 310, endPoint y: 416, distance: 120.1
click at [310, 416] on card-description "[EMAIL_ADDRESS][DOMAIN_NAME]" at bounding box center [407, 415] width 199 height 14
copy link "[EMAIL_ADDRESS][DOMAIN_NAME]"
click at [439, 415] on card-description "[EMAIL_ADDRESS][DOMAIN_NAME]" at bounding box center [407, 415] width 199 height 14
drag, startPoint x: 422, startPoint y: 417, endPoint x: 309, endPoint y: 418, distance: 113.0
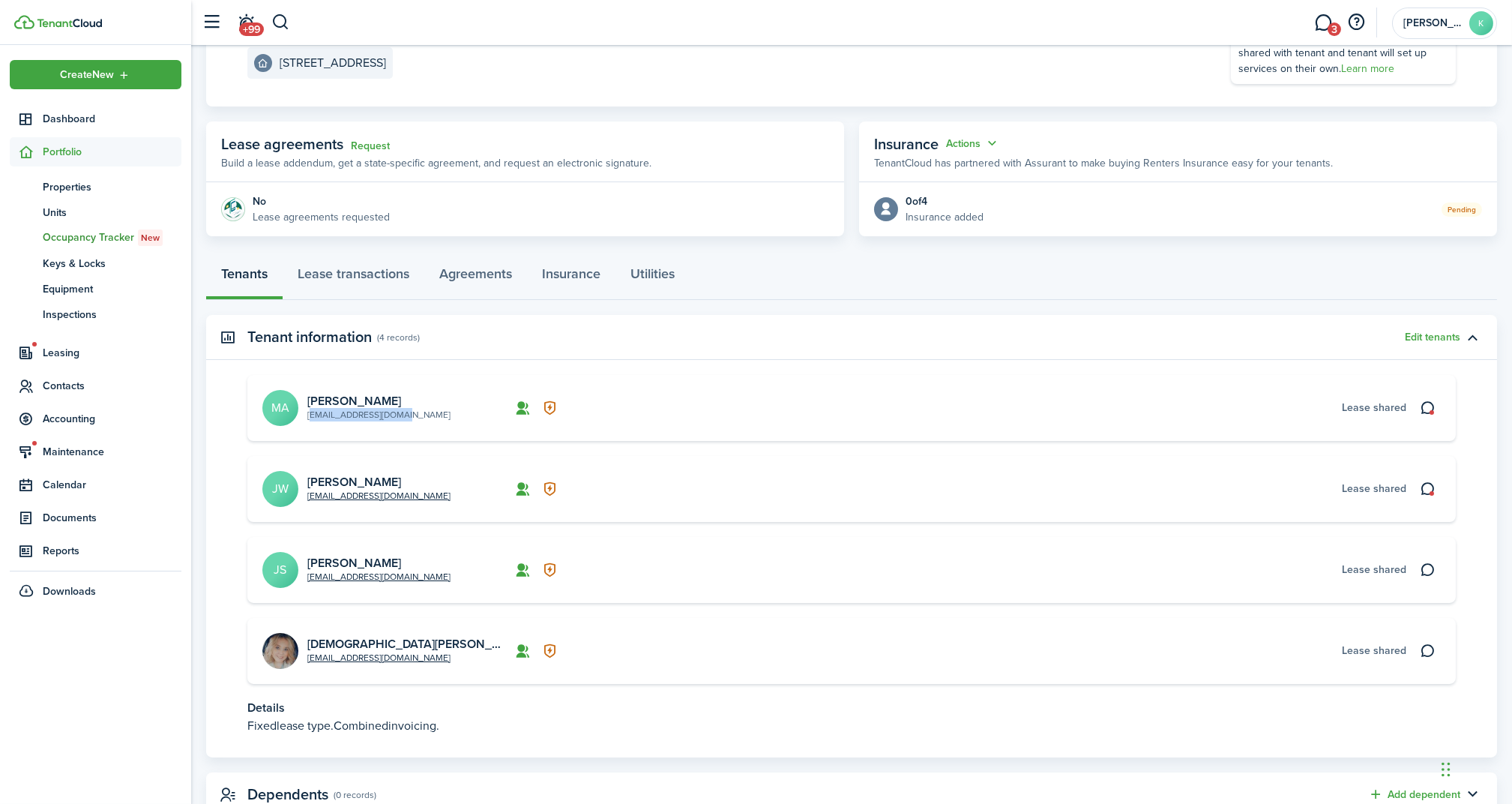
click at [309, 418] on card-description "[EMAIL_ADDRESS][DOMAIN_NAME]" at bounding box center [407, 415] width 199 height 14
copy link "[EMAIL_ADDRESS][DOMAIN_NAME]"
drag, startPoint x: 428, startPoint y: 488, endPoint x: 303, endPoint y: 495, distance: 125.2
click at [303, 495] on card "[EMAIL_ADDRESS][DOMAIN_NAME] [PERSON_NAME] [PERSON_NAME] shared" at bounding box center [851, 489] width 1209 height 66
copy link "[EMAIL_ADDRESS][DOMAIN_NAME]"
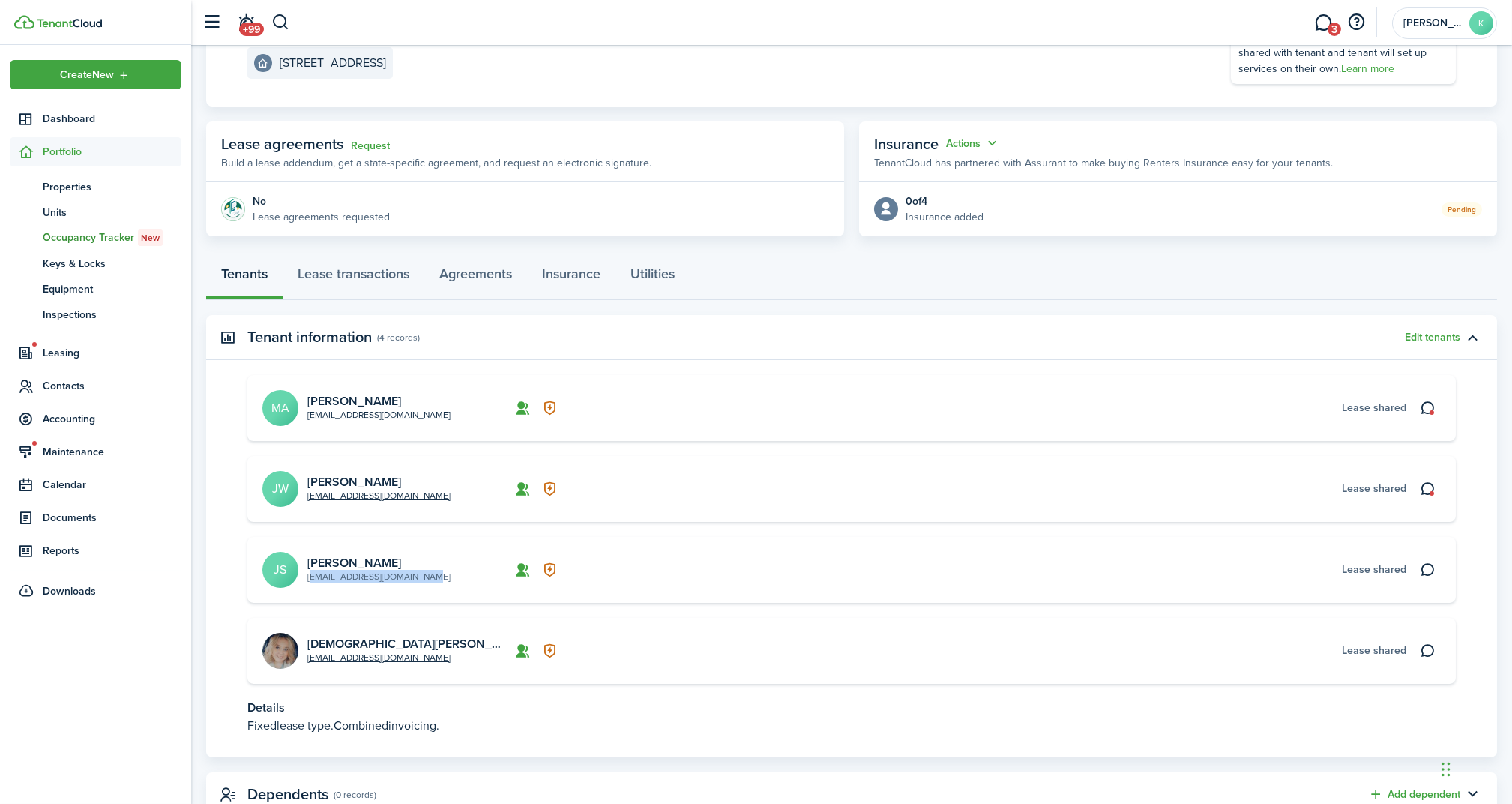
drag, startPoint x: 440, startPoint y: 579, endPoint x: 306, endPoint y: 579, distance: 134.0
click at [307, 579] on card-description "[EMAIL_ADDRESS][DOMAIN_NAME]" at bounding box center [407, 577] width 199 height 14
copy link "[EMAIL_ADDRESS][DOMAIN_NAME]"
drag, startPoint x: 410, startPoint y: 661, endPoint x: 307, endPoint y: 661, distance: 103.0
click at [307, 661] on card-description "[EMAIL_ADDRESS][DOMAIN_NAME]" at bounding box center [407, 658] width 199 height 14
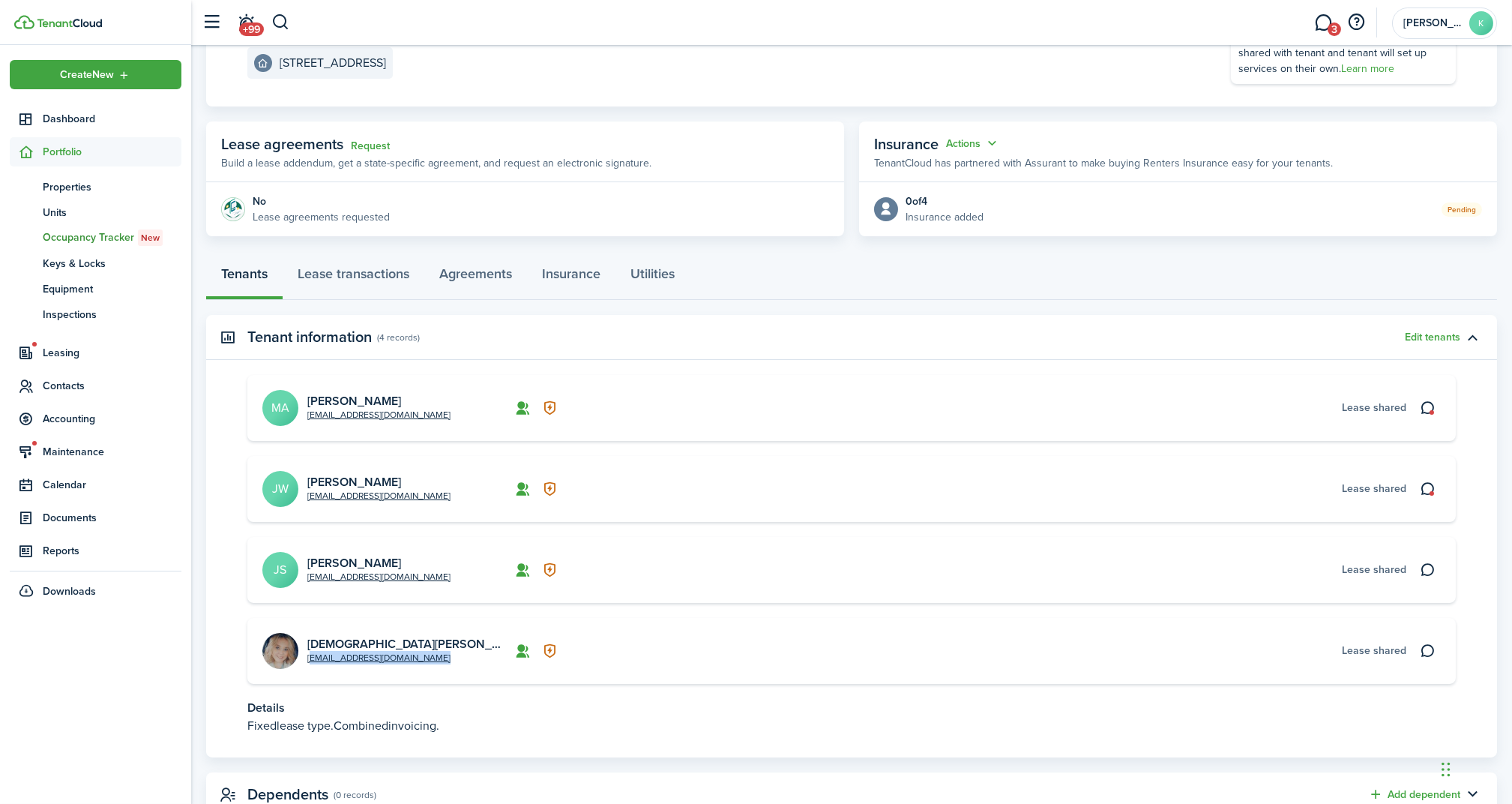
copy link "[EMAIL_ADDRESS][DOMAIN_NAME]"
click at [98, 186] on span "Properties" at bounding box center [111, 187] width 138 height 16
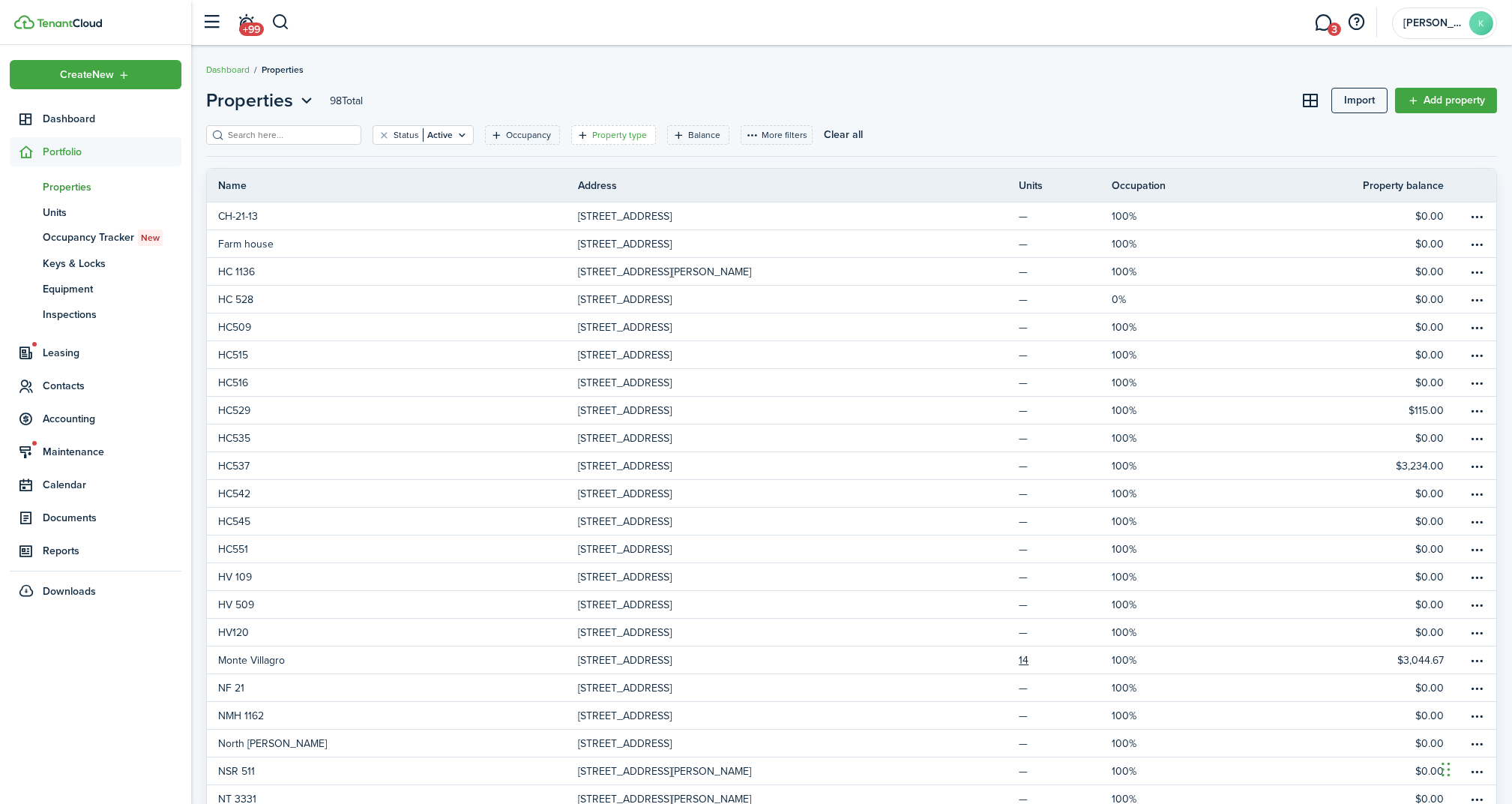
click at [592, 133] on filter-tag-label "Property type" at bounding box center [619, 135] width 55 height 14
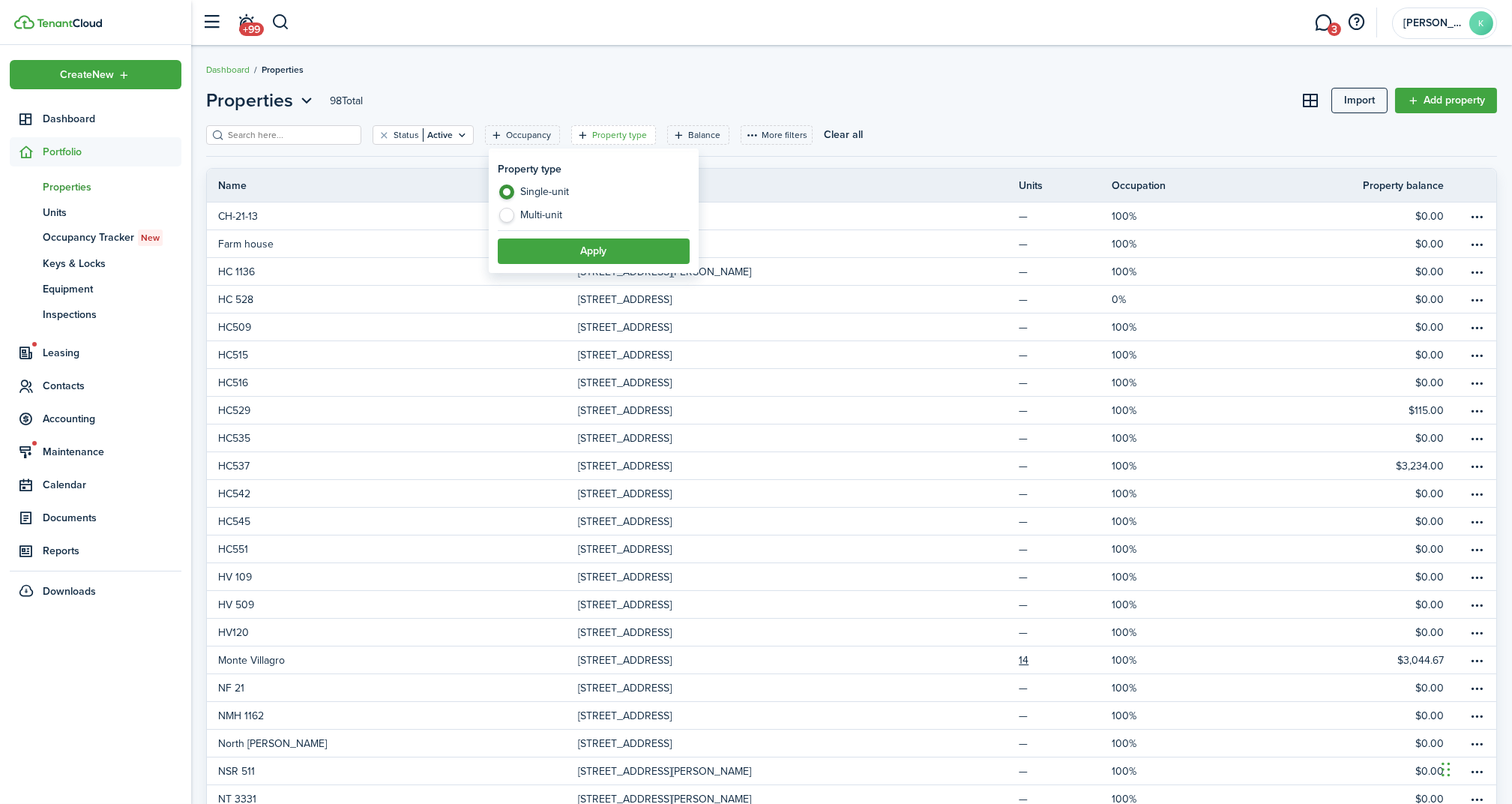
click at [462, 60] on breadcrumb "Dashboard Properties" at bounding box center [851, 62] width 1291 height 35
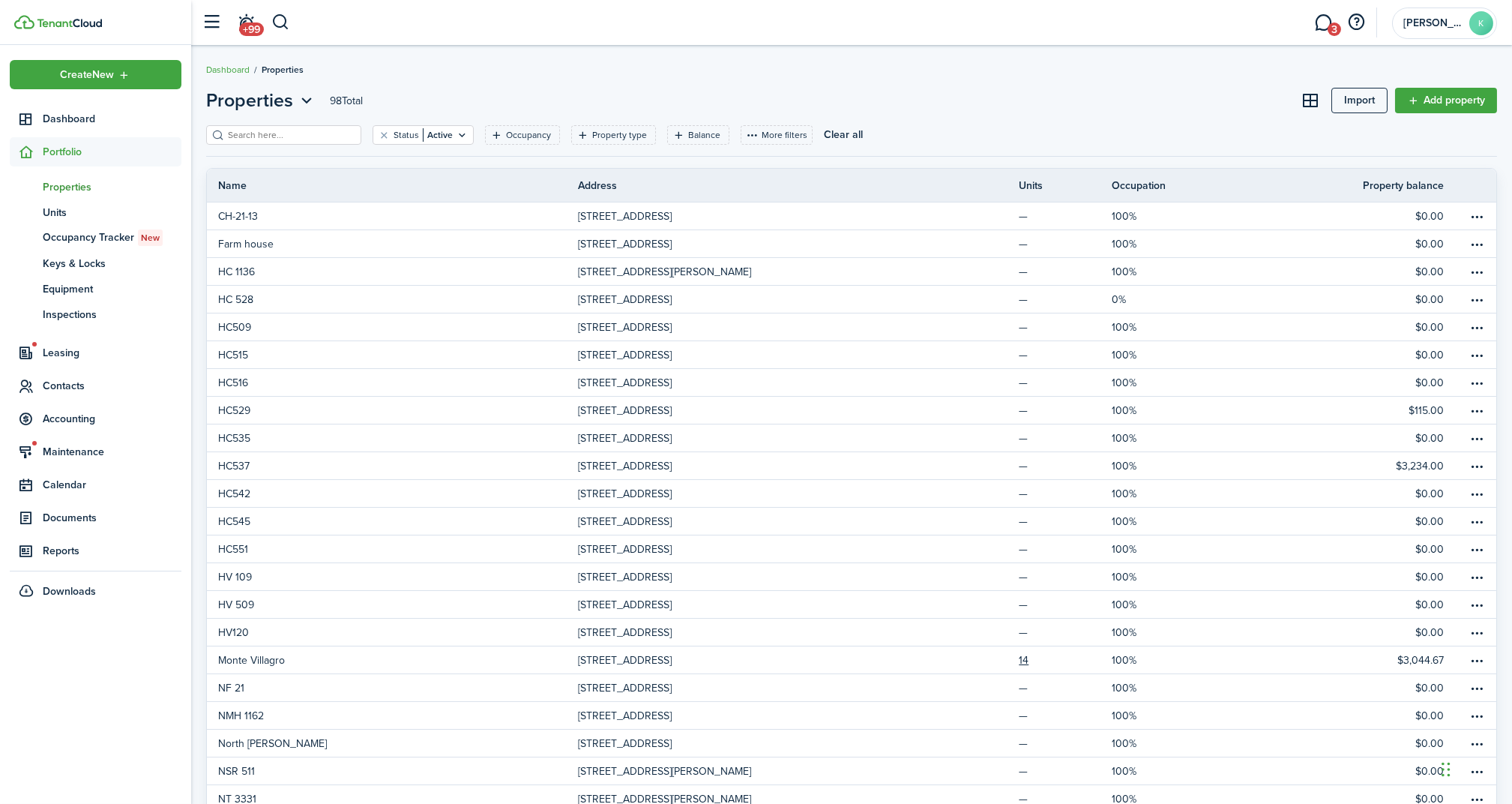
click at [282, 141] on input "search" at bounding box center [289, 135] width 132 height 14
type input "nt"
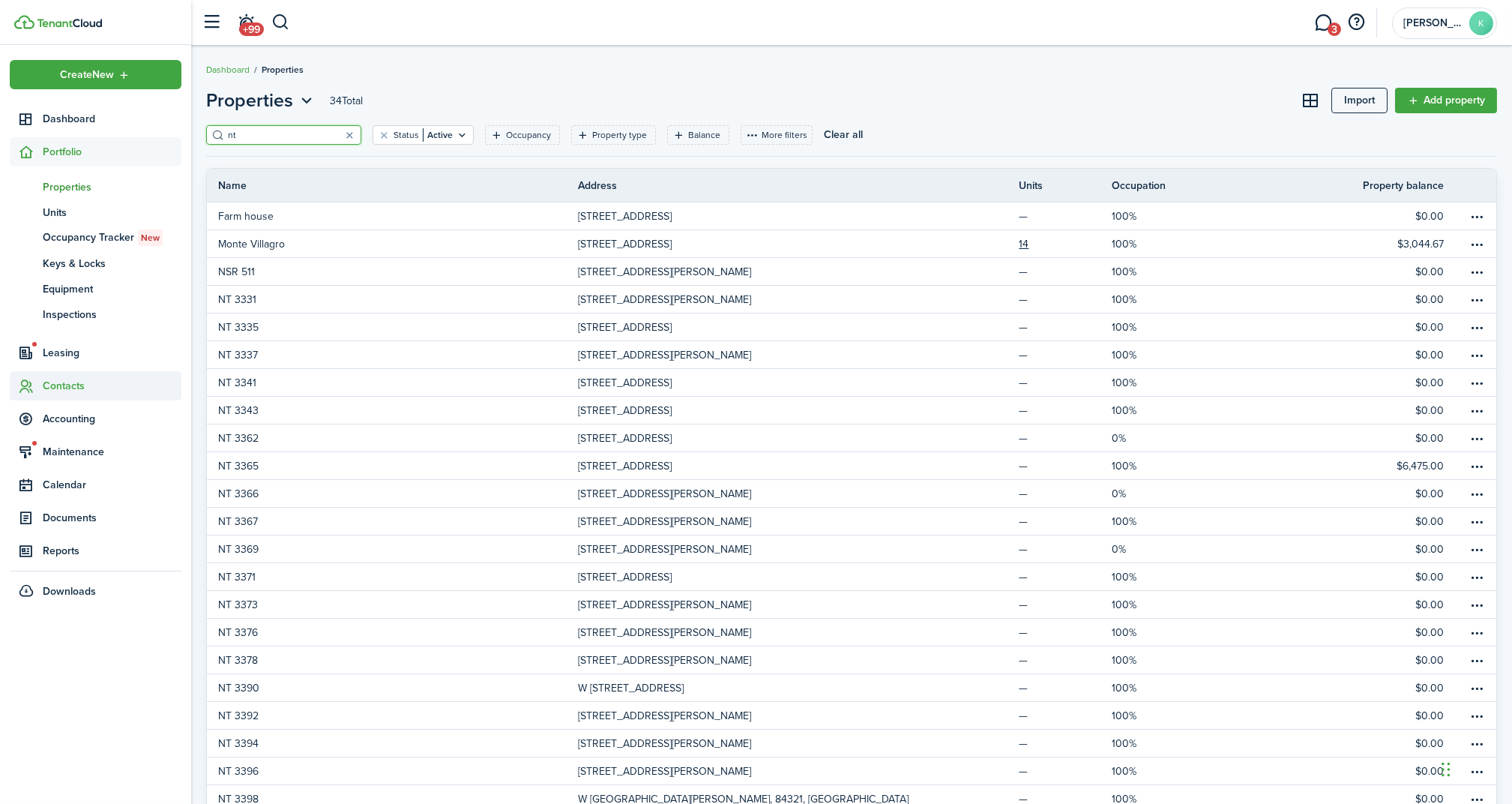
click at [63, 382] on span "Contacts" at bounding box center [111, 386] width 138 height 16
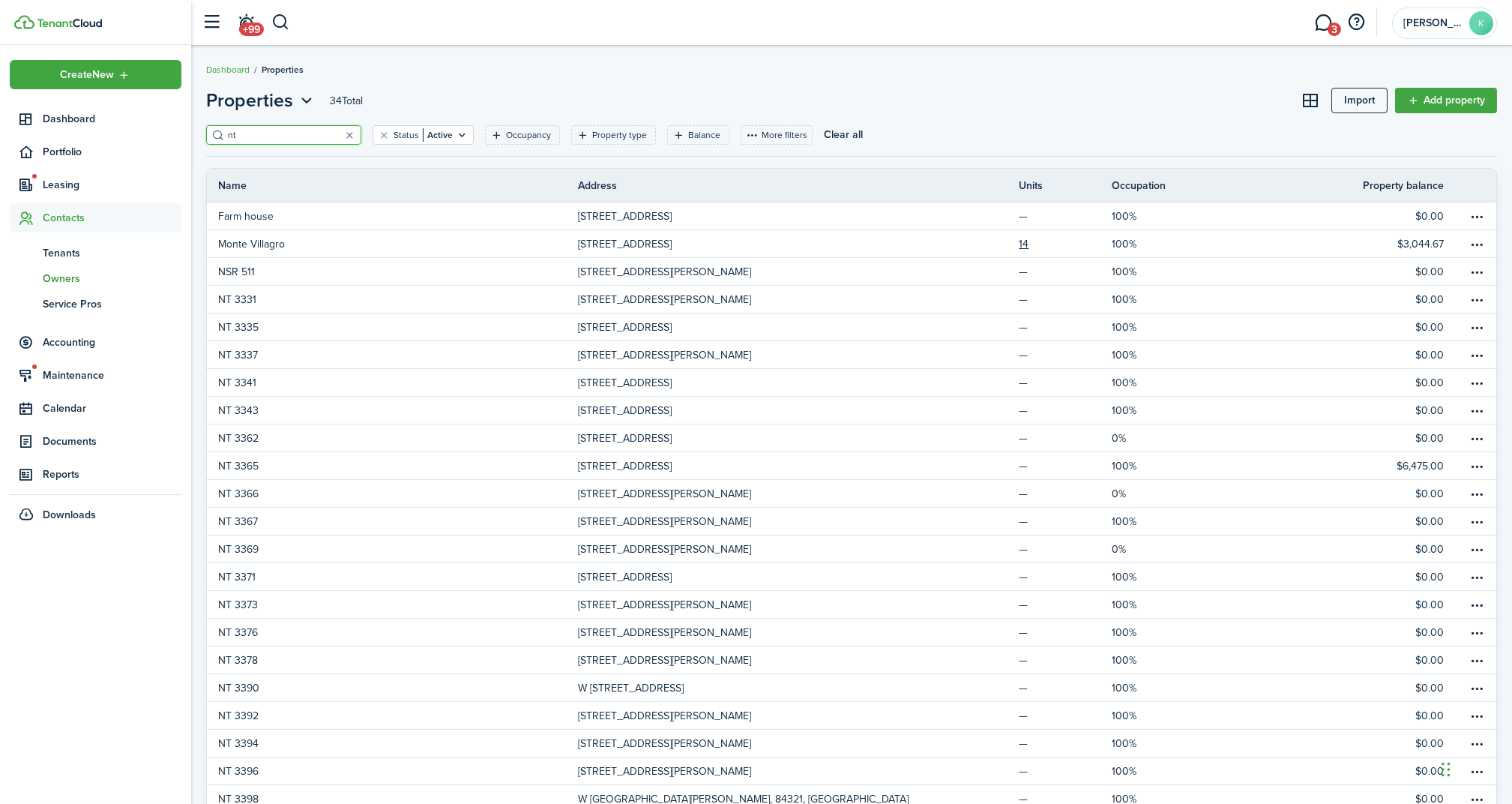
click at [55, 285] on span "Owners" at bounding box center [111, 279] width 138 height 16
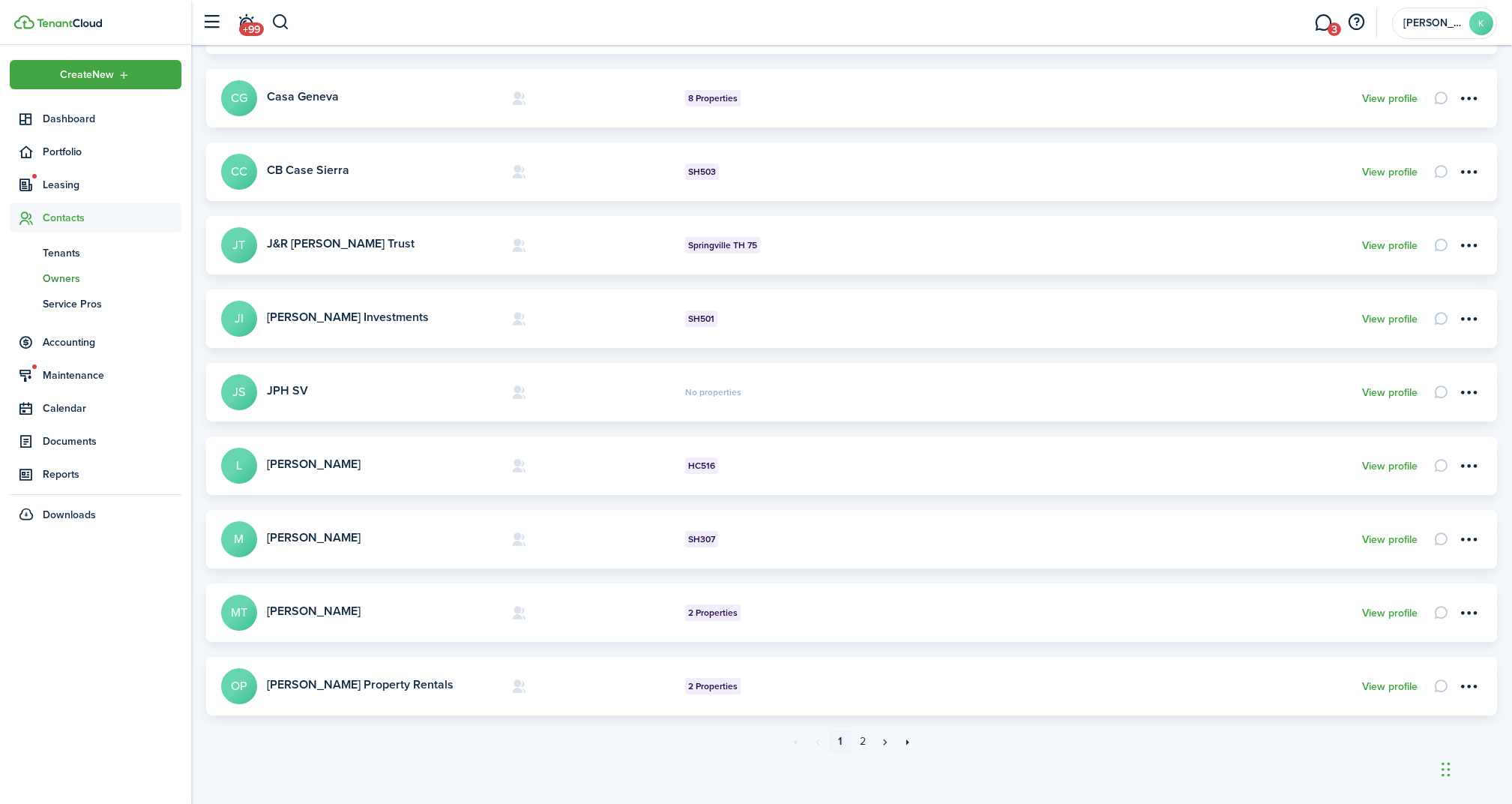
scroll to position [324, 0]
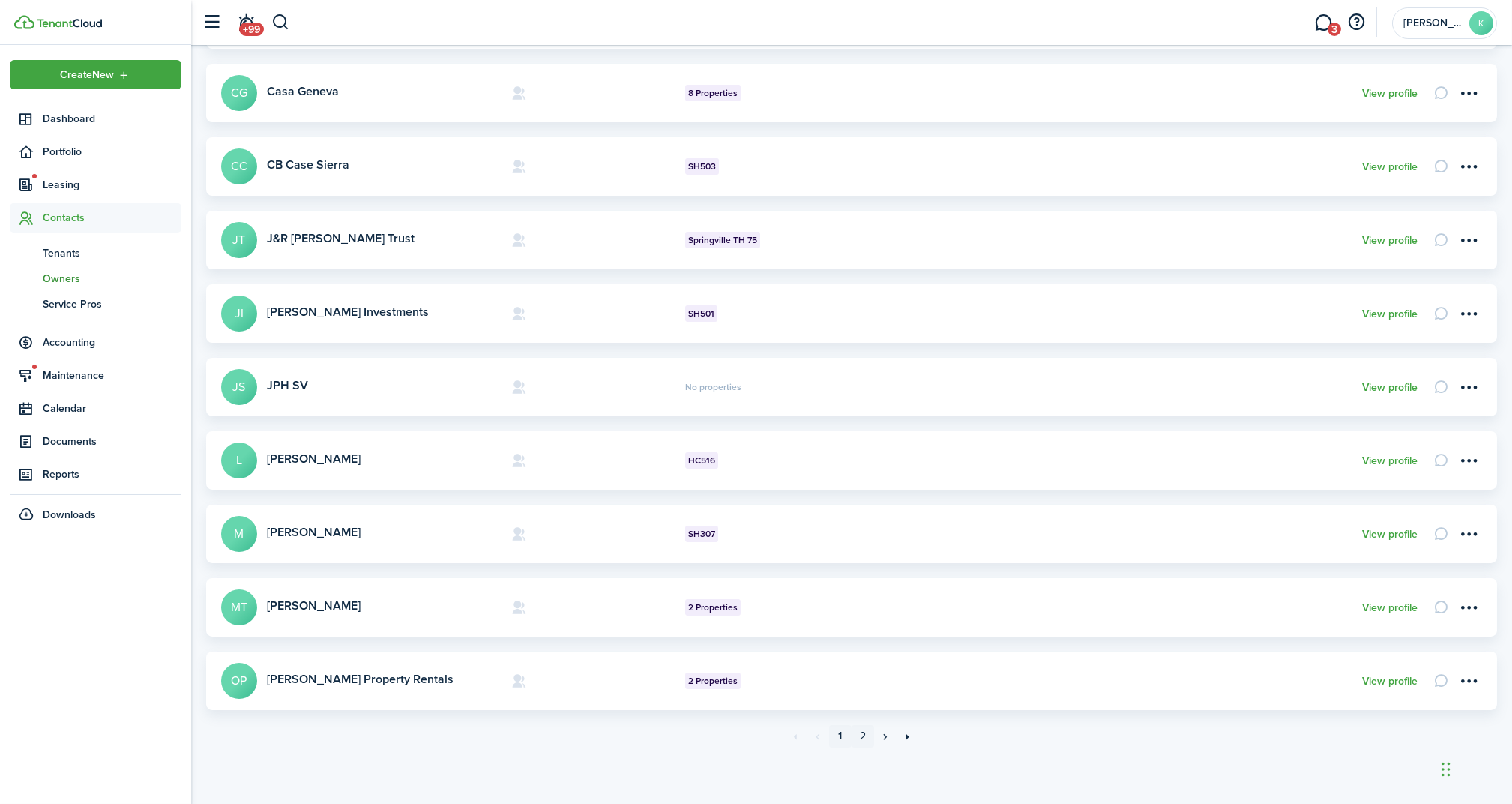
click at [863, 737] on link "2" at bounding box center [862, 736] width 23 height 23
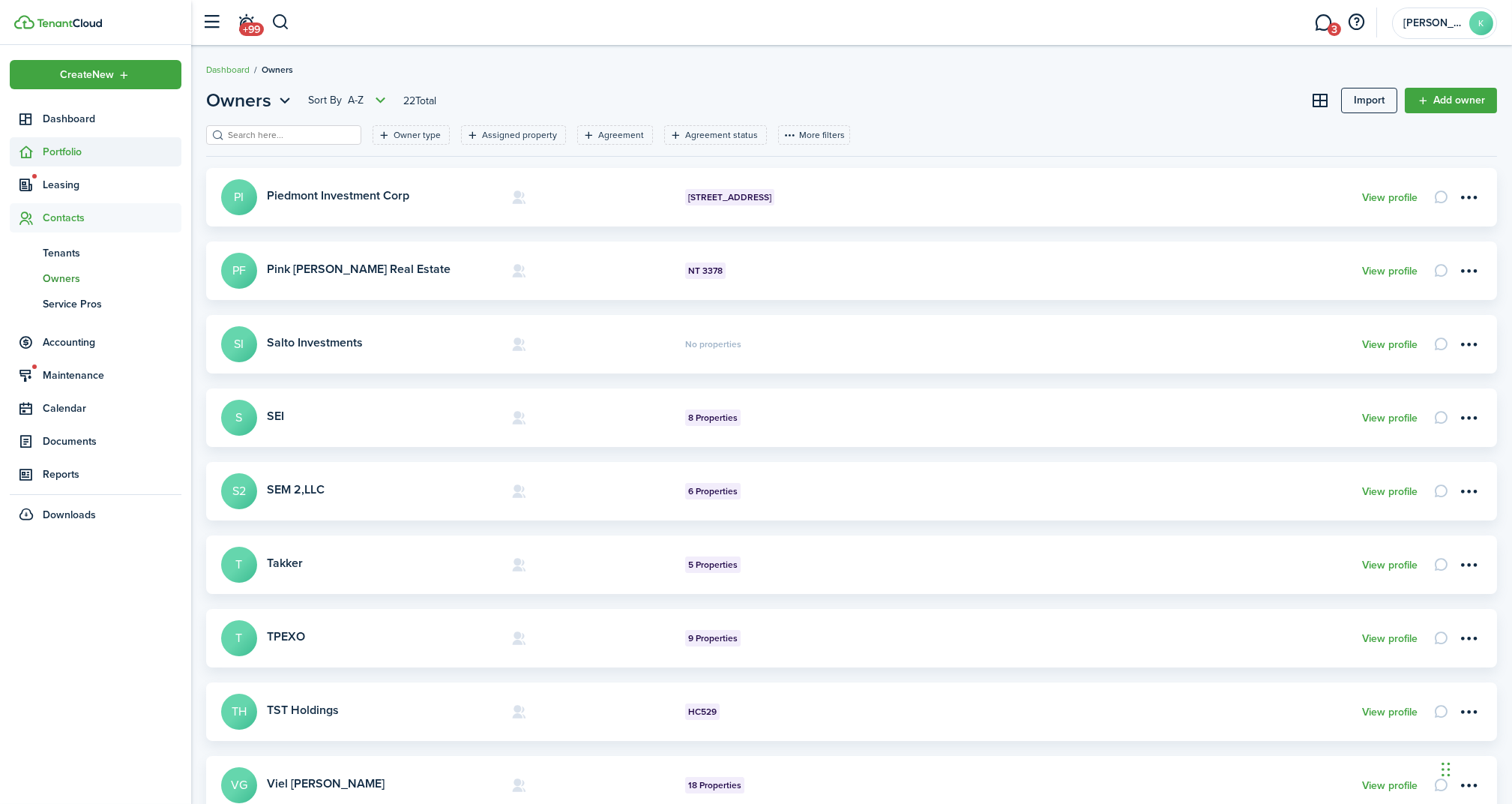
click at [95, 154] on span "Portfolio" at bounding box center [111, 152] width 138 height 16
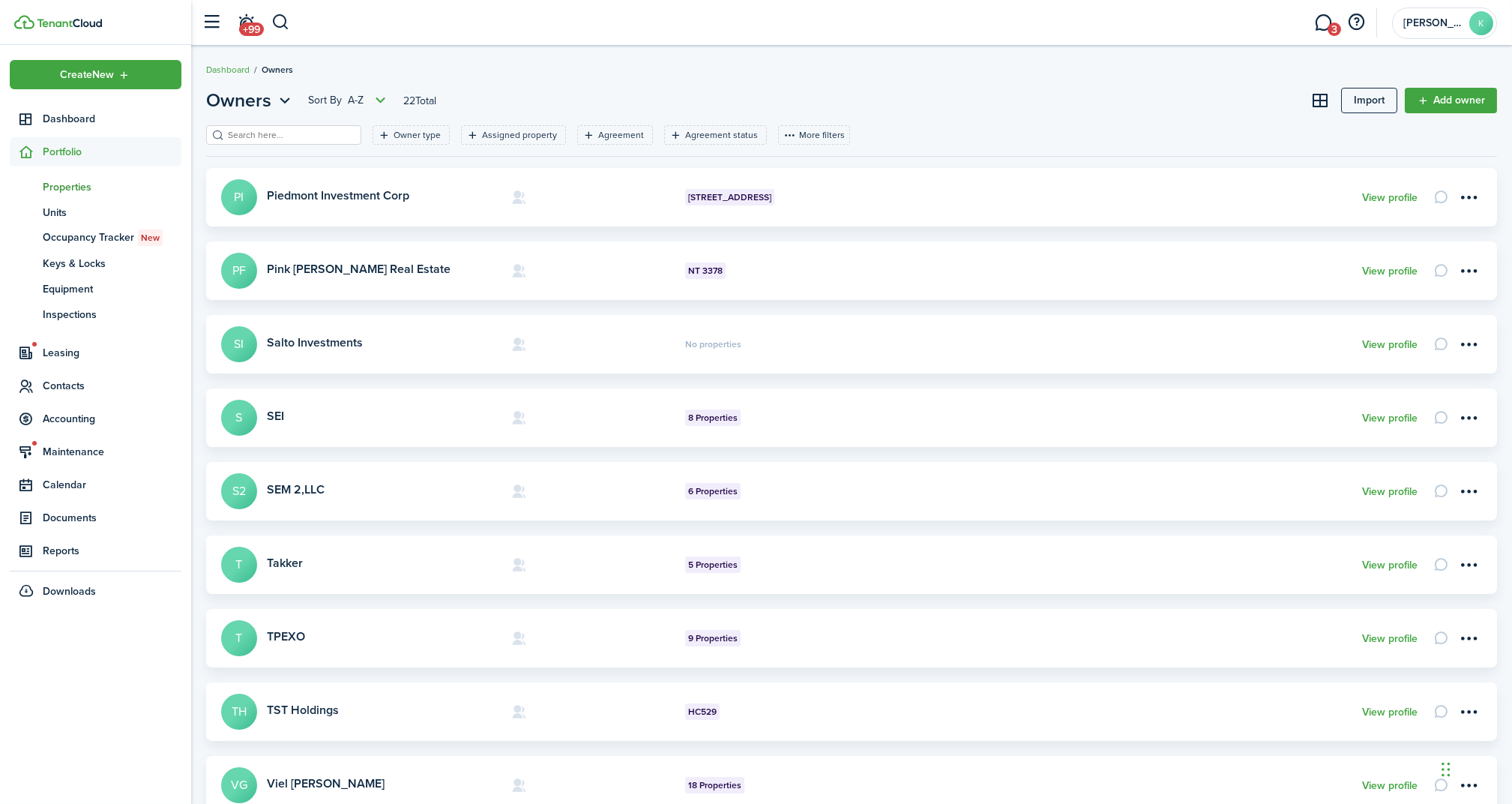
click at [78, 187] on span "Properties" at bounding box center [111, 187] width 138 height 16
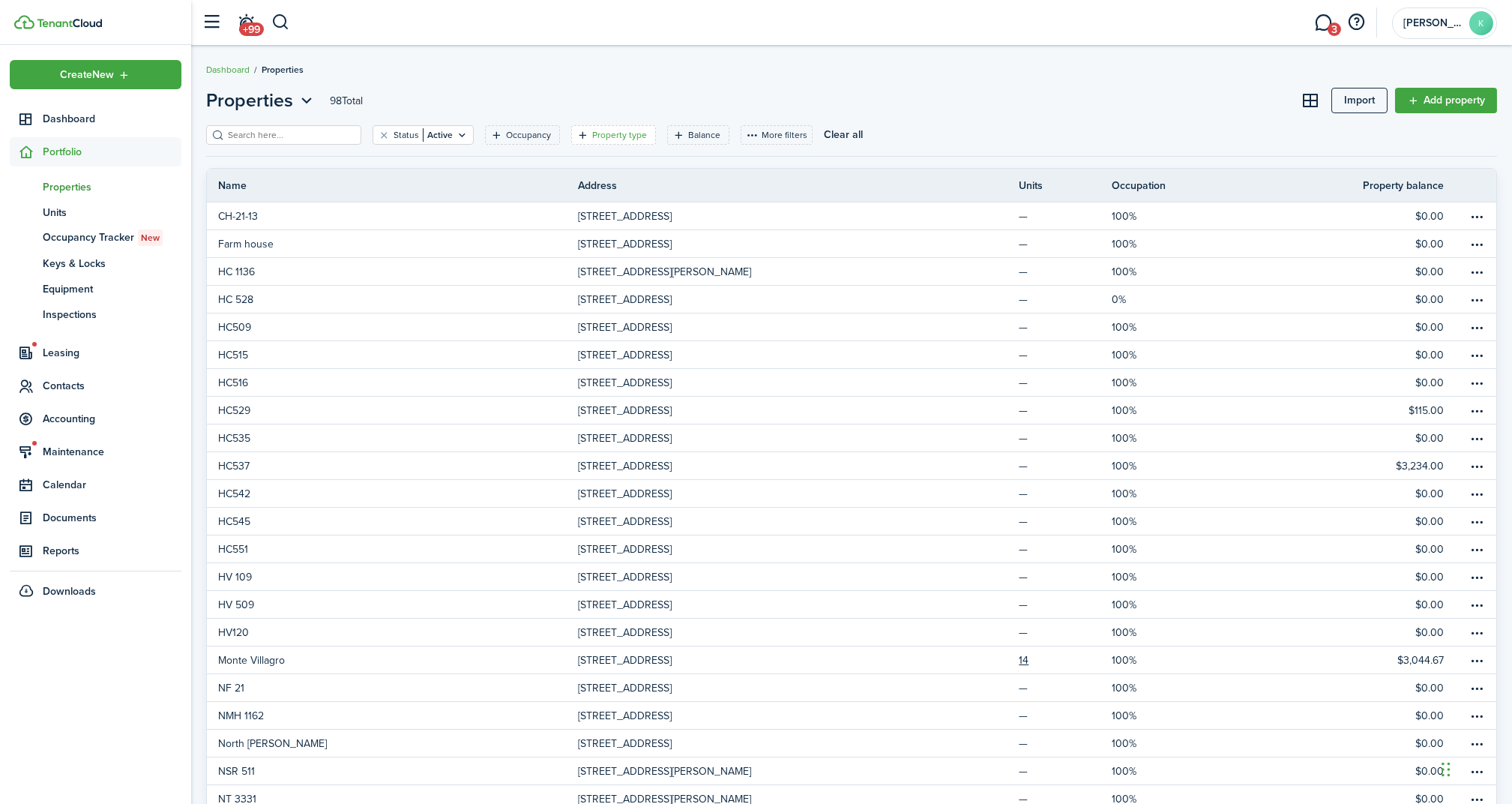
click at [612, 134] on filter-tag-label "Property type" at bounding box center [619, 135] width 55 height 14
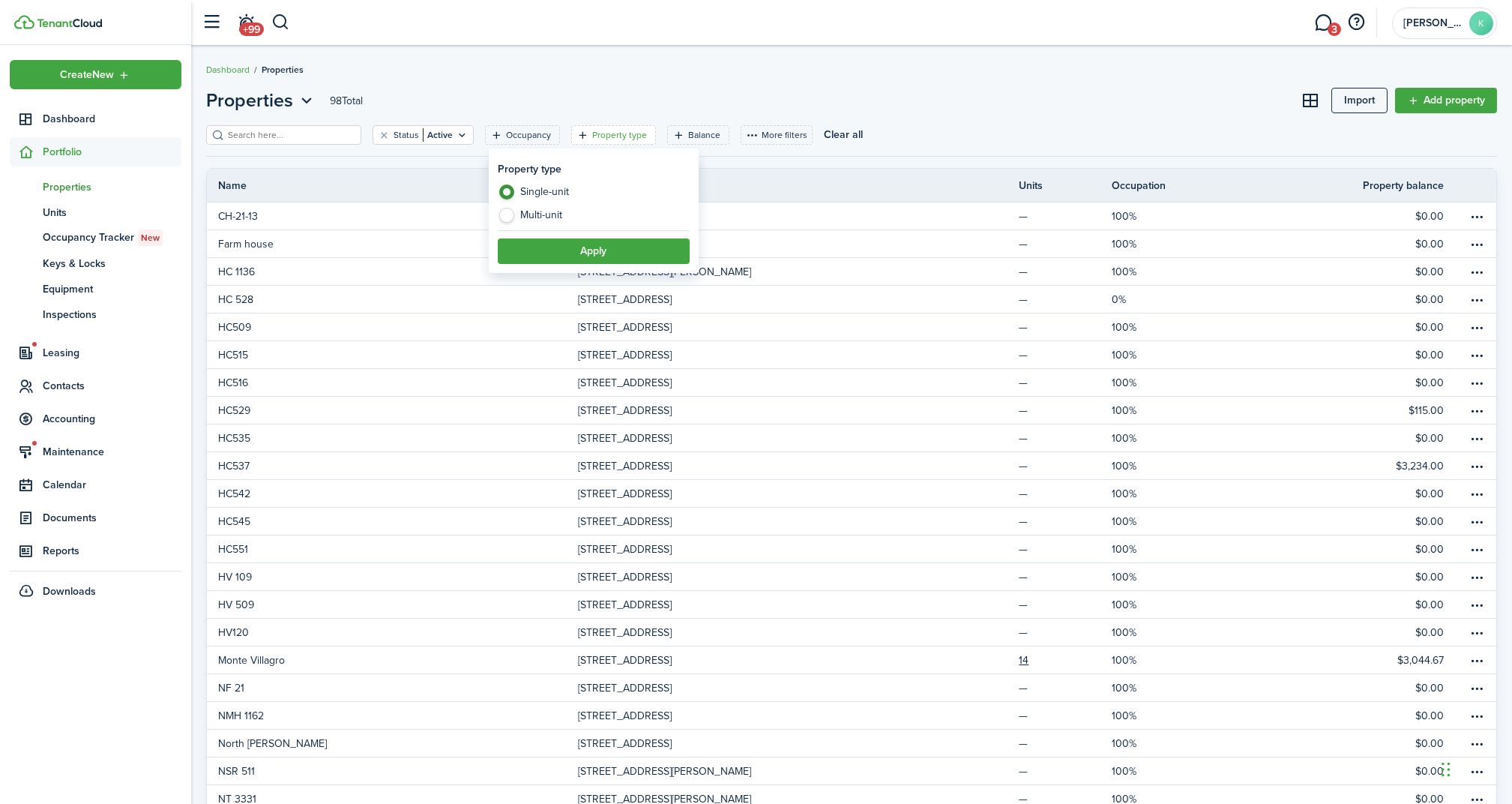
click at [912, 100] on header-page "Properties 98 Total Import Add property" at bounding box center [851, 105] width 1291 height 38
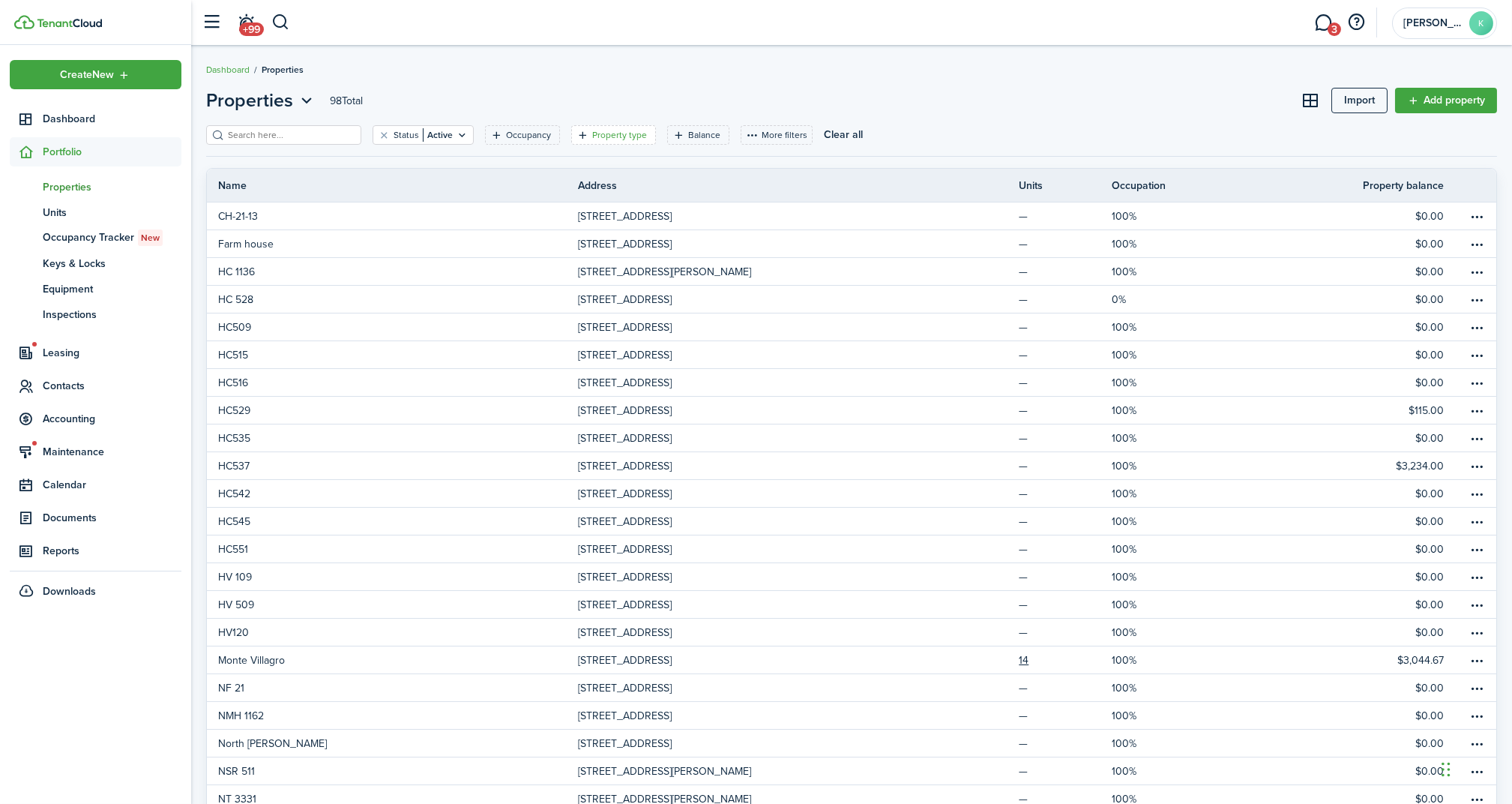
click at [608, 136] on filter-tag-label "Property type" at bounding box center [619, 135] width 55 height 14
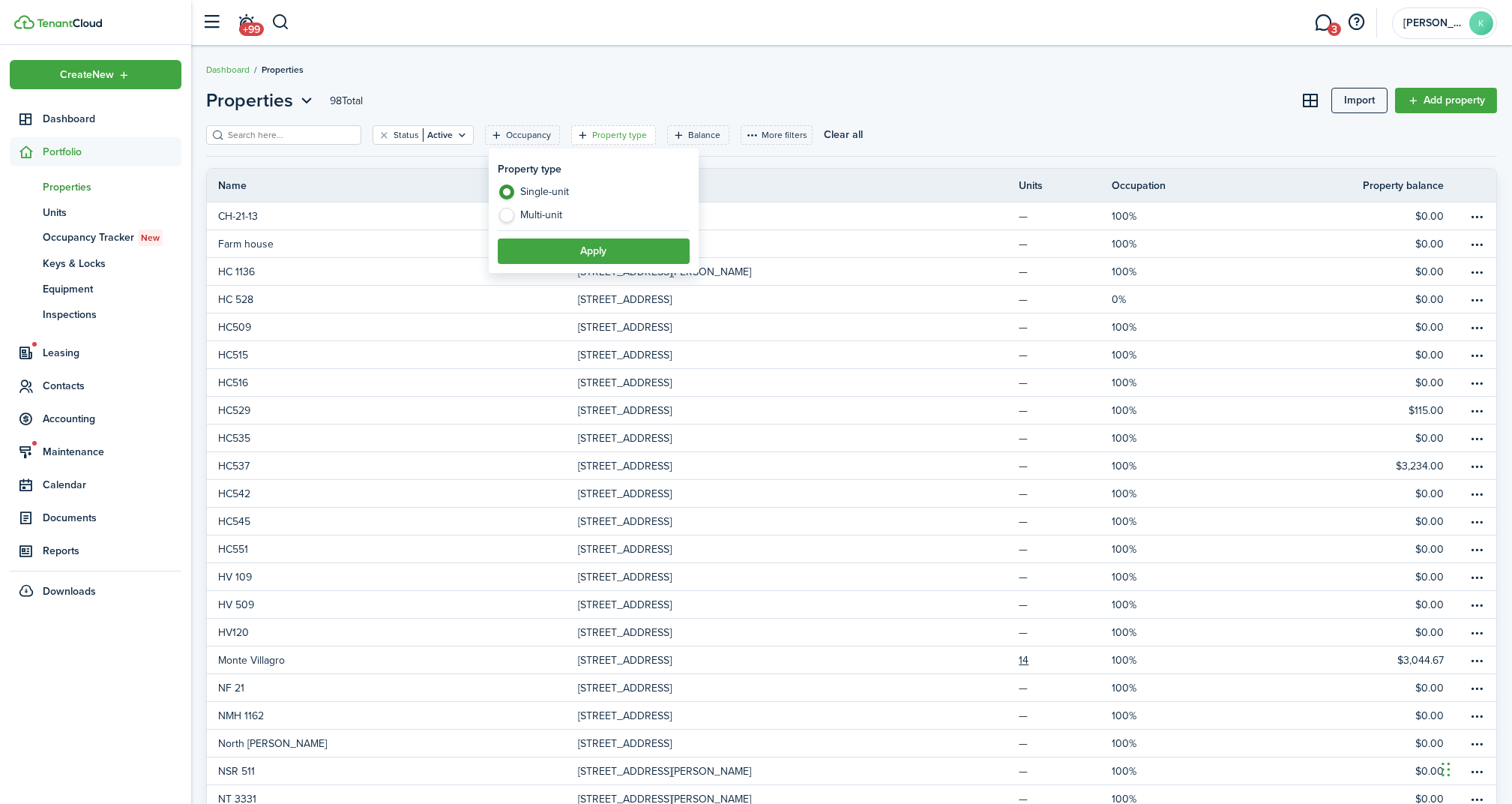
click at [997, 100] on header-page "Properties 98 Total Import Add property" at bounding box center [851, 105] width 1291 height 38
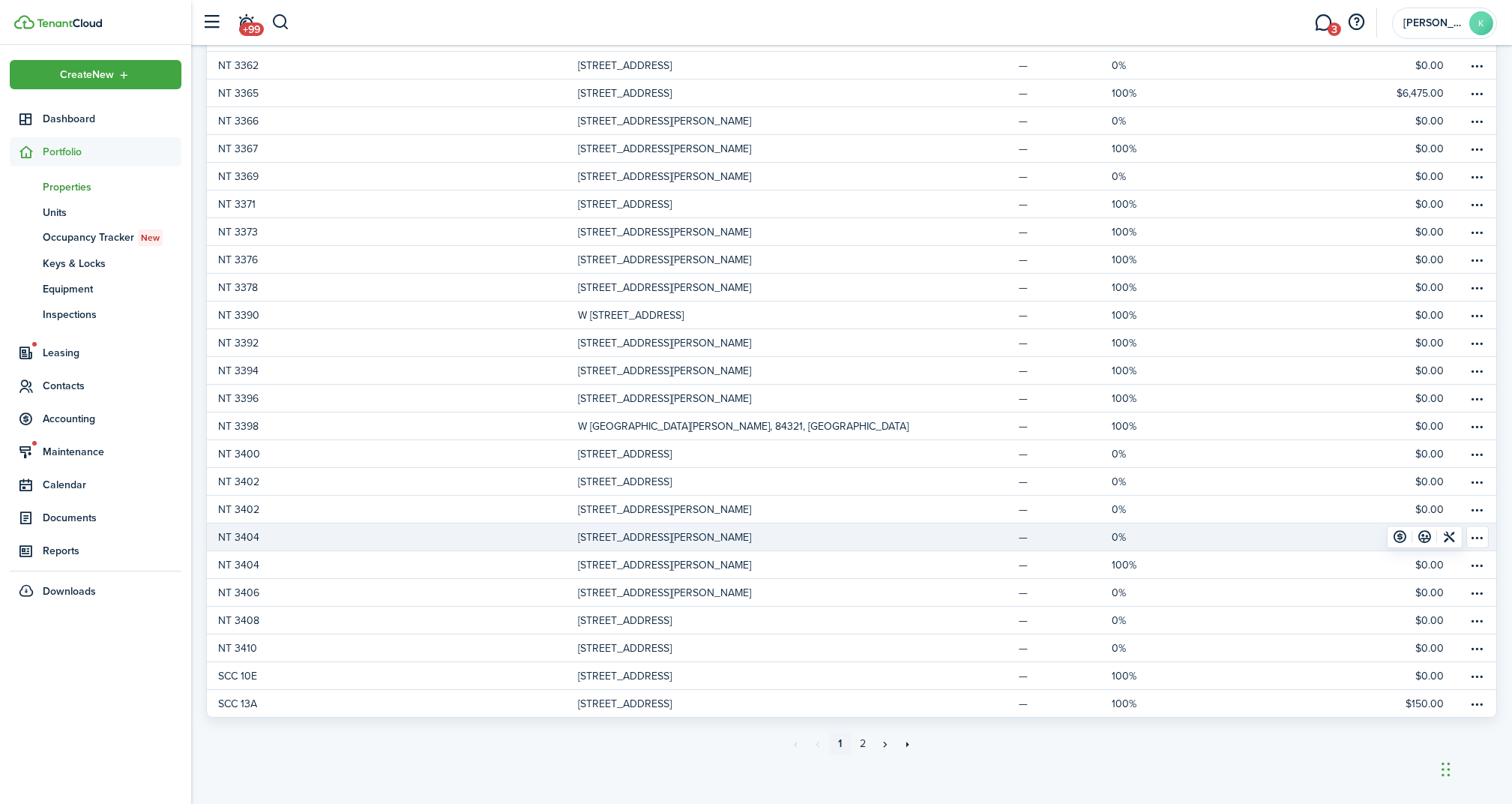
scroll to position [882, 0]
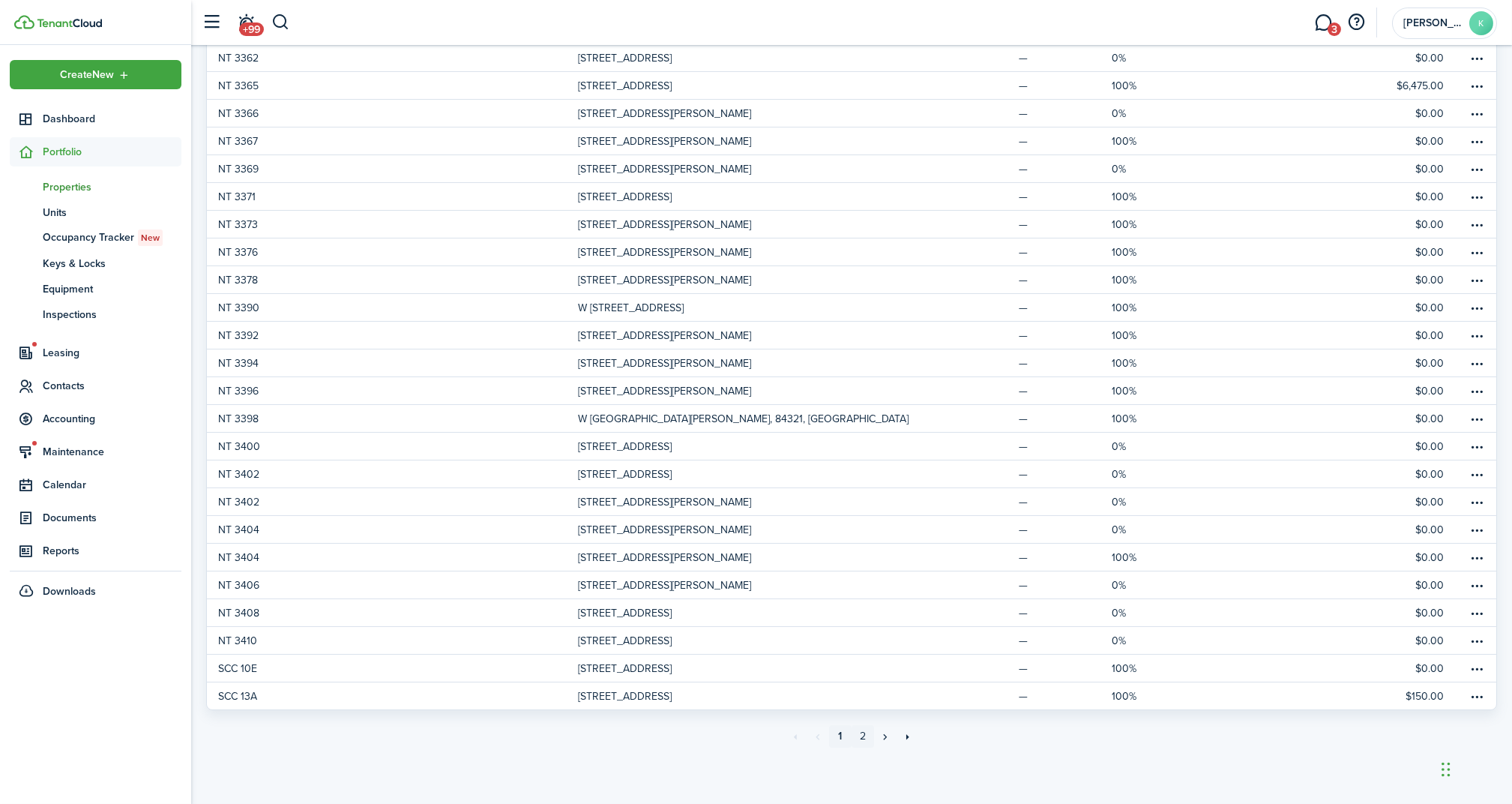
click at [869, 735] on link "2" at bounding box center [862, 736] width 23 height 23
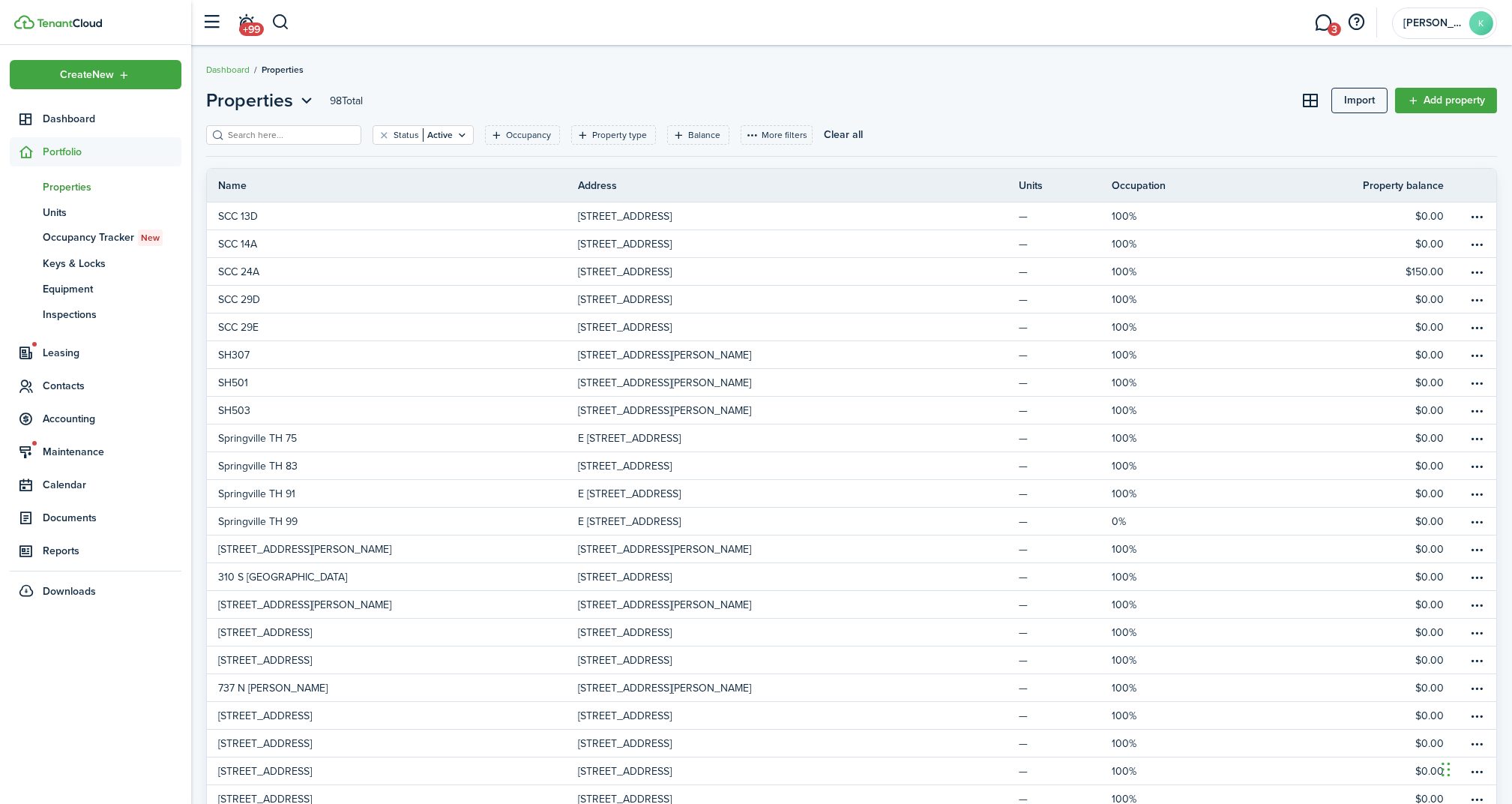
click at [287, 136] on input "search" at bounding box center [289, 135] width 132 height 14
type input "hv"
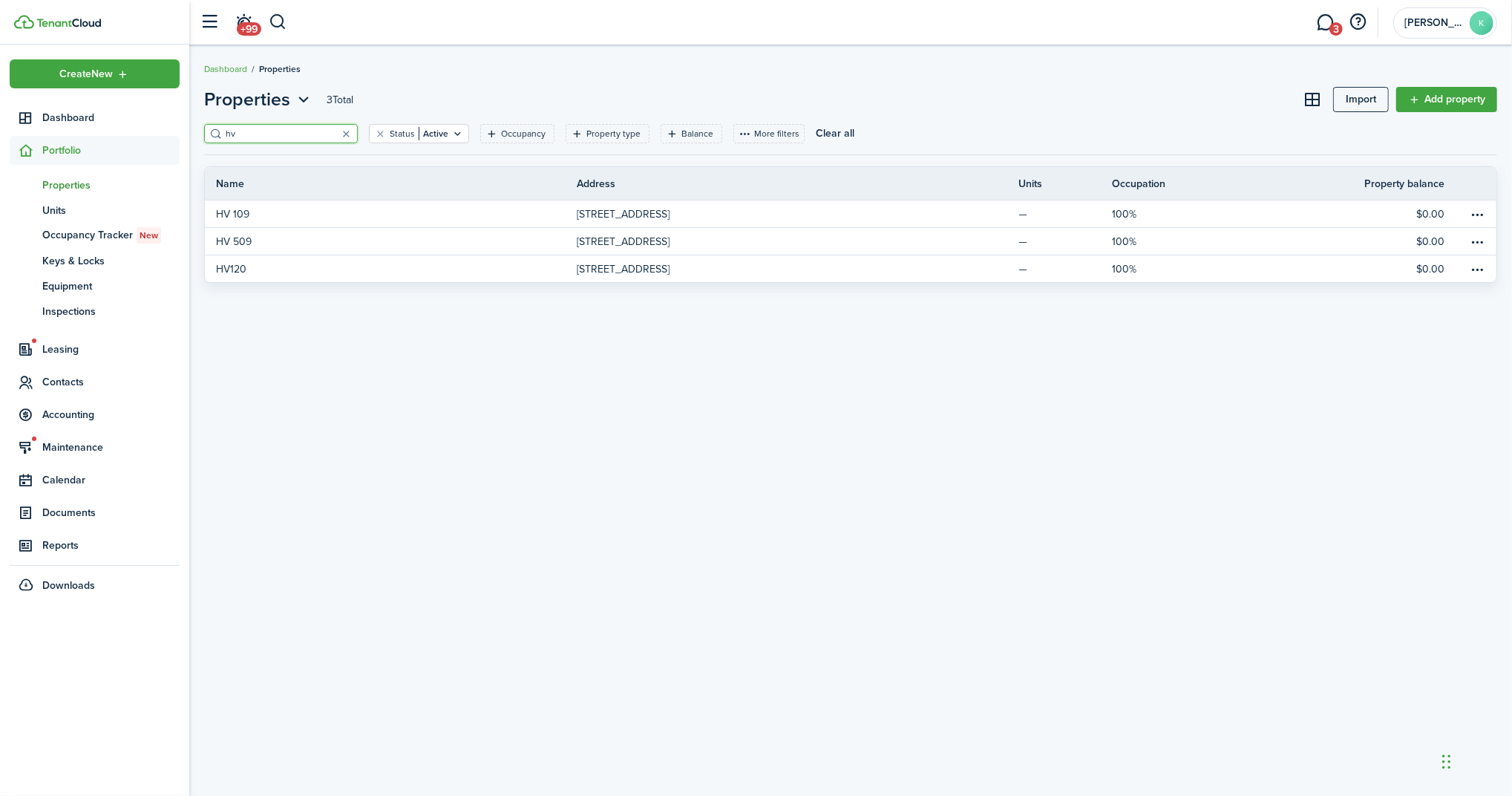
click at [299, 127] on input "hv" at bounding box center [287, 134] width 131 height 14
click at [336, 136] on button "button" at bounding box center [346, 133] width 21 height 21
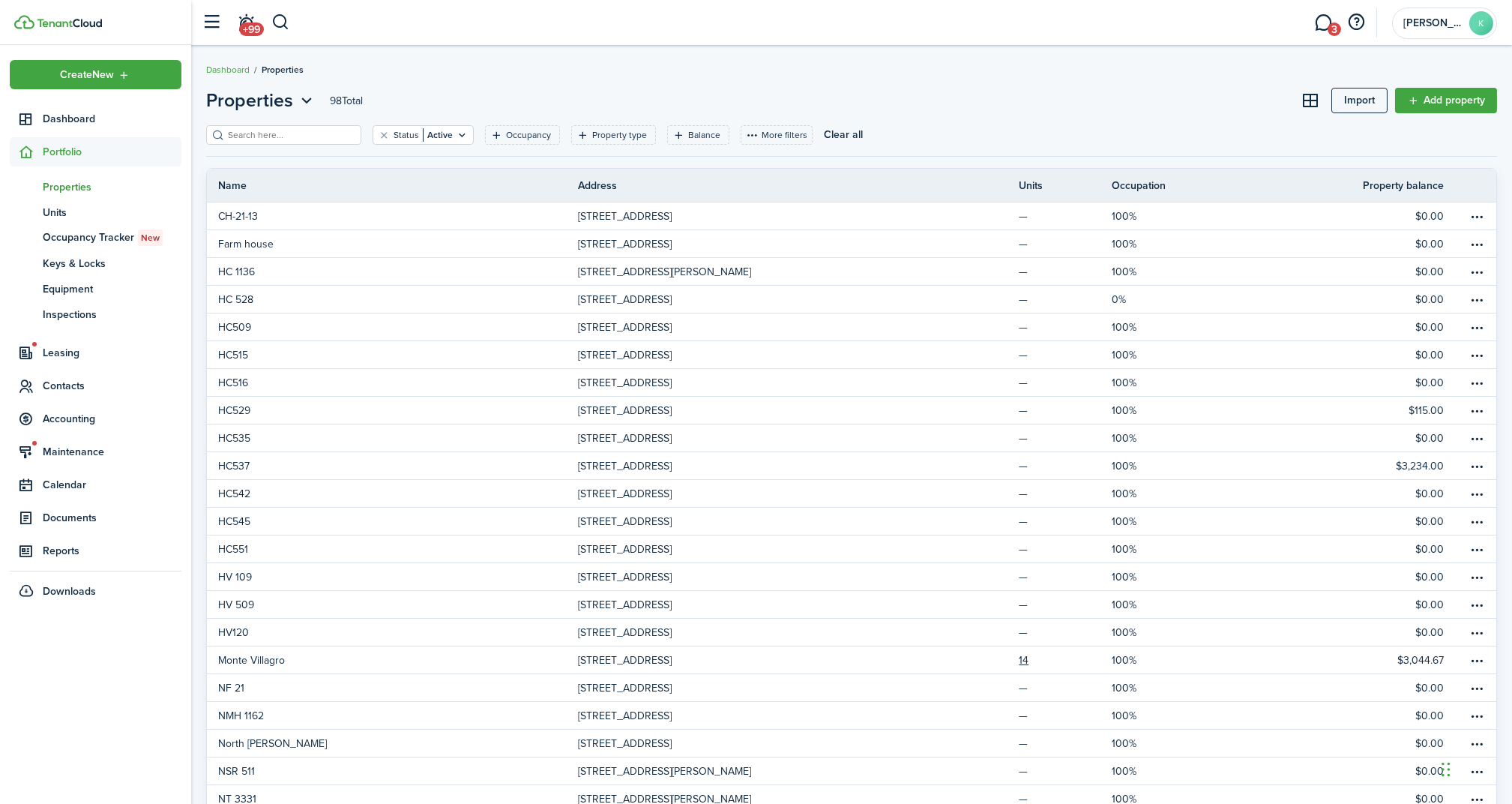
click at [290, 129] on input "search" at bounding box center [289, 135] width 132 height 14
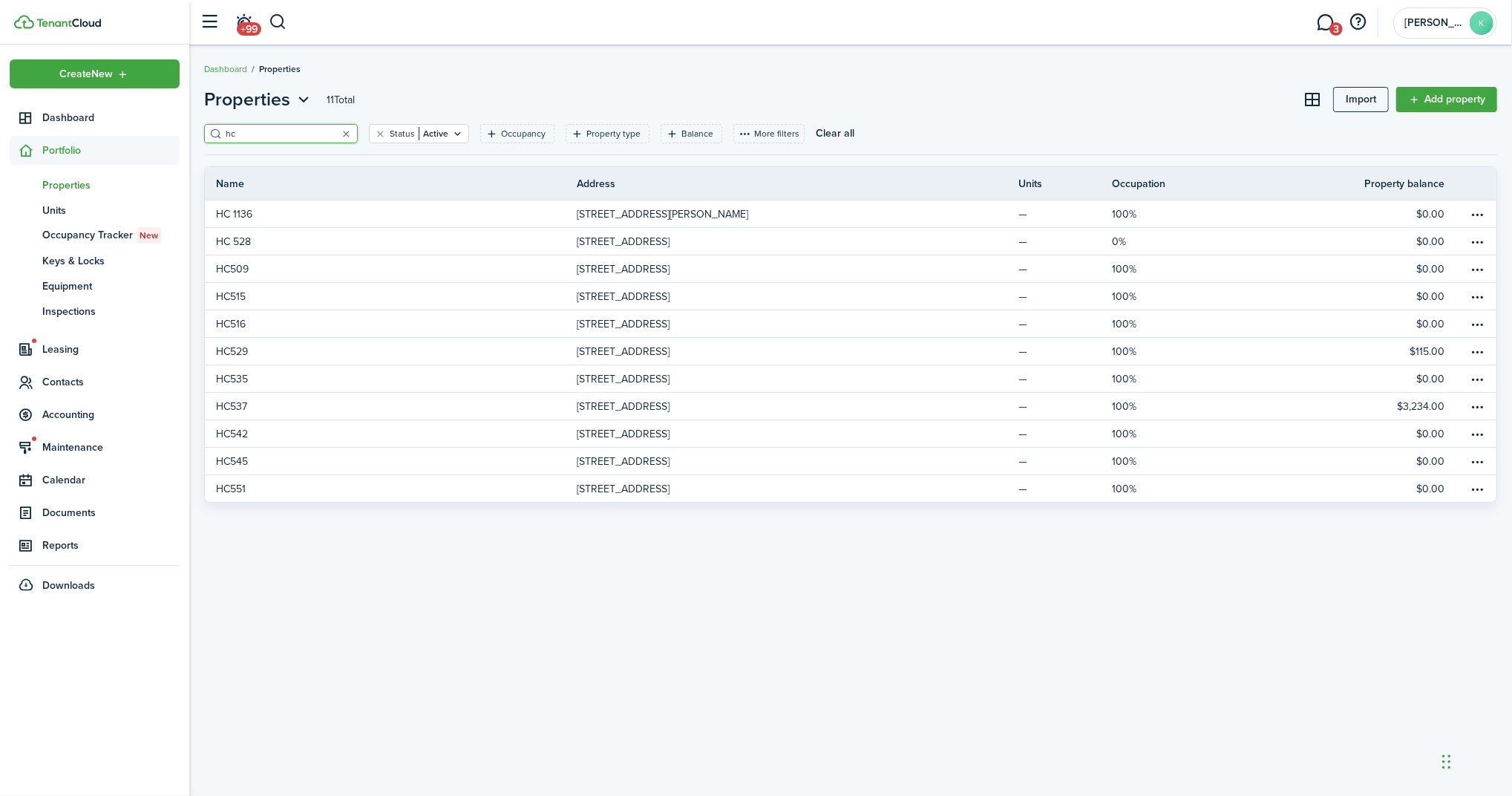
type input "hc"
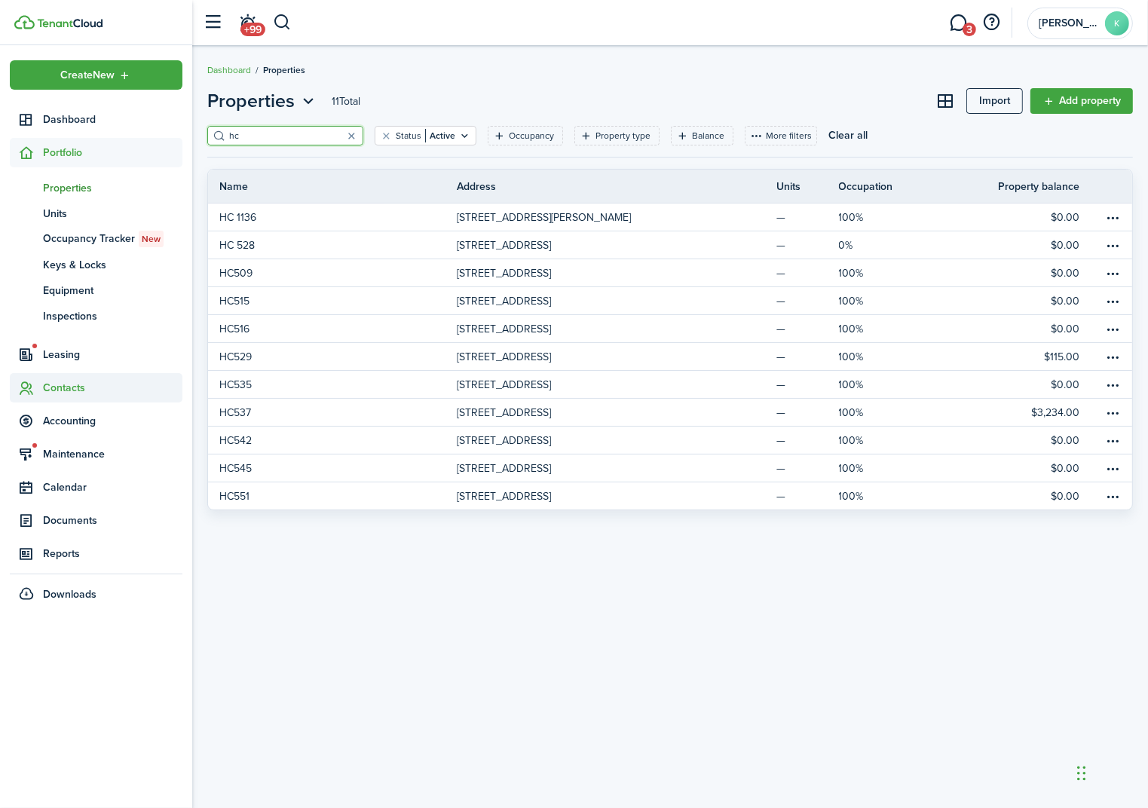
click at [75, 396] on span "Contacts" at bounding box center [96, 387] width 173 height 29
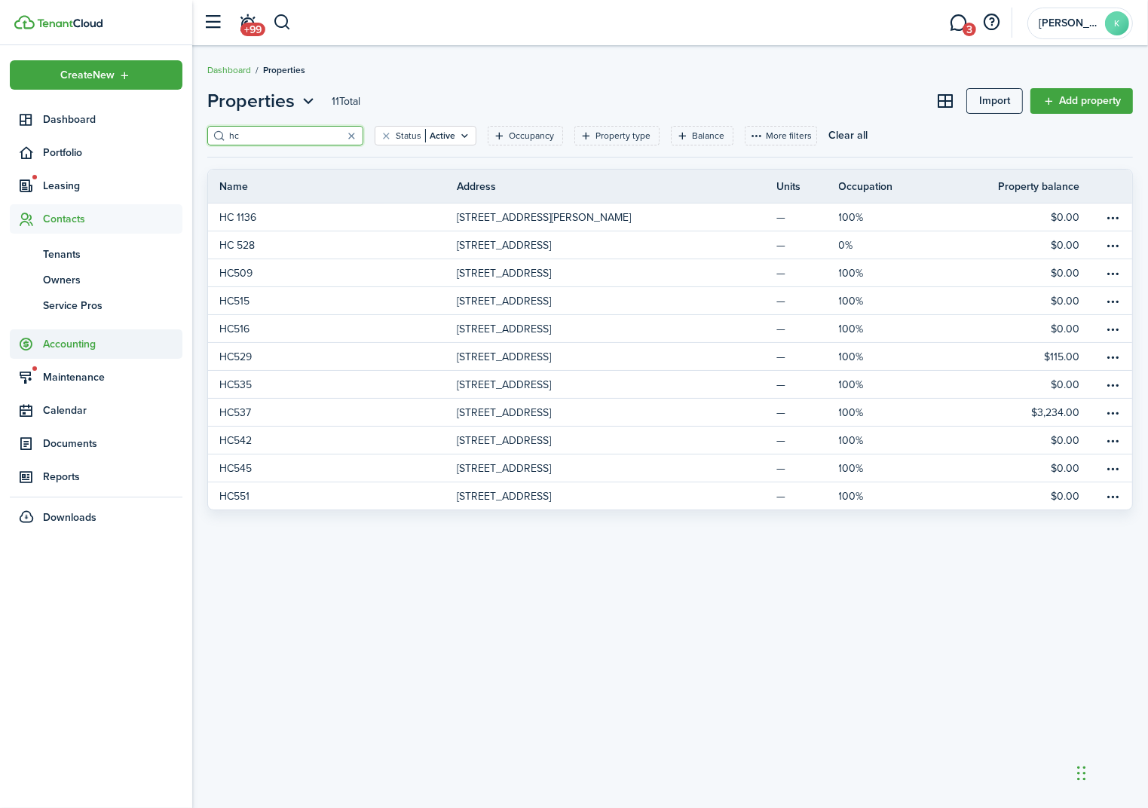
click at [82, 352] on span "Accounting" at bounding box center [96, 343] width 173 height 29
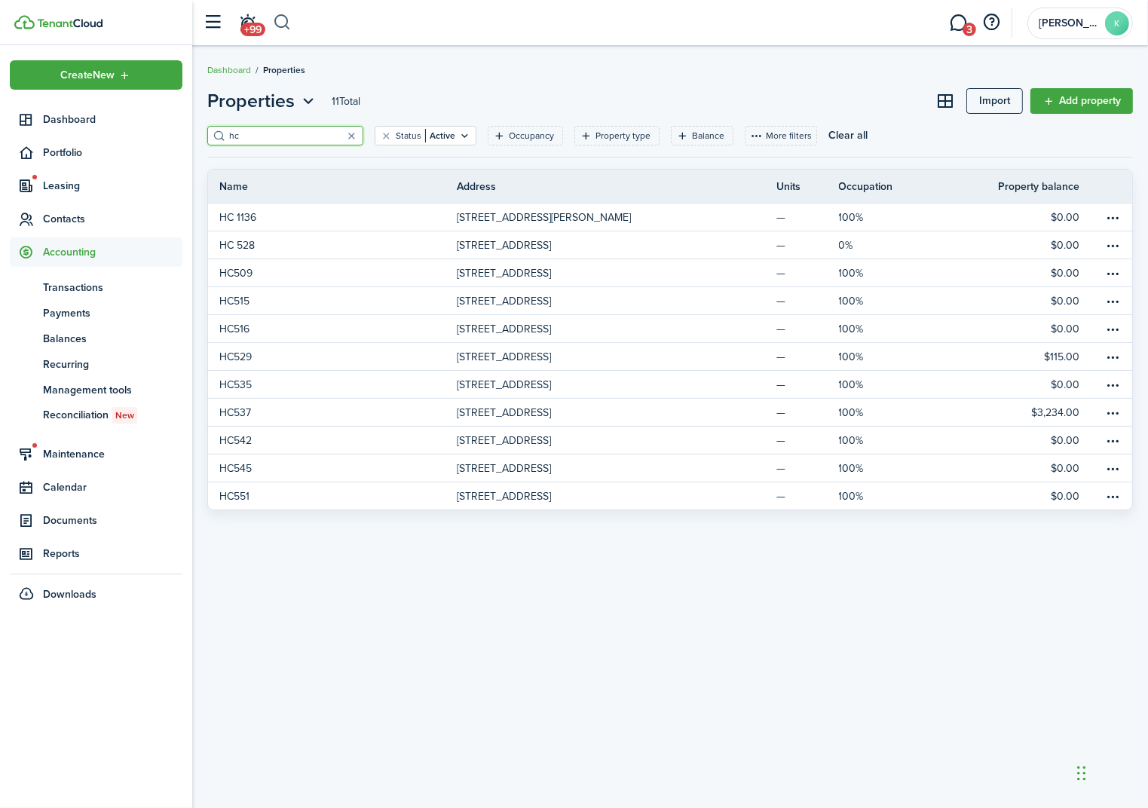
click at [288, 25] on button "button" at bounding box center [282, 23] width 19 height 26
type input "[PERSON_NAME]"
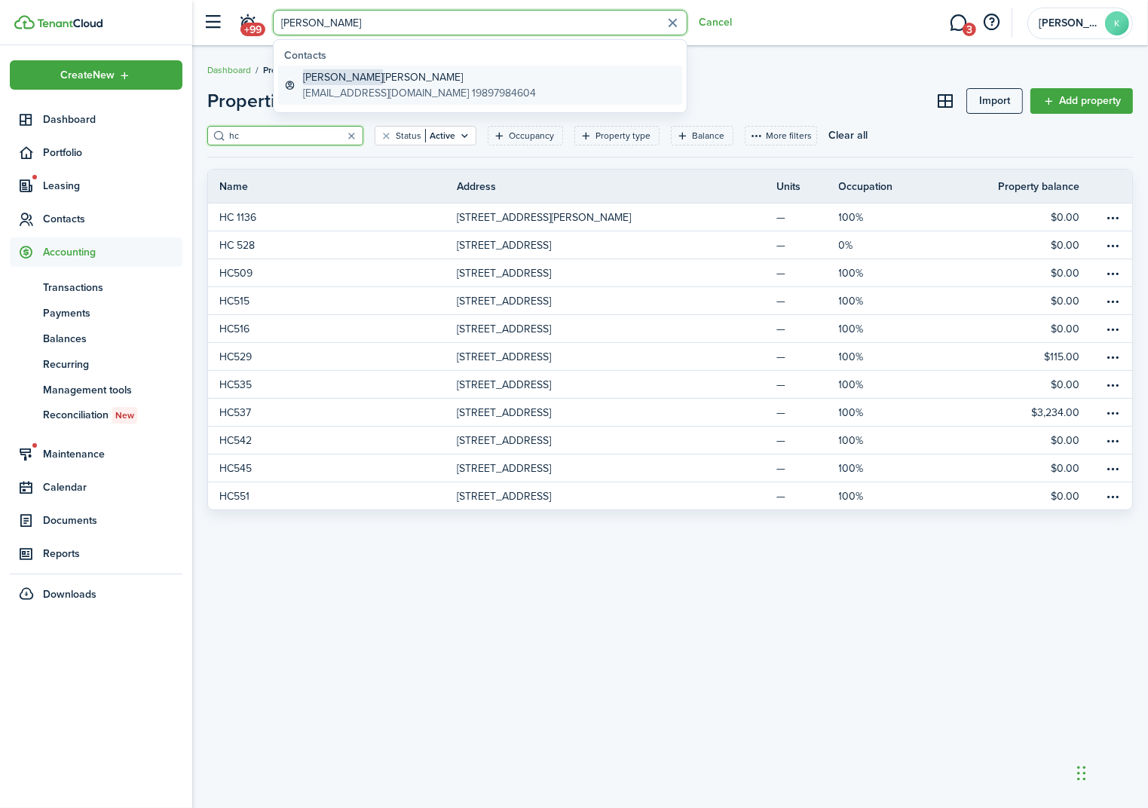
click at [383, 75] on global-search-item-title "[PERSON_NAME]" at bounding box center [419, 77] width 233 height 16
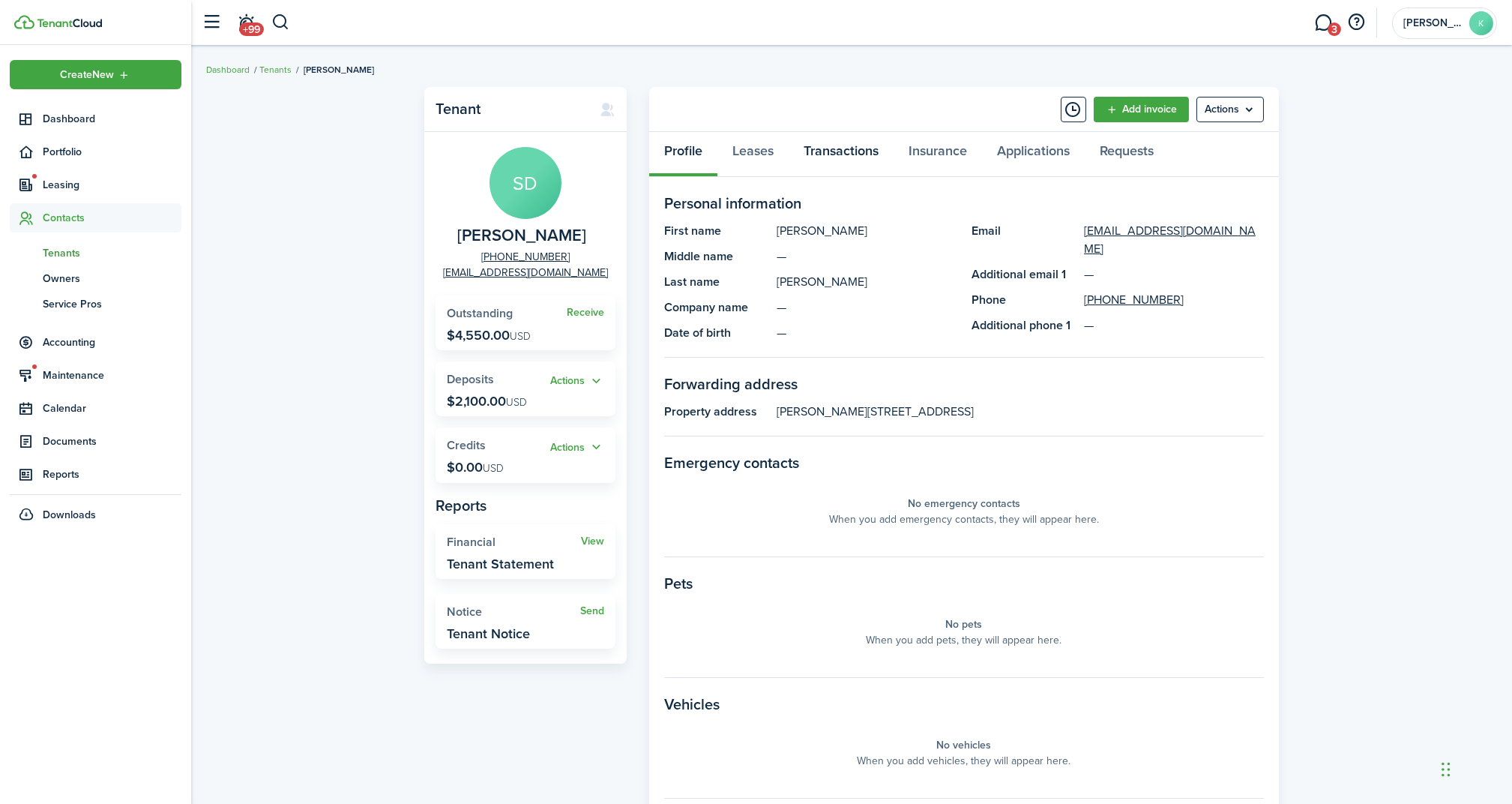
click at [851, 144] on link "Transactions" at bounding box center [842, 154] width 105 height 45
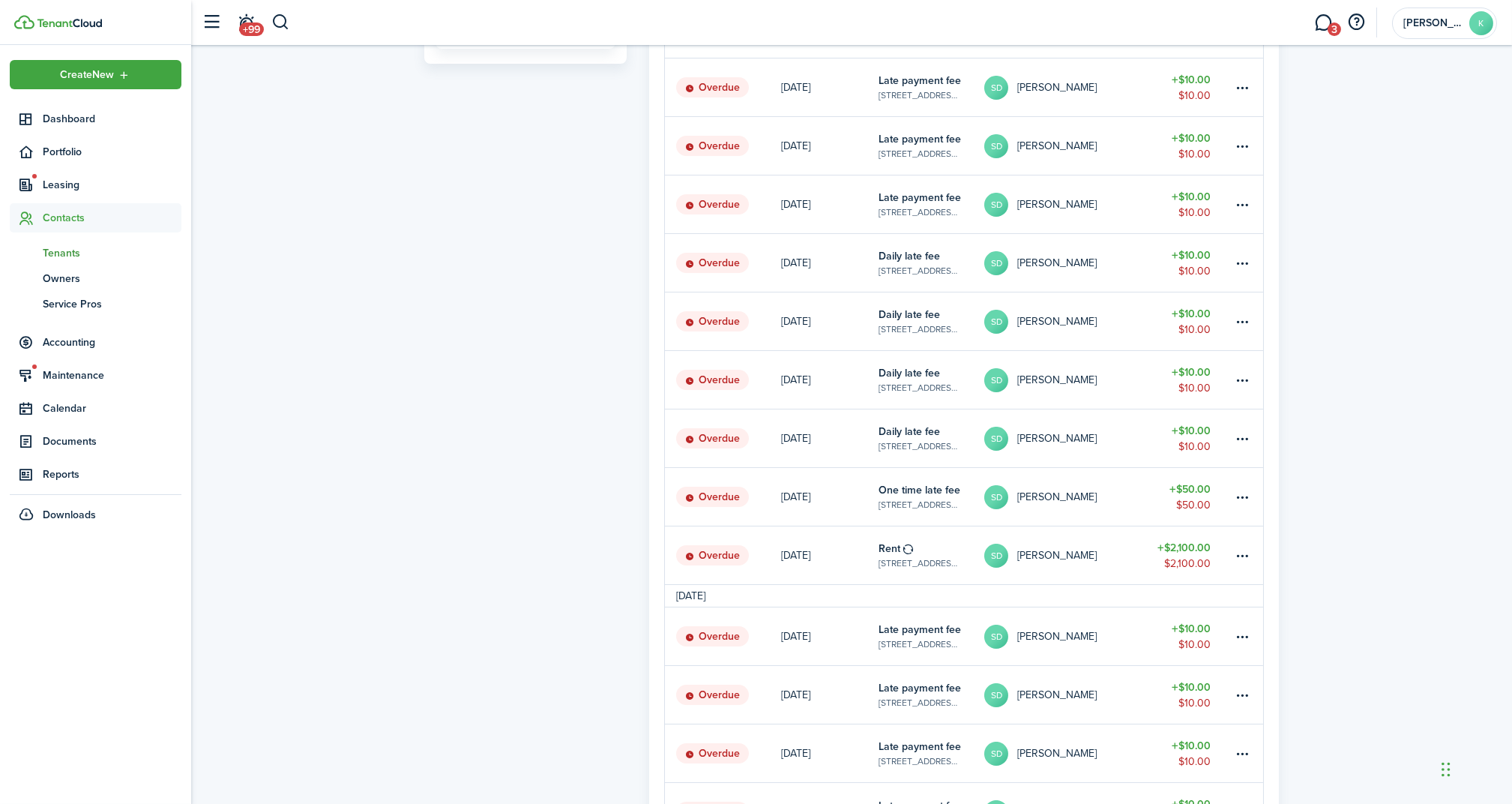
scroll to position [777, 0]
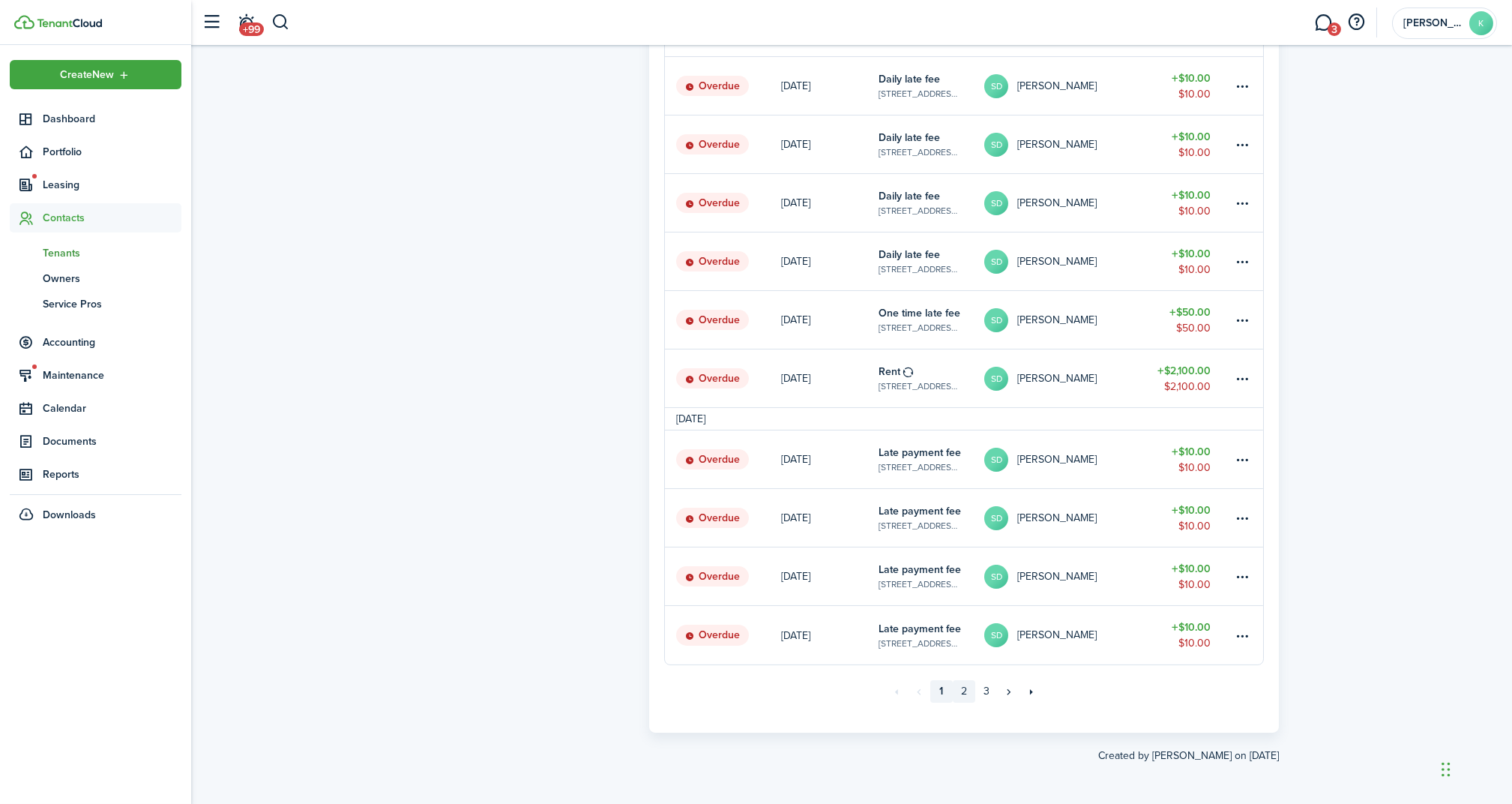
click at [964, 692] on link "2" at bounding box center [964, 692] width 23 height 23
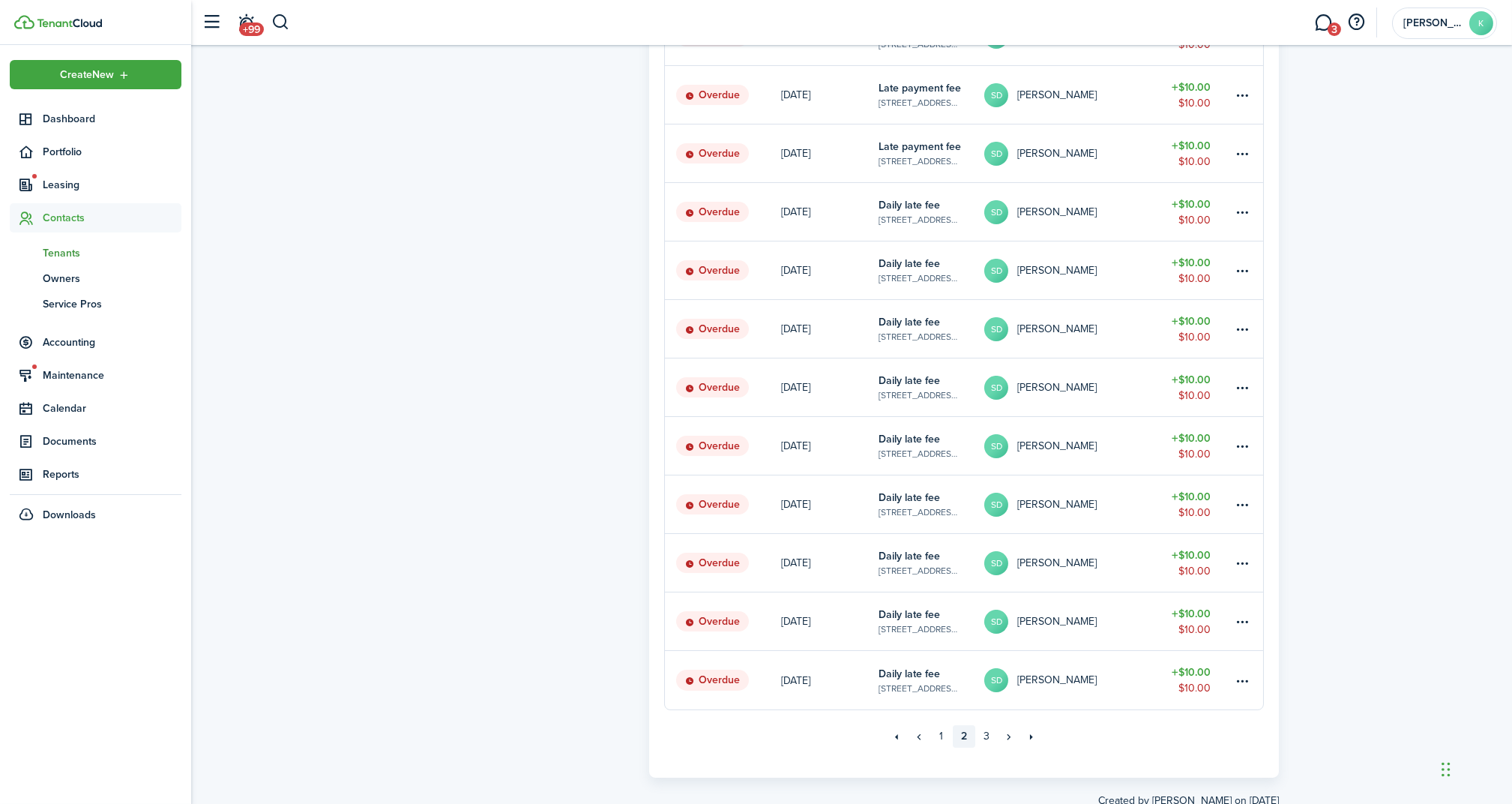
scroll to position [754, 0]
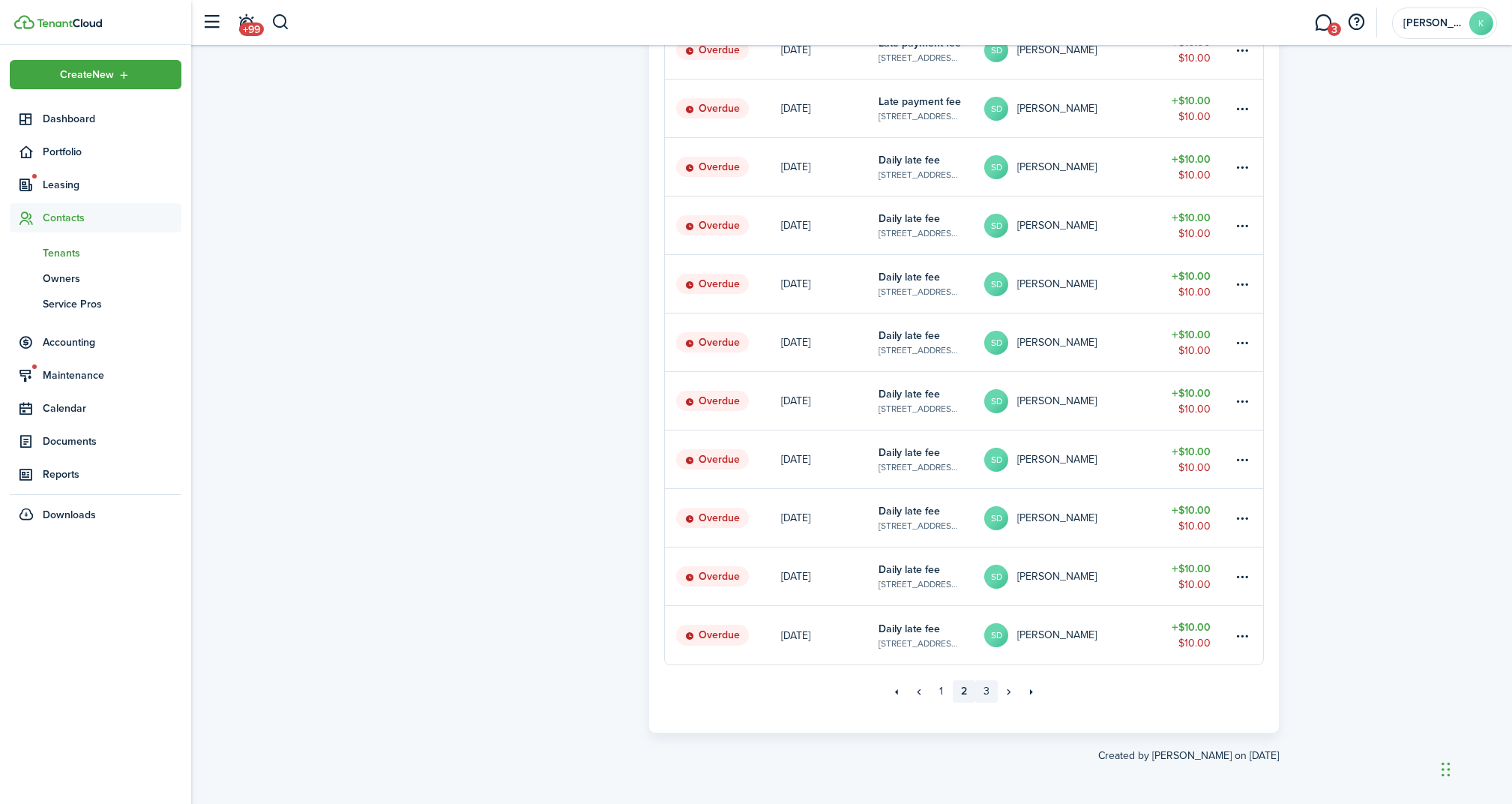
click at [985, 693] on link "3" at bounding box center [987, 692] width 23 height 23
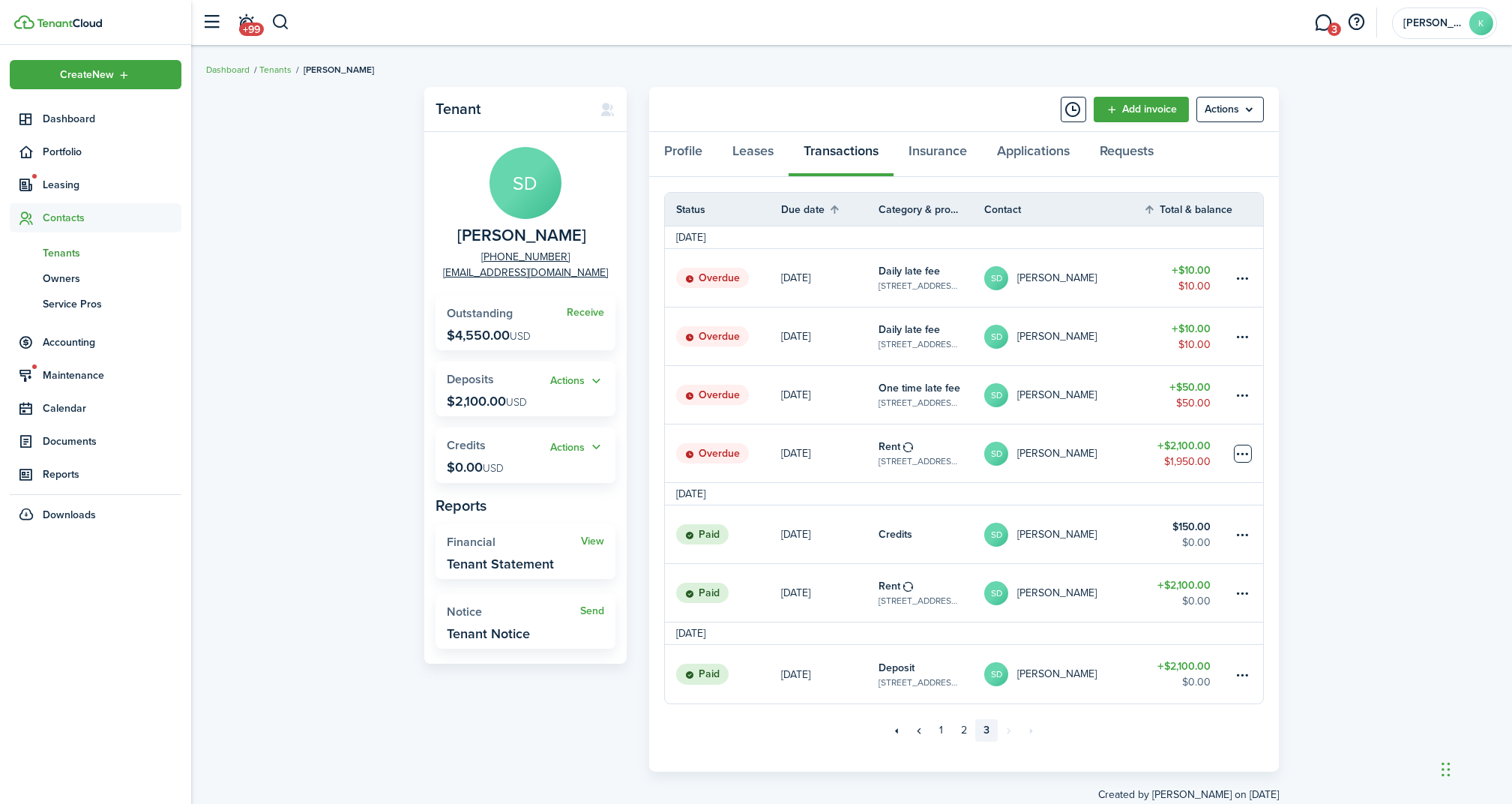
click at [1240, 456] on table-menu-btn-icon at bounding box center [1243, 454] width 18 height 18
click at [1216, 511] on link "Mark as paid" at bounding box center [1187, 509] width 131 height 26
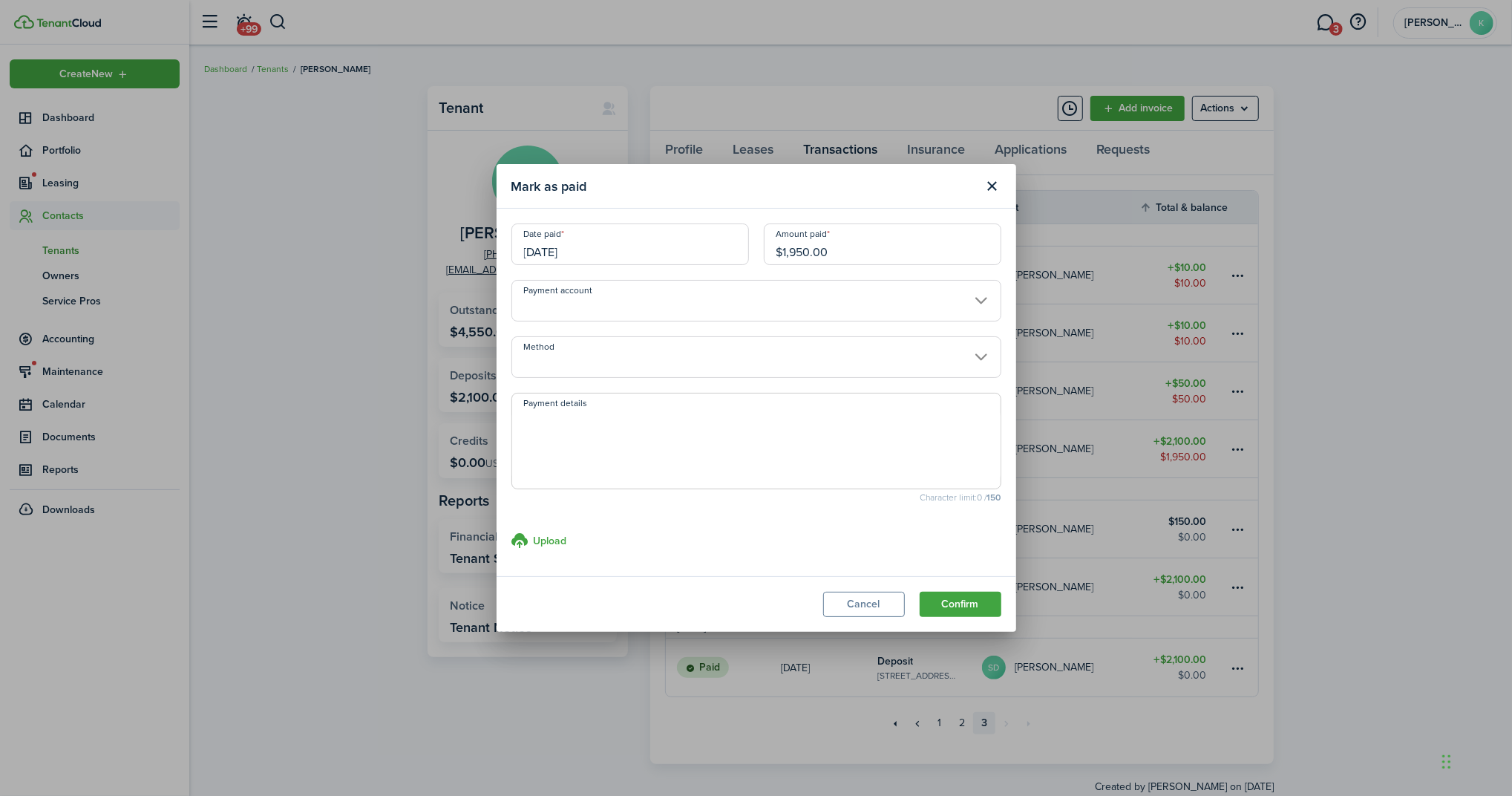
drag, startPoint x: 858, startPoint y: 256, endPoint x: 761, endPoint y: 252, distance: 97.1
click at [761, 252] on div "Amount paid $1,950.00" at bounding box center [883, 251] width 252 height 56
click at [843, 250] on input "$22.00" at bounding box center [883, 244] width 237 height 41
drag, startPoint x: 843, startPoint y: 250, endPoint x: 758, endPoint y: 256, distance: 85.2
click at [766, 258] on input "$22.00" at bounding box center [883, 244] width 237 height 41
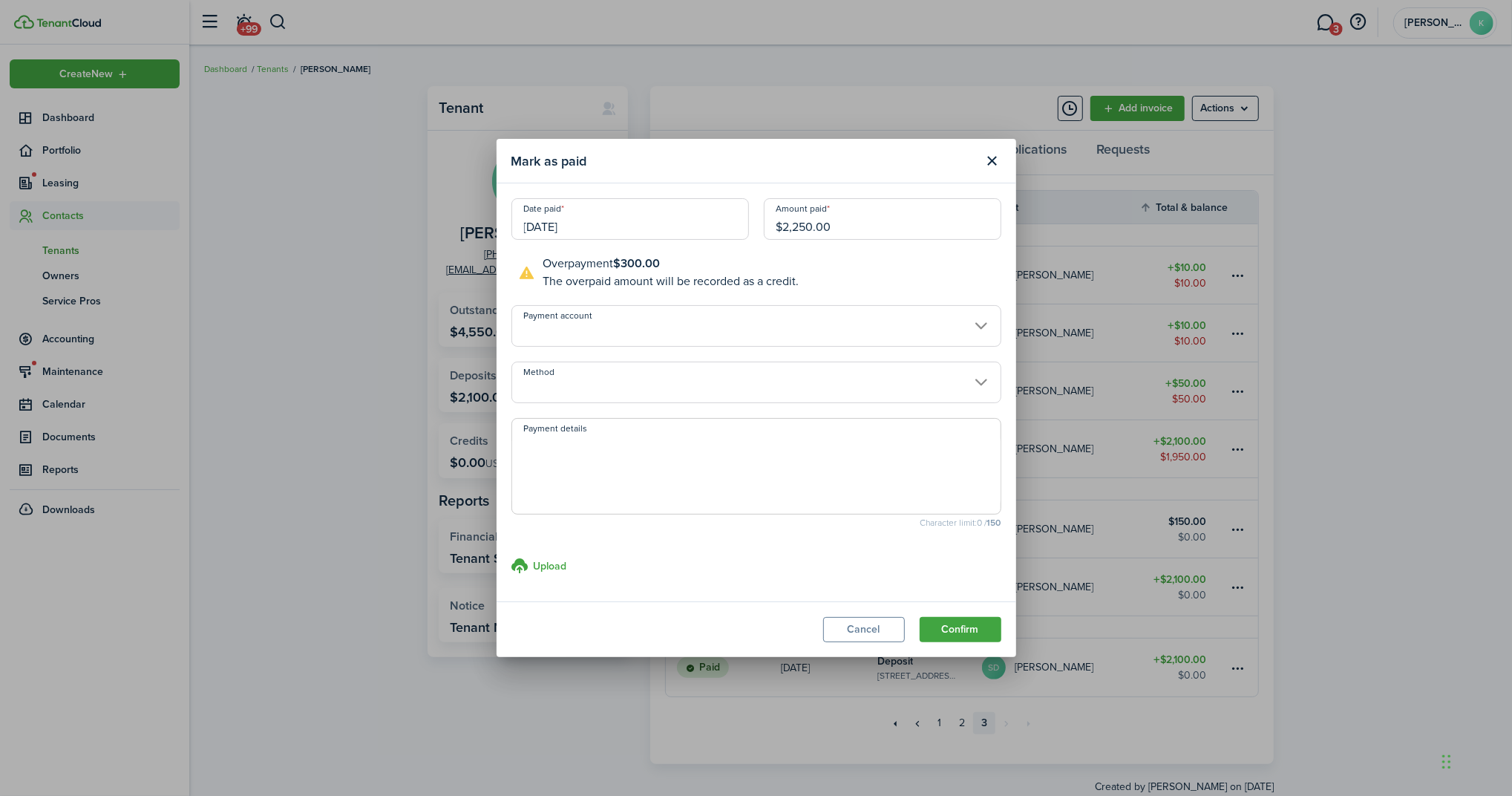
click at [727, 319] on input "Payment account" at bounding box center [756, 326] width 490 height 41
type input "$2,250.00"
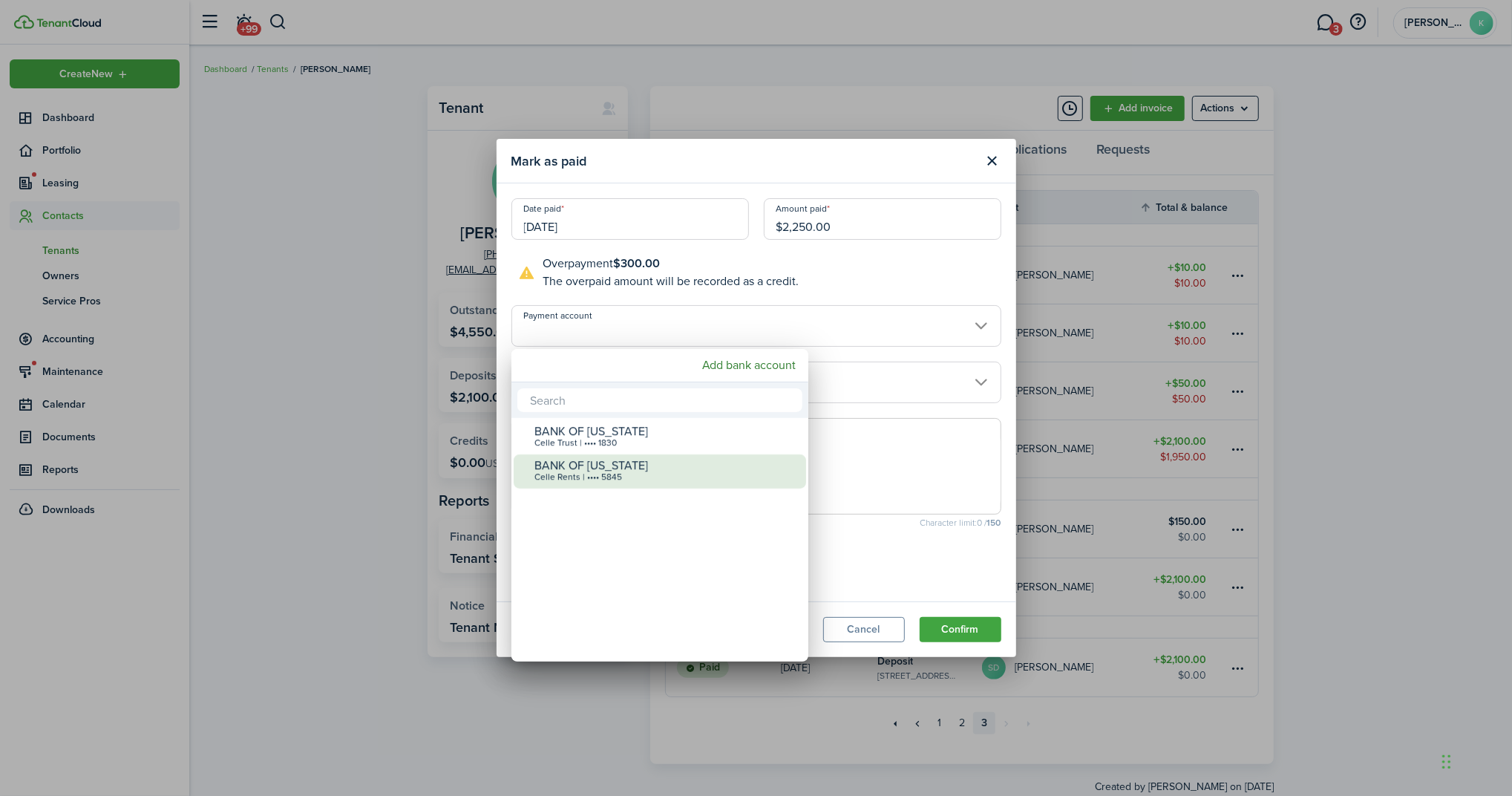
click at [680, 463] on div "BANK OF [US_STATE]" at bounding box center [666, 466] width 263 height 14
type input "•••• •••• •••• 5845"
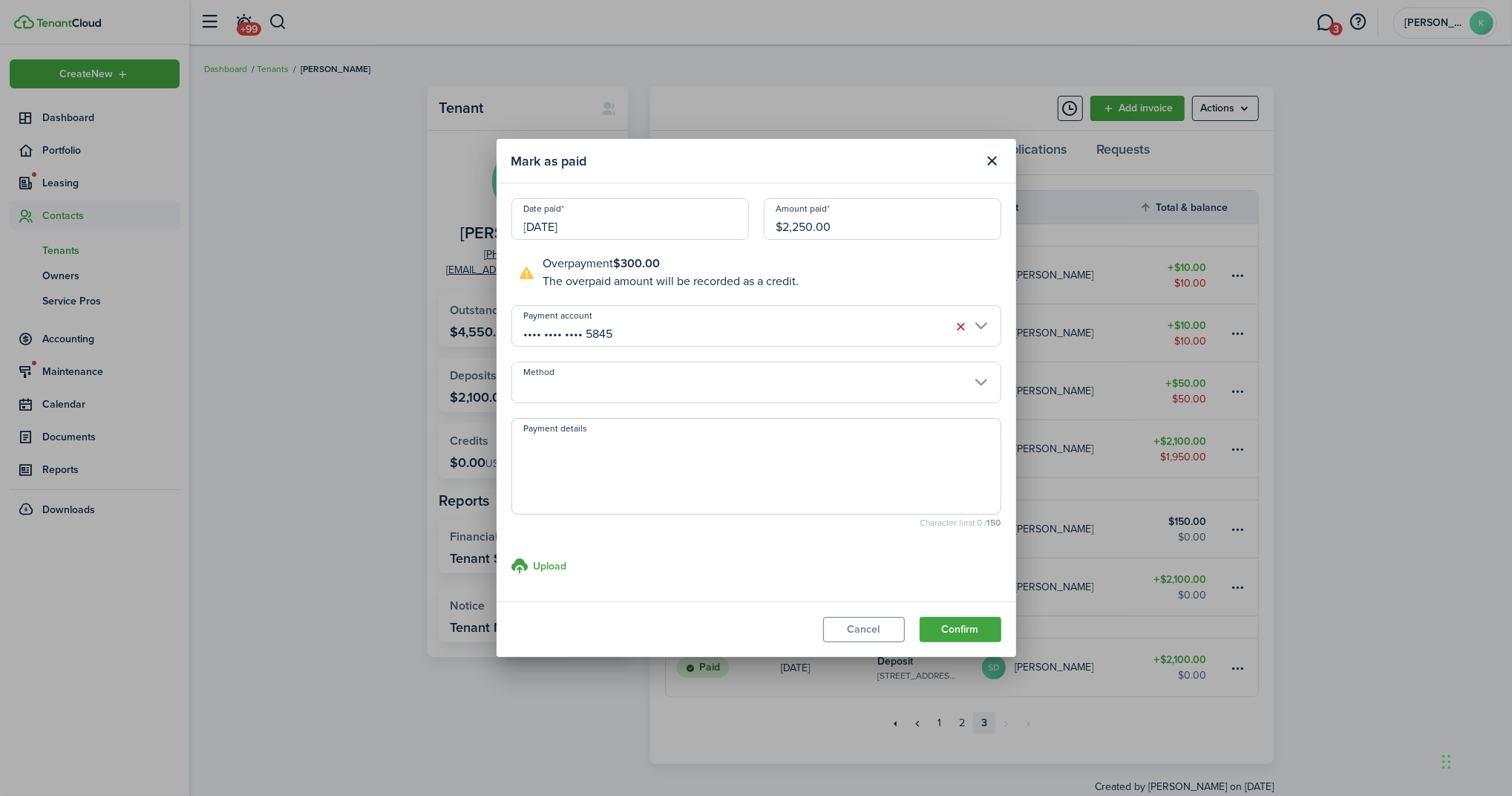
click at [706, 378] on input "Method" at bounding box center [756, 382] width 490 height 41
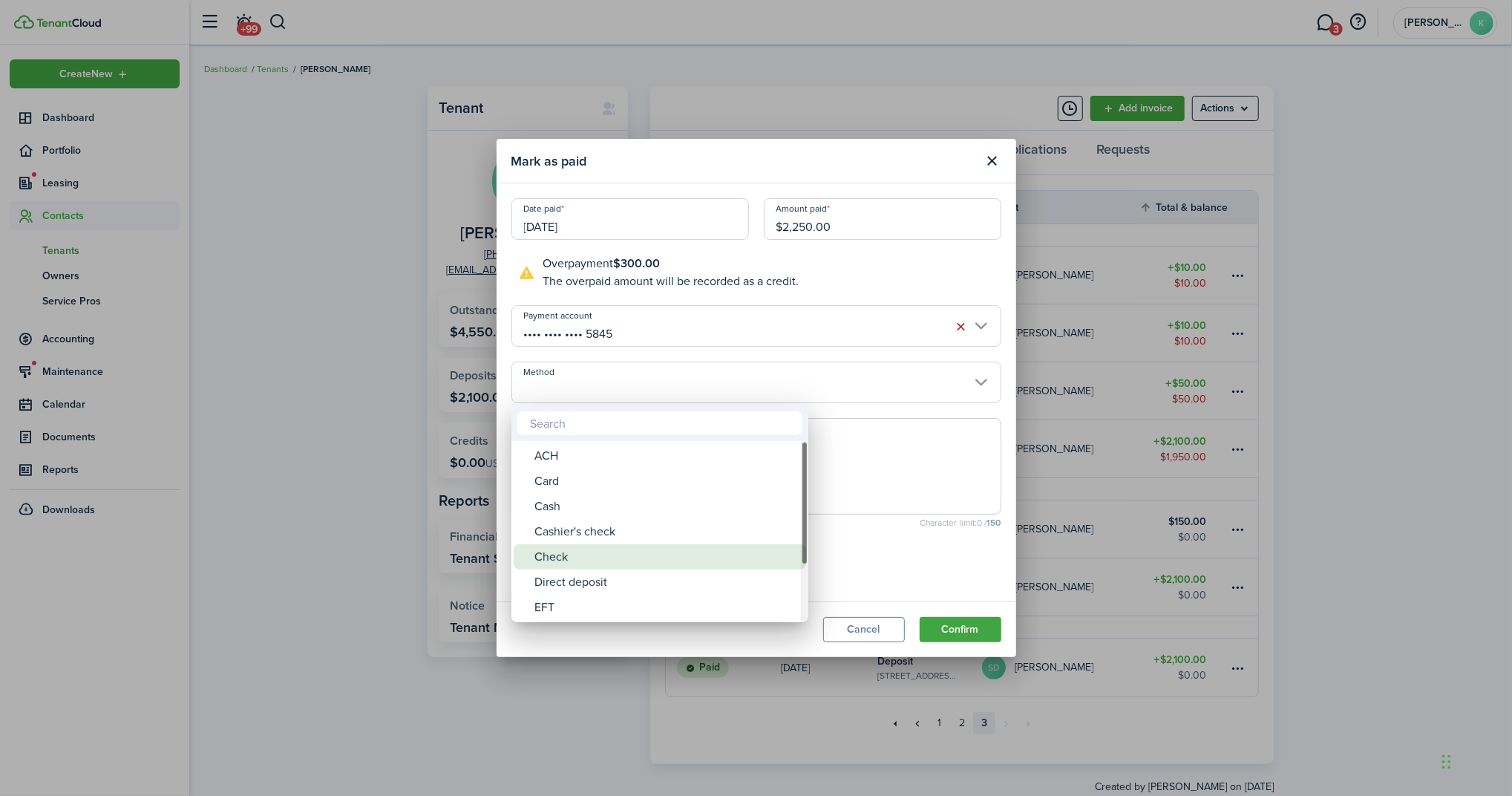
click at [595, 556] on div "Check" at bounding box center [666, 557] width 263 height 26
type input "Check"
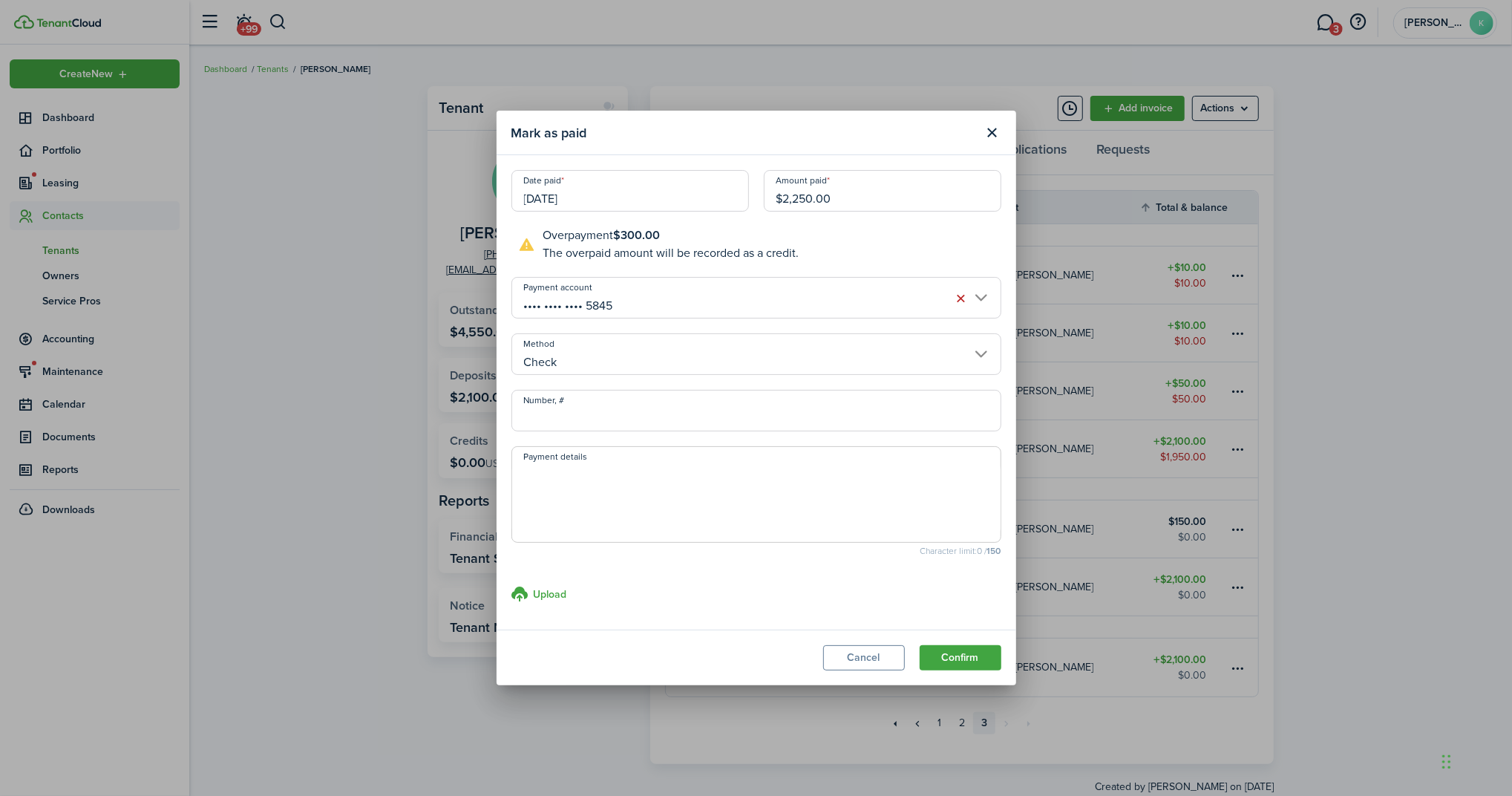
click at [608, 413] on input "Number, #" at bounding box center [756, 411] width 490 height 41
type input "9804"
click at [969, 657] on button "Confirm" at bounding box center [960, 658] width 82 height 26
